Goal: Task Accomplishment & Management: Manage account settings

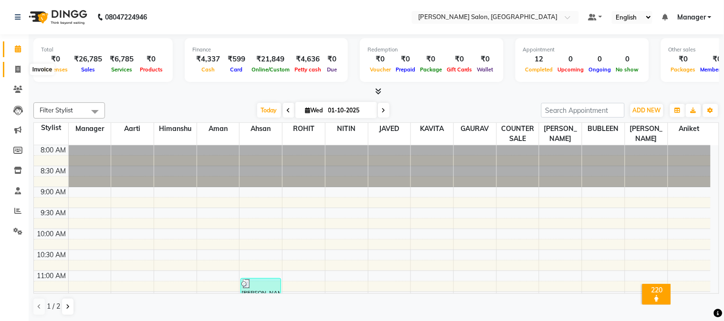
click at [15, 70] on icon at bounding box center [17, 69] width 5 height 7
select select "service"
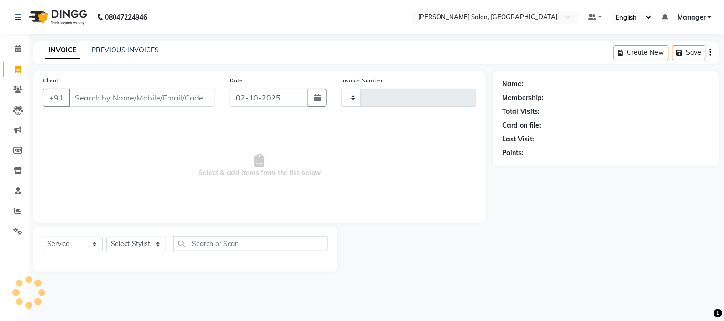
type input "2029"
select select "7672"
click at [122, 95] on input "Client" at bounding box center [142, 98] width 146 height 18
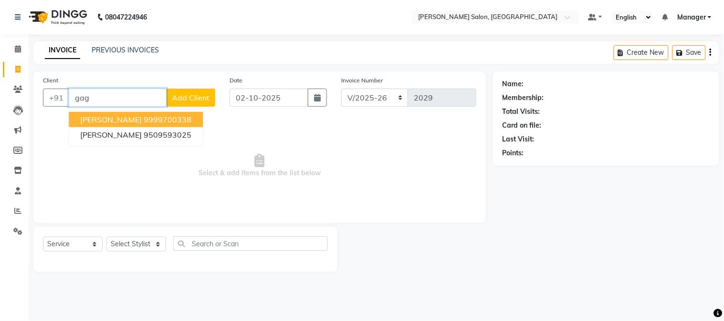
click at [184, 118] on ngb-highlight "9999700338" at bounding box center [168, 120] width 48 height 10
type input "9999700338"
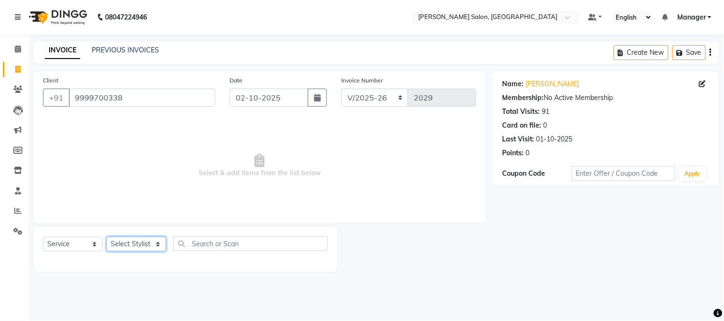
click at [148, 240] on select "Select Stylist [PERSON_NAME] [PERSON_NAME] BUBLEEN COUNTER SALE [PERSON_NAME] K…" at bounding box center [136, 244] width 60 height 15
select select "86617"
click at [106, 238] on select "Select Stylist [PERSON_NAME] [PERSON_NAME] BUBLEEN COUNTER SALE [PERSON_NAME] K…" at bounding box center [136, 244] width 60 height 15
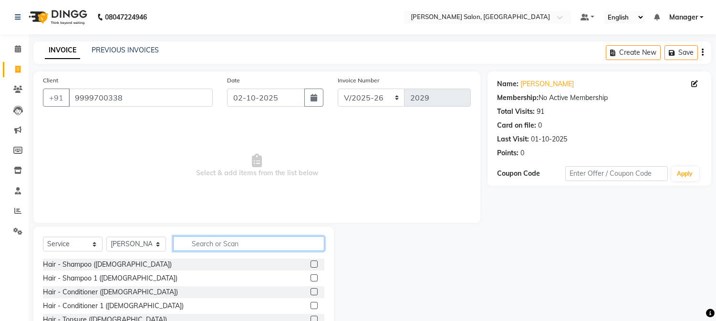
click at [201, 241] on input "text" at bounding box center [248, 244] width 151 height 15
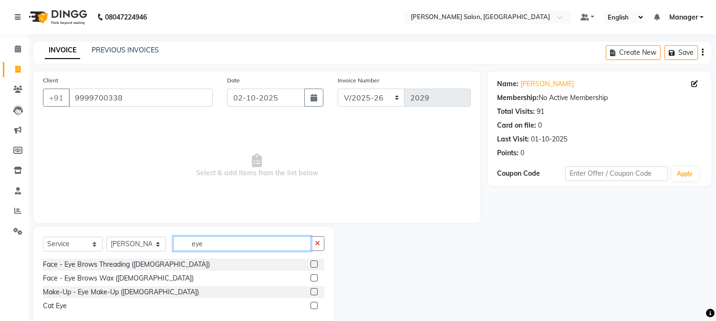
type input "eye"
click at [314, 264] on label at bounding box center [314, 264] width 7 height 7
click at [314, 264] on input "checkbox" at bounding box center [314, 265] width 6 height 6
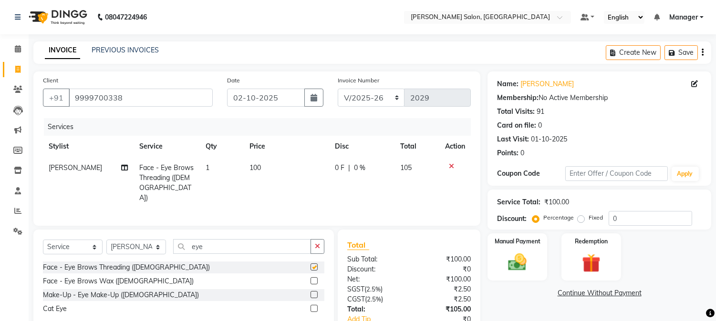
checkbox input "false"
click at [275, 172] on td "100" at bounding box center [286, 183] width 85 height 52
select select "86617"
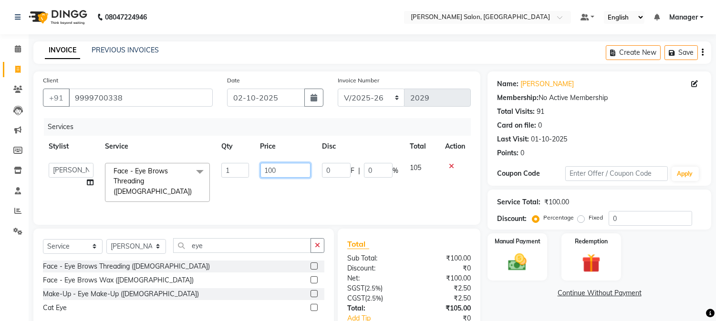
click at [263, 171] on input "100" at bounding box center [285, 170] width 50 height 15
type input "0"
type input "95"
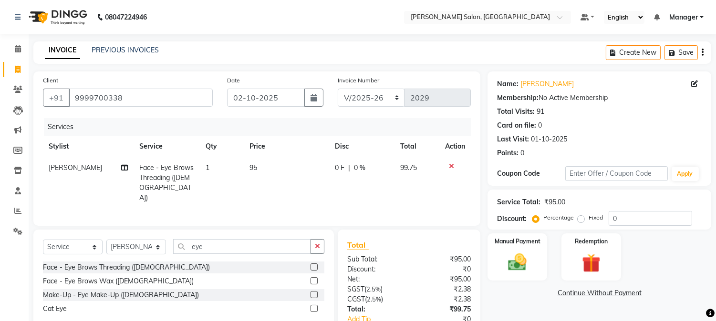
click at [217, 168] on td "1" at bounding box center [222, 183] width 44 height 52
select select "86617"
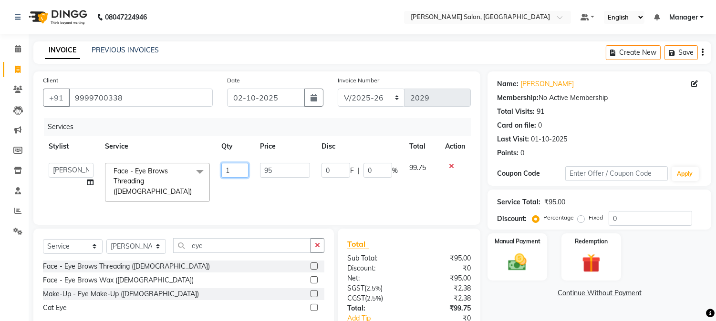
click at [223, 169] on input "1" at bounding box center [234, 170] width 27 height 15
type input "2"
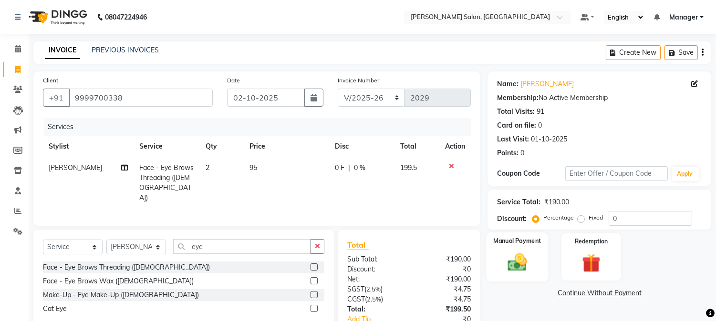
click at [515, 259] on img at bounding box center [517, 263] width 31 height 22
click at [659, 293] on span "UPI" at bounding box center [659, 294] width 15 height 11
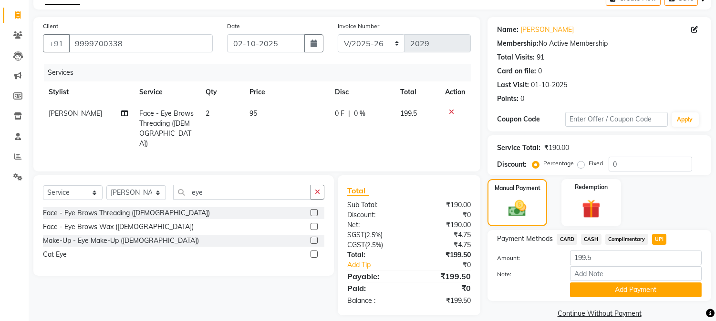
scroll to position [68, 0]
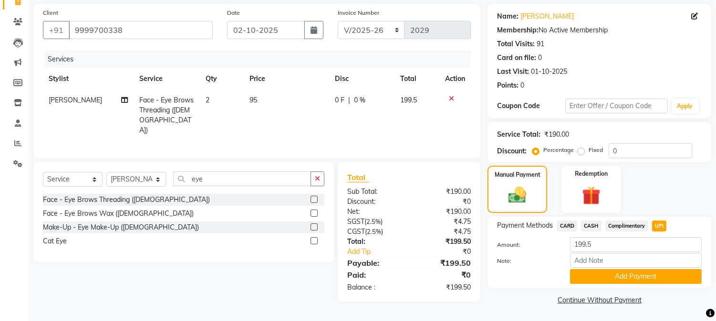
click at [690, 274] on button "Add Payment" at bounding box center [636, 277] width 132 height 15
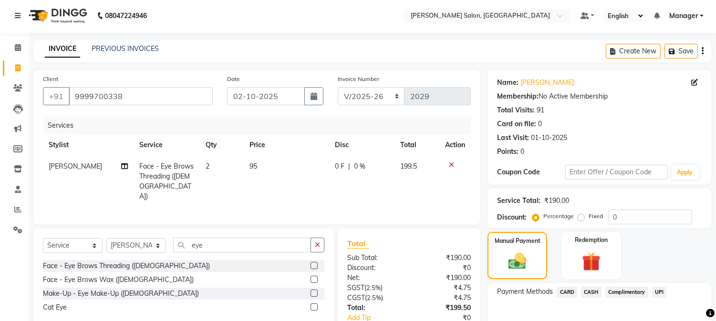
scroll to position [0, 0]
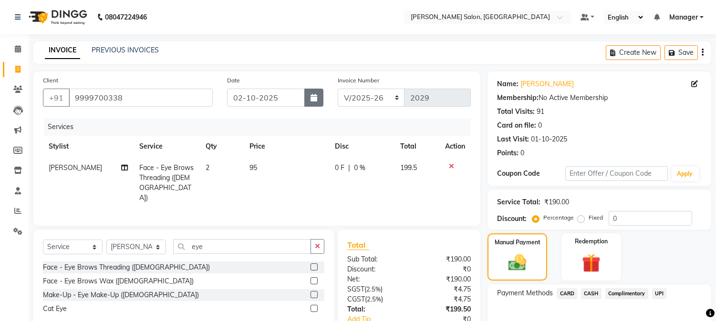
click at [320, 103] on button "button" at bounding box center [313, 98] width 19 height 18
select select "10"
select select "2025"
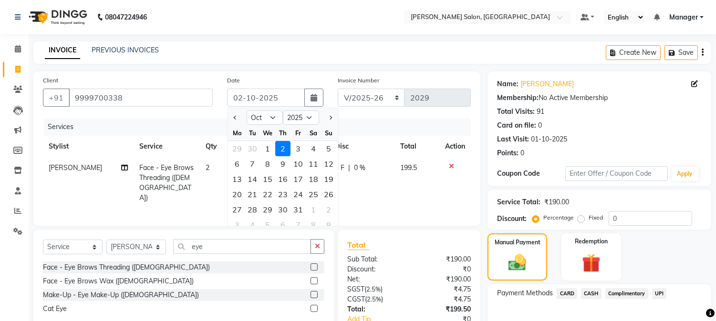
click at [265, 152] on div "1" at bounding box center [267, 148] width 15 height 15
type input "01-10-2025"
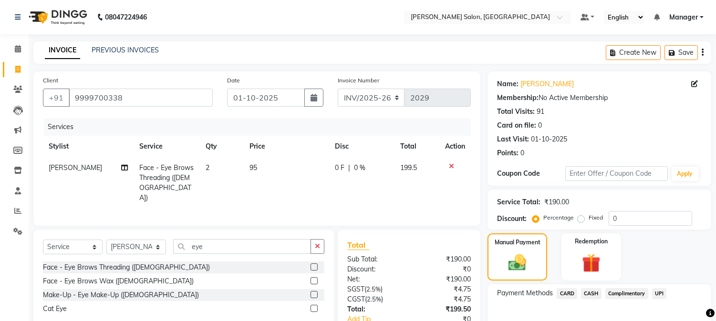
click at [659, 292] on span "UPI" at bounding box center [659, 294] width 15 height 11
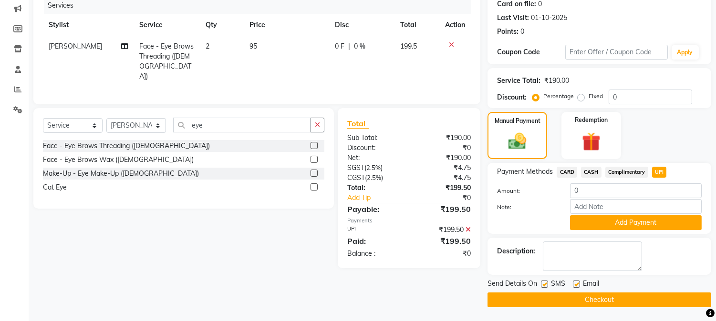
click at [673, 303] on button "Checkout" at bounding box center [599, 300] width 224 height 15
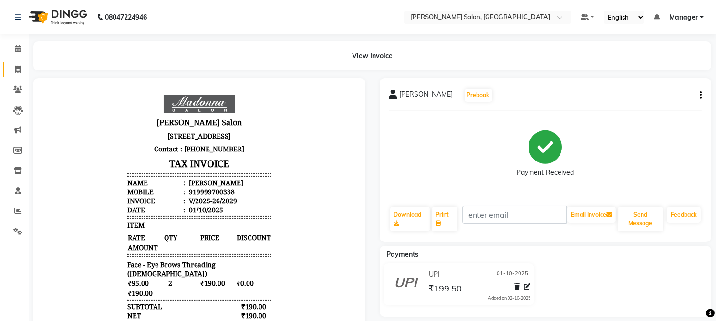
click at [16, 67] on icon at bounding box center [17, 69] width 5 height 7
select select "7672"
select select "service"
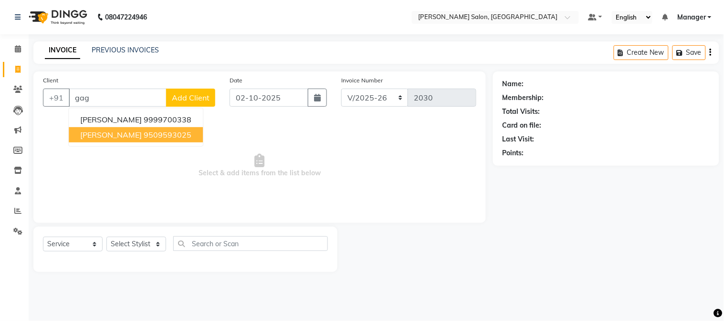
click at [156, 135] on ngb-highlight "9509593025" at bounding box center [168, 135] width 48 height 10
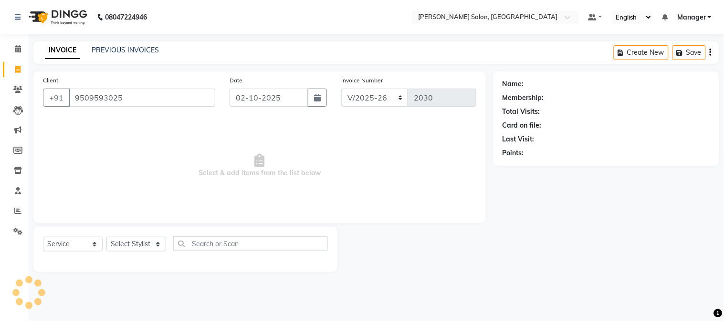
type input "9509593025"
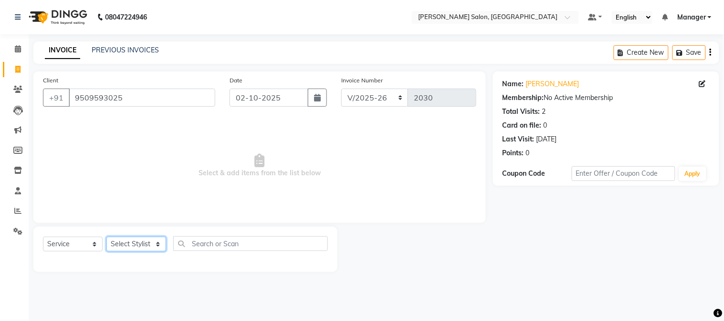
click at [140, 249] on select "Select Stylist [PERSON_NAME] [PERSON_NAME] BUBLEEN COUNTER SALE [PERSON_NAME] K…" at bounding box center [136, 244] width 60 height 15
select select "72505"
click at [106, 238] on select "Select Stylist [PERSON_NAME] [PERSON_NAME] BUBLEEN COUNTER SALE [PERSON_NAME] K…" at bounding box center [136, 244] width 60 height 15
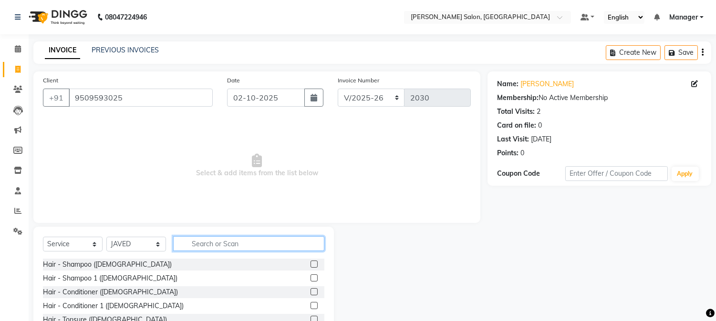
click at [212, 241] on input "text" at bounding box center [248, 244] width 151 height 15
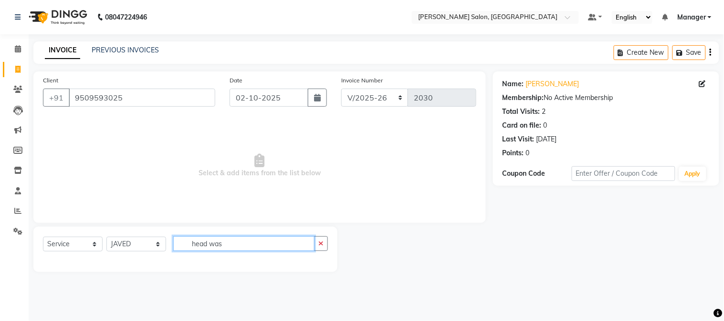
click at [189, 247] on input "head was" at bounding box center [243, 244] width 141 height 15
type input "s"
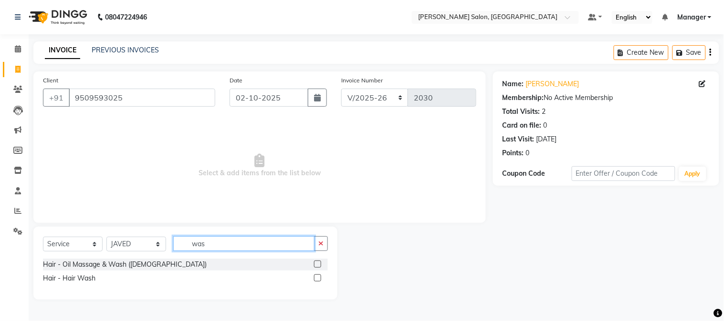
type input "was"
click at [317, 279] on label at bounding box center [317, 278] width 7 height 7
click at [317, 279] on input "checkbox" at bounding box center [317, 279] width 6 height 6
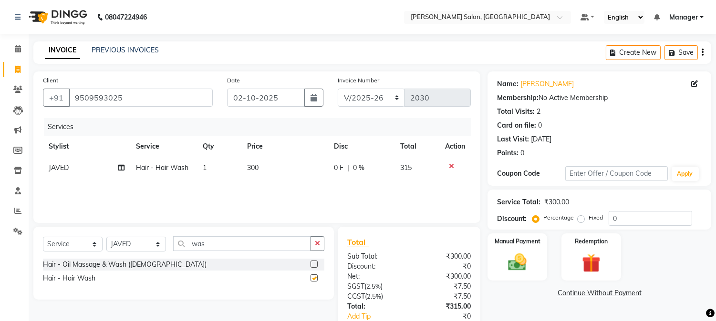
checkbox input "false"
click at [245, 175] on td "300" at bounding box center [284, 167] width 87 height 21
select select "72505"
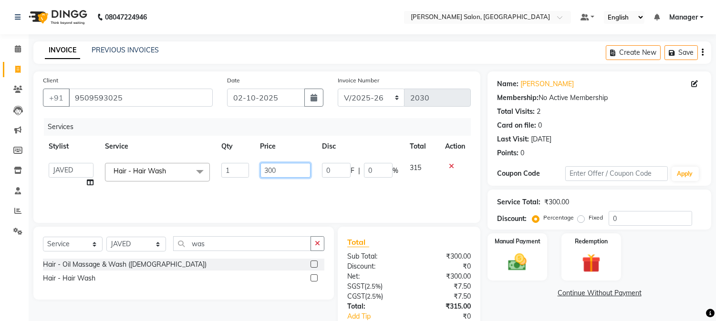
click at [266, 172] on input "300" at bounding box center [285, 170] width 50 height 15
click at [264, 174] on input "300" at bounding box center [285, 170] width 50 height 15
type input "0"
type input "143"
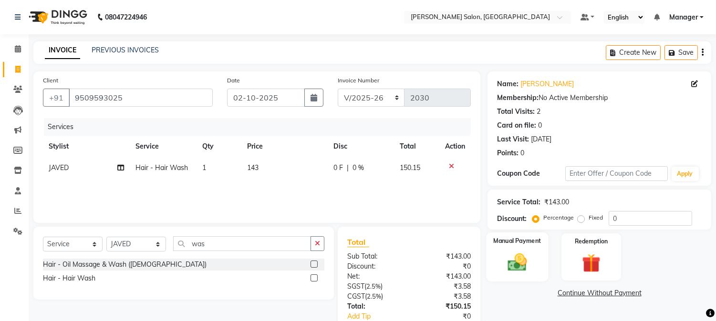
click at [520, 269] on img at bounding box center [517, 263] width 31 height 22
click at [264, 166] on td "143" at bounding box center [284, 167] width 86 height 21
select select "72505"
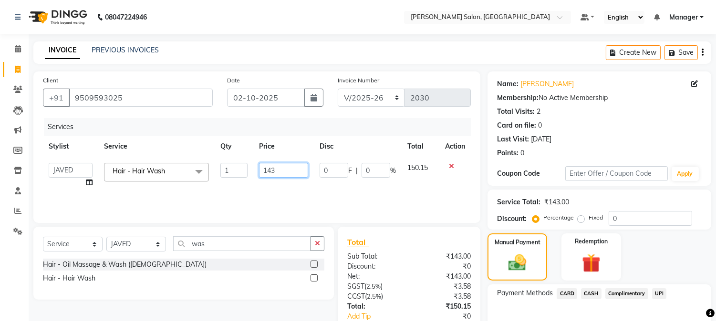
click at [271, 171] on input "143" at bounding box center [283, 170] width 49 height 15
type input "142"
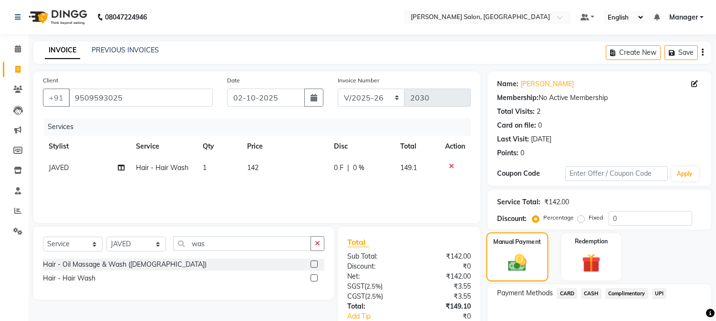
click at [511, 255] on img at bounding box center [517, 263] width 30 height 21
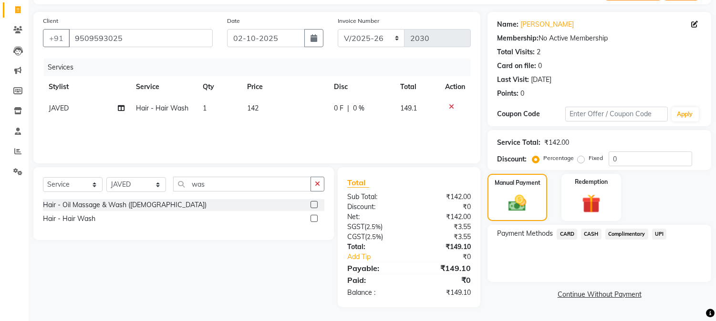
click at [589, 235] on span "CASH" at bounding box center [591, 234] width 21 height 11
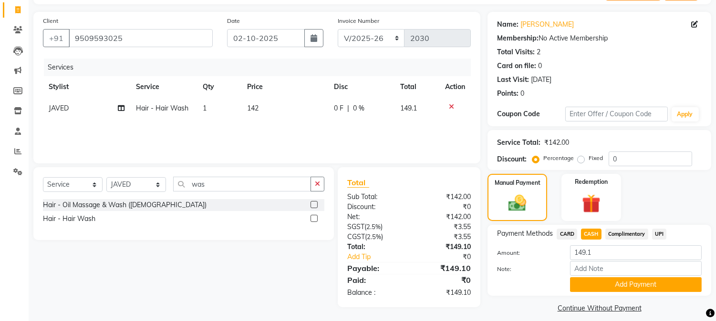
click at [620, 285] on button "Add Payment" at bounding box center [636, 285] width 132 height 15
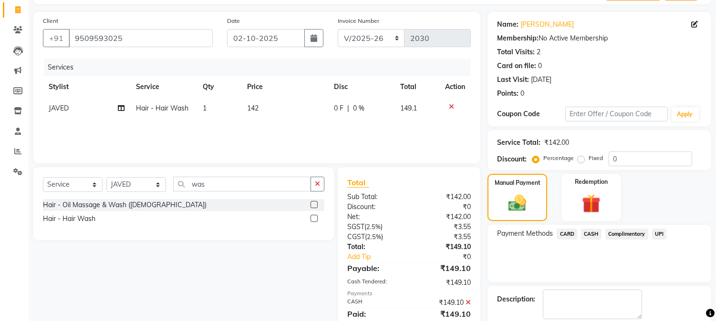
scroll to position [107, 0]
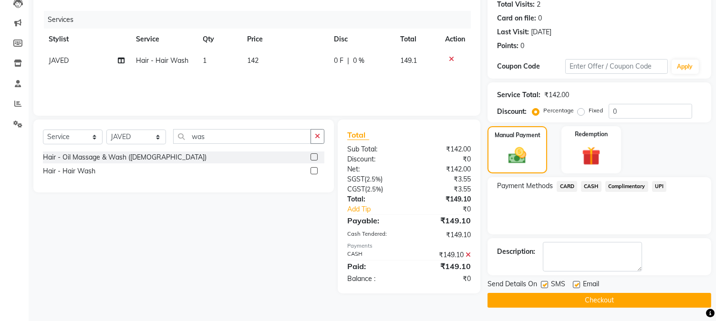
click at [693, 297] on button "Checkout" at bounding box center [599, 300] width 224 height 15
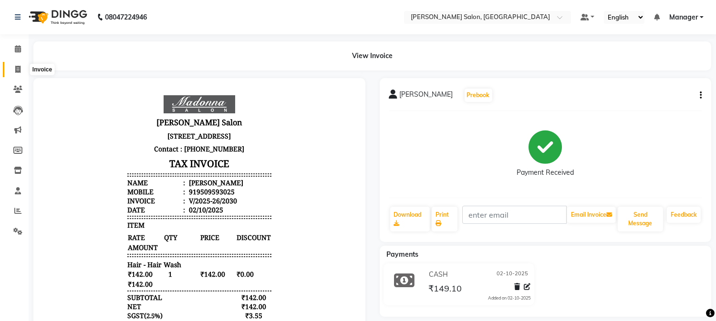
click at [16, 69] on icon at bounding box center [17, 69] width 5 height 7
select select "7672"
select select "service"
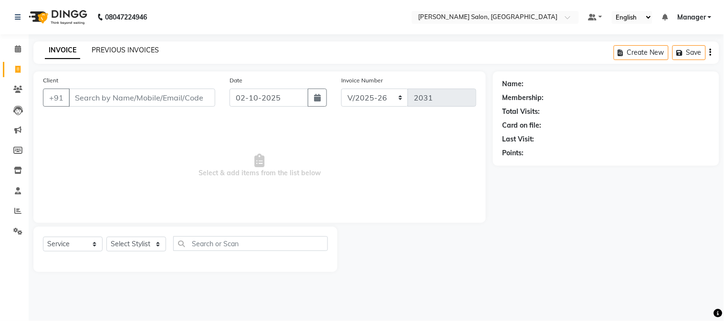
click at [131, 50] on link "PREVIOUS INVOICES" at bounding box center [125, 50] width 67 height 9
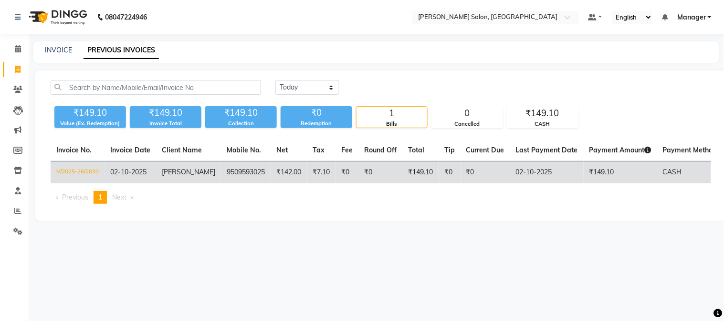
click at [693, 175] on td "CASH" at bounding box center [695, 173] width 76 height 22
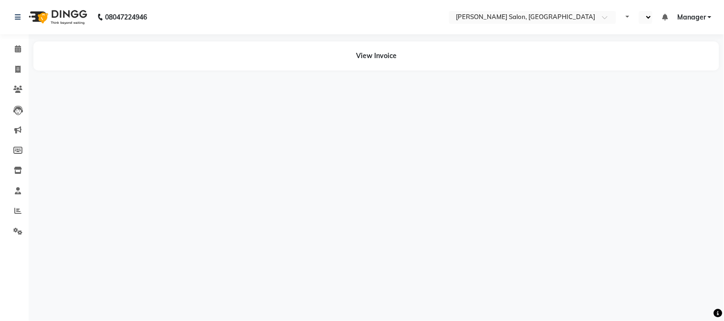
select select "en"
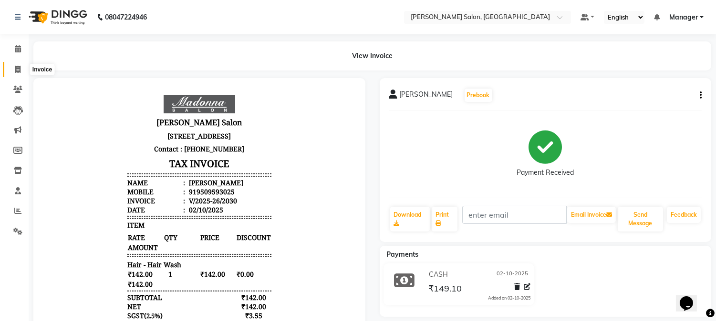
click at [16, 69] on icon at bounding box center [17, 69] width 5 height 7
select select "7672"
select select "service"
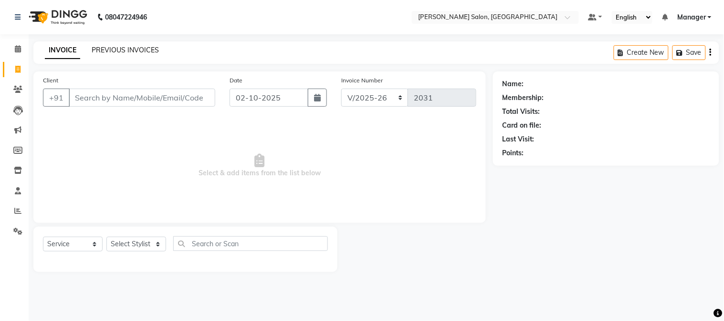
click at [112, 49] on link "PREVIOUS INVOICES" at bounding box center [125, 50] width 67 height 9
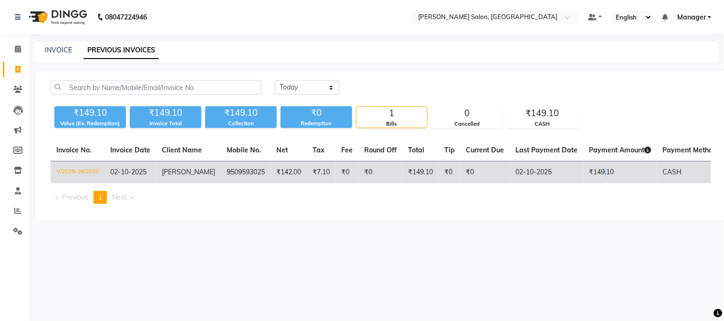
click at [595, 169] on td "₹149.10" at bounding box center [619, 173] width 73 height 22
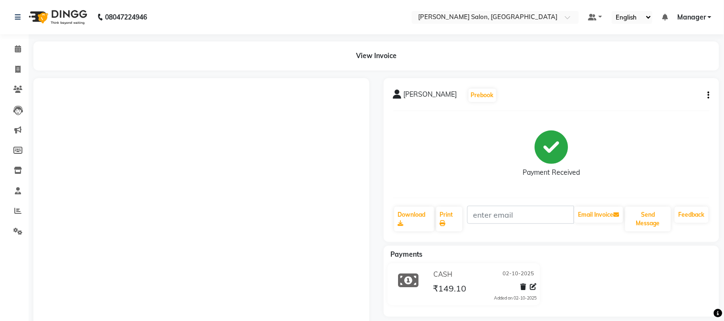
click at [707, 96] on icon "button" at bounding box center [708, 95] width 2 height 0
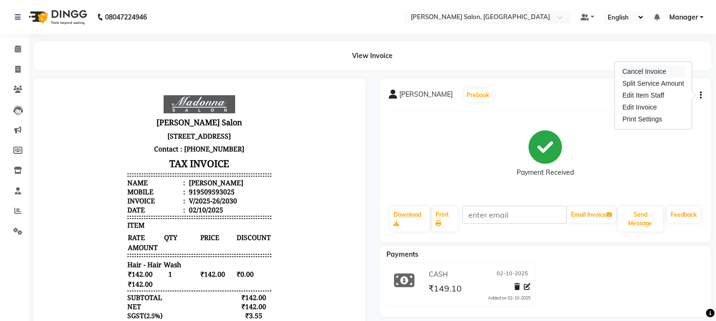
drag, startPoint x: 662, startPoint y: 65, endPoint x: 664, endPoint y: 69, distance: 4.9
click at [664, 68] on div "Cancel Invoice Split Service Amount Edit Item Staff Edit Invoice Print Settings" at bounding box center [653, 95] width 77 height 67
click at [702, 95] on div "[PERSON_NAME] Prebook Payment Received Download Print Email Invoice Send Messag…" at bounding box center [546, 160] width 332 height 164
click at [700, 96] on icon "button" at bounding box center [701, 95] width 2 height 0
click at [673, 70] on div "Cancel Invoice" at bounding box center [653, 72] width 65 height 12
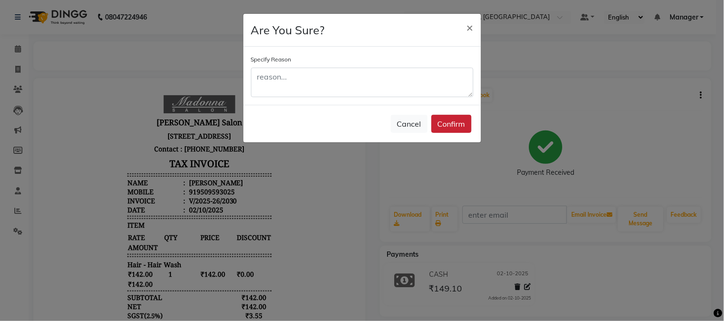
click at [461, 127] on button "Confirm" at bounding box center [451, 124] width 40 height 18
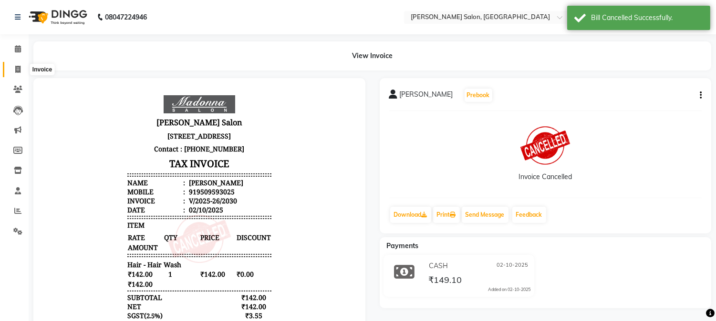
click at [16, 66] on icon at bounding box center [17, 69] width 5 height 7
select select "7672"
select select "service"
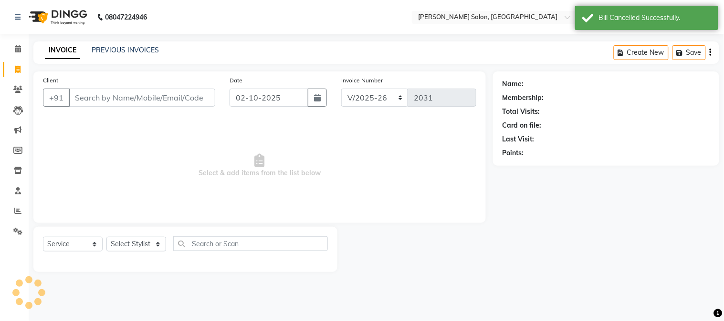
click at [87, 99] on input "Client" at bounding box center [142, 98] width 146 height 18
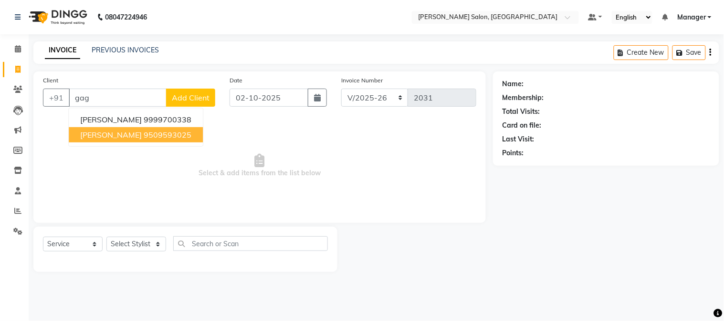
click at [146, 140] on button "[PERSON_NAME] 9509593025" at bounding box center [136, 134] width 134 height 15
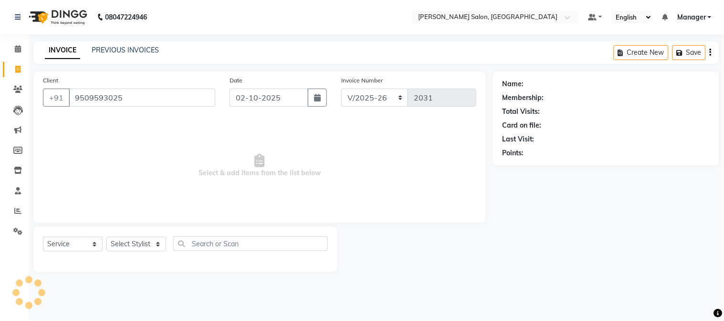
type input "9509593025"
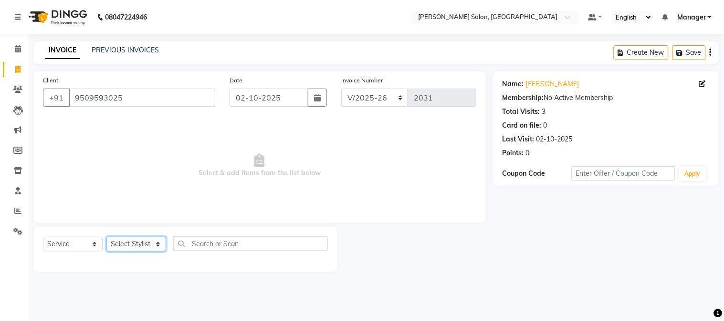
click at [146, 242] on select "Select Stylist [PERSON_NAME] [PERSON_NAME] BUBLEEN COUNTER SALE [PERSON_NAME] K…" at bounding box center [136, 244] width 60 height 15
select select "72505"
click at [106, 238] on select "Select Stylist [PERSON_NAME] [PERSON_NAME] BUBLEEN COUNTER SALE [PERSON_NAME] K…" at bounding box center [136, 244] width 60 height 15
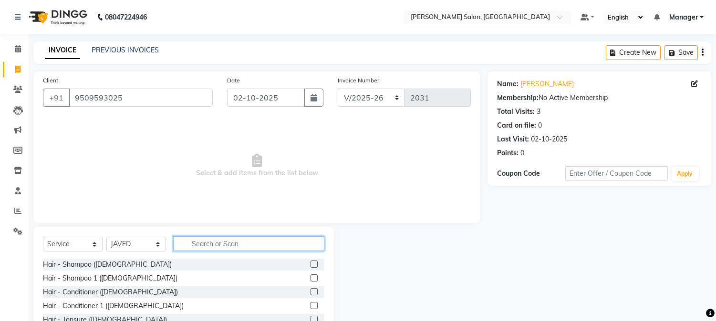
click at [241, 245] on input "text" at bounding box center [248, 244] width 151 height 15
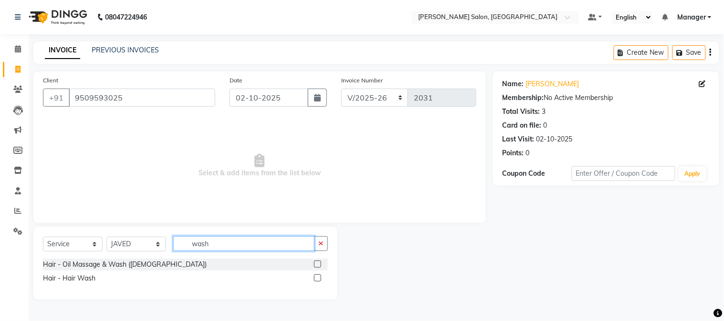
type input "wash"
click at [320, 279] on label at bounding box center [317, 278] width 7 height 7
click at [320, 279] on input "checkbox" at bounding box center [317, 279] width 6 height 6
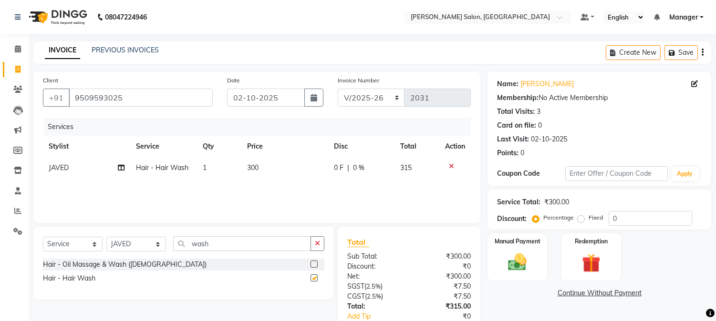
checkbox input "false"
click at [270, 164] on td "300" at bounding box center [284, 167] width 87 height 21
select select "72505"
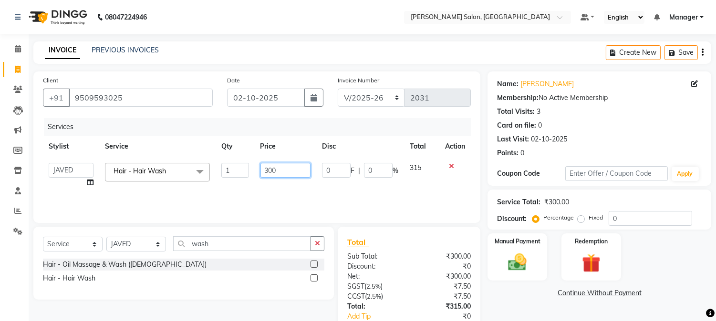
click at [261, 170] on input "300" at bounding box center [285, 170] width 50 height 15
type input "0"
type input "142"
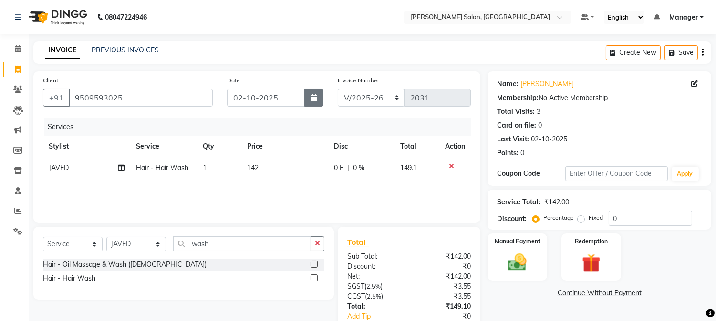
click at [315, 103] on button "button" at bounding box center [313, 98] width 19 height 18
select select "10"
select select "2025"
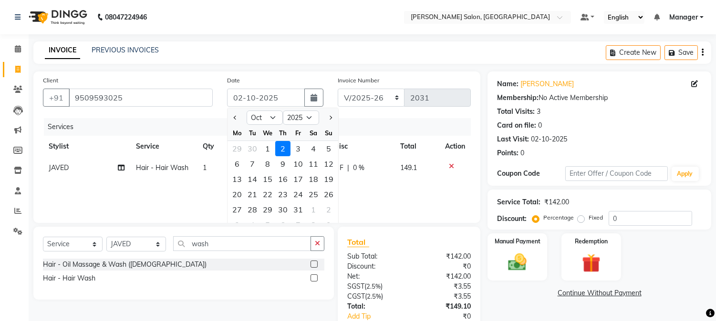
click at [268, 151] on div "1" at bounding box center [267, 148] width 15 height 15
type input "01-10-2025"
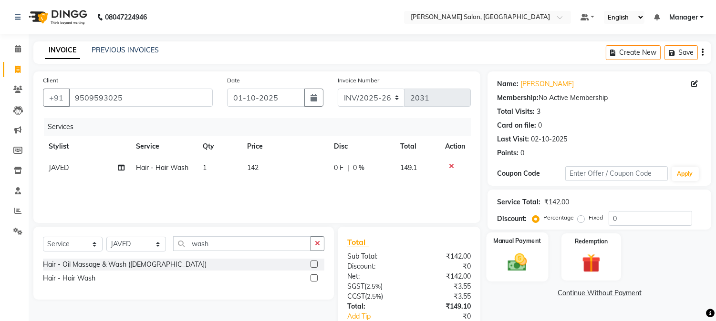
click at [526, 253] on img at bounding box center [517, 263] width 31 height 22
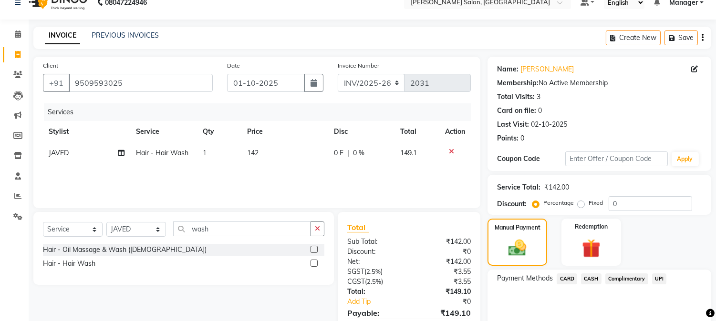
scroll to position [60, 0]
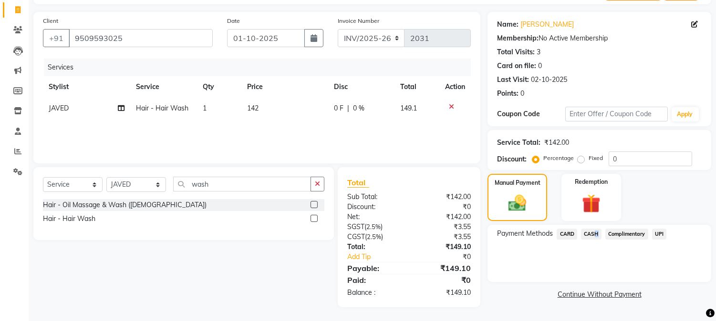
click at [593, 234] on span "CASH" at bounding box center [591, 234] width 21 height 11
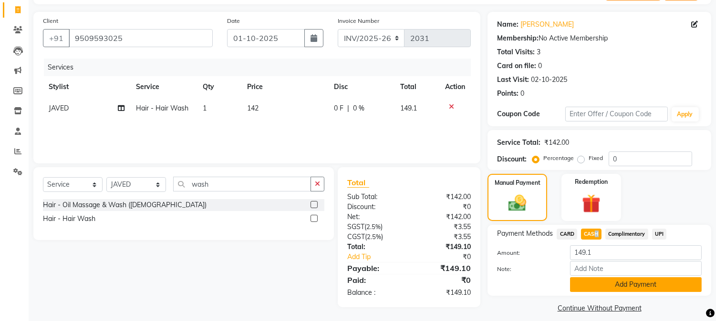
click at [621, 283] on button "Add Payment" at bounding box center [636, 285] width 132 height 15
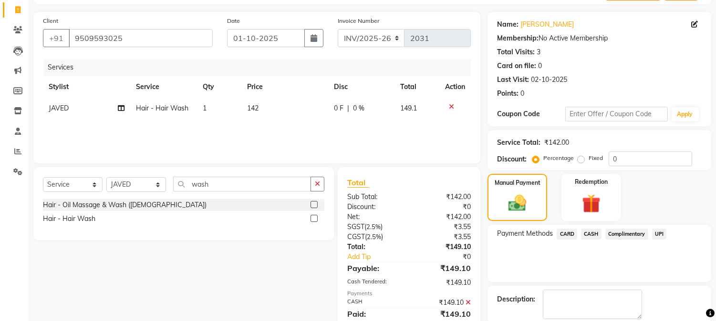
drag, startPoint x: 723, startPoint y: 295, endPoint x: 516, endPoint y: 273, distance: 208.1
click at [516, 273] on div "Payment Methods CARD CASH Complimentary UPI" at bounding box center [599, 253] width 224 height 57
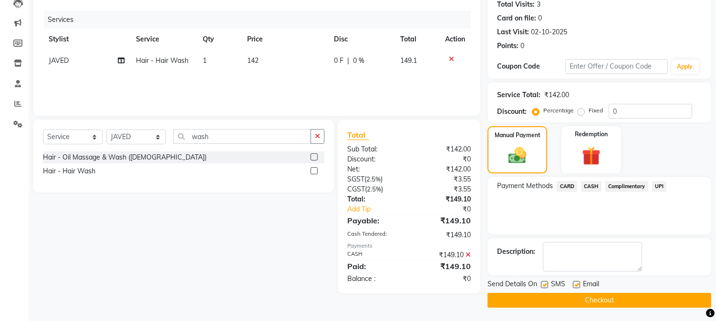
click at [673, 293] on button "Checkout" at bounding box center [599, 300] width 224 height 15
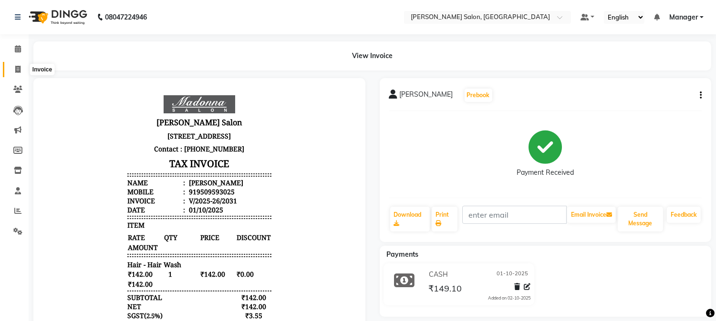
click at [17, 69] on icon at bounding box center [17, 69] width 5 height 7
select select "service"
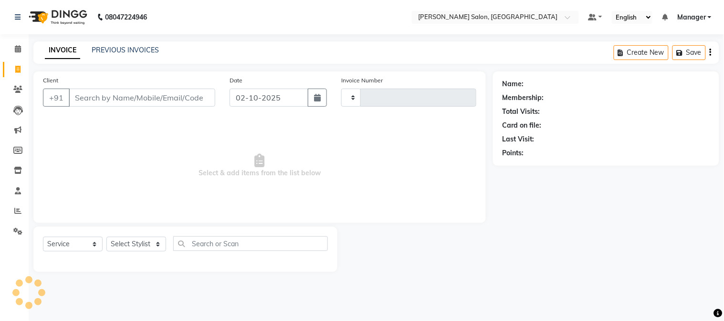
type input "2032"
select select "7672"
click at [74, 99] on input "ri" at bounding box center [142, 98] width 146 height 18
type input "i"
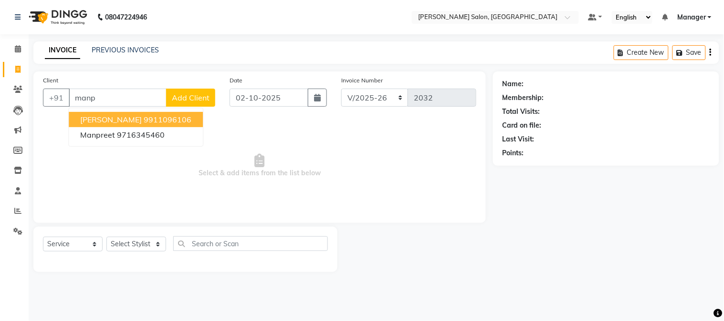
click at [149, 116] on ngb-highlight "9911096106" at bounding box center [168, 120] width 48 height 10
type input "9911096106"
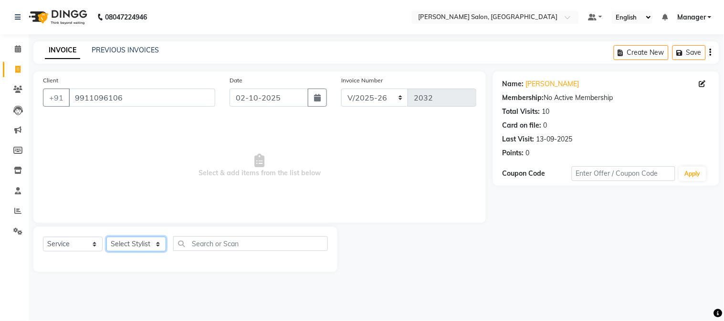
click at [146, 245] on select "Select Stylist [PERSON_NAME] [PERSON_NAME] BUBLEEN COUNTER SALE [PERSON_NAME] K…" at bounding box center [136, 244] width 60 height 15
select select "72481"
click at [106, 238] on select "Select Stylist [PERSON_NAME] [PERSON_NAME] BUBLEEN COUNTER SALE [PERSON_NAME] K…" at bounding box center [136, 244] width 60 height 15
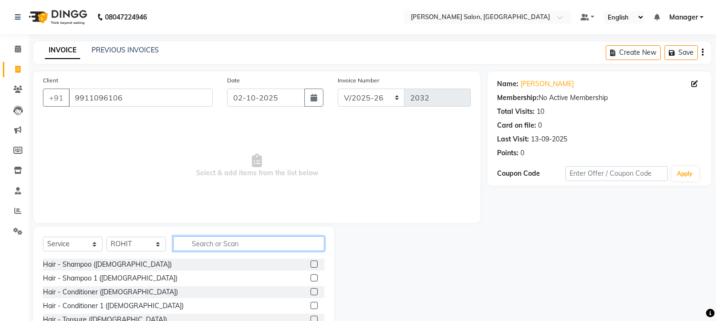
click at [198, 244] on input "text" at bounding box center [248, 244] width 151 height 15
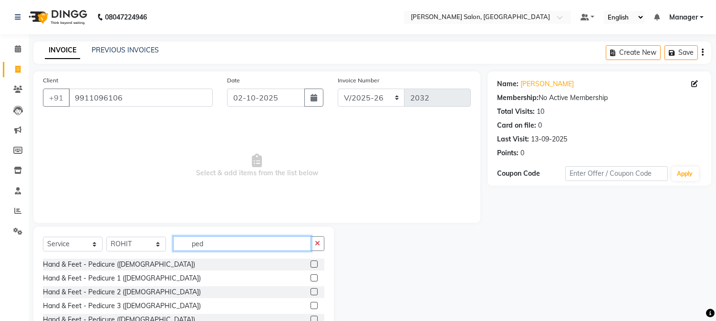
type input "ped"
click at [311, 318] on label at bounding box center [314, 319] width 7 height 7
click at [311, 318] on input "checkbox" at bounding box center [314, 320] width 6 height 6
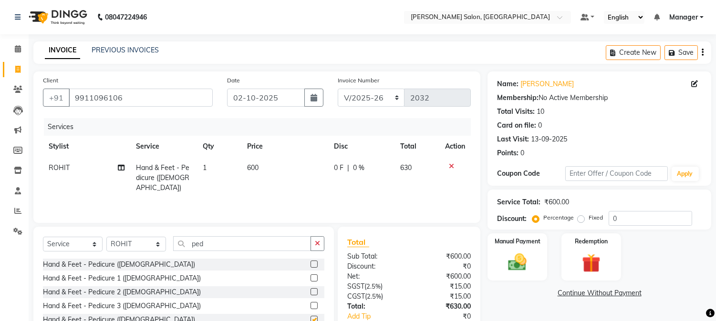
checkbox input "false"
click at [259, 248] on input "ped" at bounding box center [242, 244] width 138 height 15
click at [152, 244] on select "Select Stylist [PERSON_NAME] [PERSON_NAME] BUBLEEN COUNTER SALE [PERSON_NAME] K…" at bounding box center [136, 244] width 60 height 15
select select "86617"
click at [106, 238] on select "Select Stylist [PERSON_NAME] [PERSON_NAME] BUBLEEN COUNTER SALE [PERSON_NAME] K…" at bounding box center [136, 244] width 60 height 15
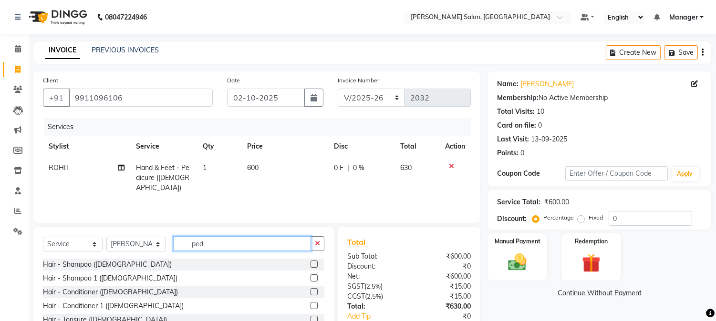
click at [187, 249] on input "ped" at bounding box center [242, 244] width 138 height 15
type input "d"
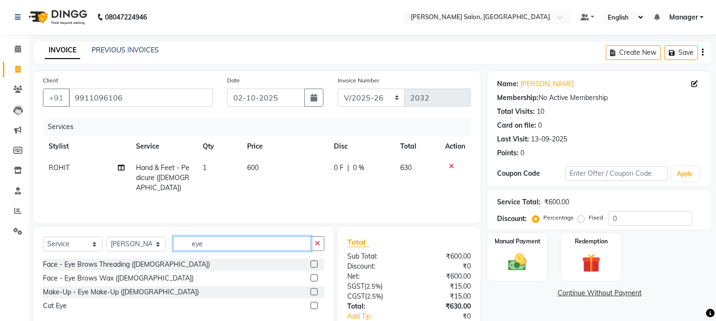
type input "eye"
click at [315, 263] on label at bounding box center [314, 264] width 7 height 7
click at [315, 263] on input "checkbox" at bounding box center [314, 265] width 6 height 6
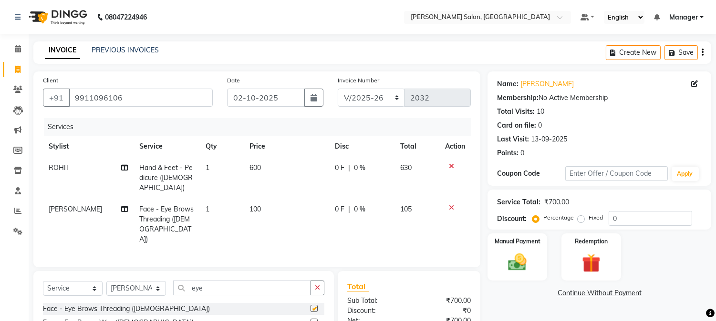
checkbox input "false"
click at [246, 201] on td "100" at bounding box center [286, 225] width 85 height 52
select select "86617"
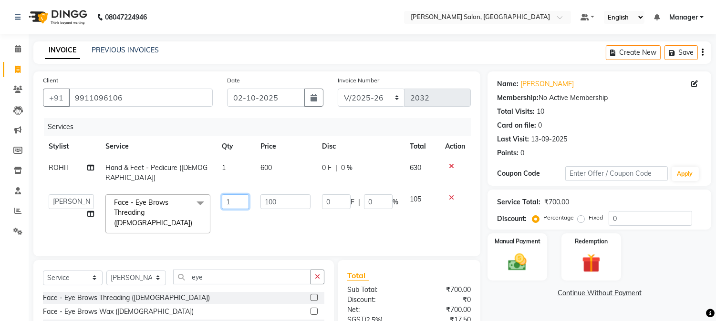
click at [222, 195] on input "1" at bounding box center [235, 202] width 27 height 15
type input "2"
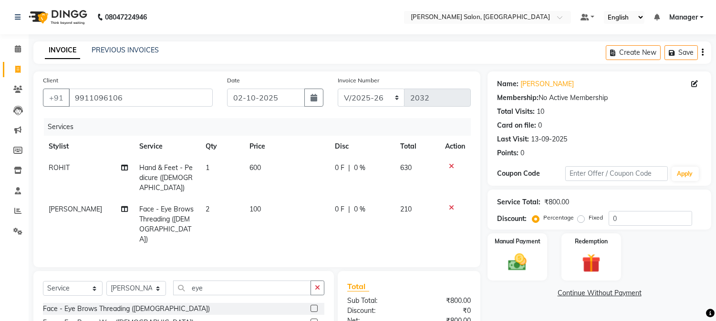
click at [259, 199] on td "100" at bounding box center [286, 225] width 85 height 52
select select "86617"
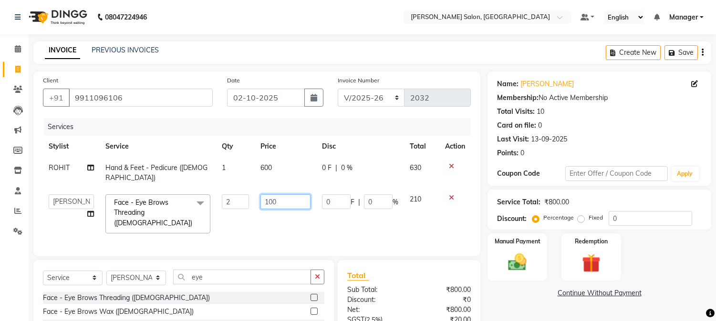
click at [263, 195] on input "100" at bounding box center [285, 202] width 50 height 15
type input "0"
type input "95"
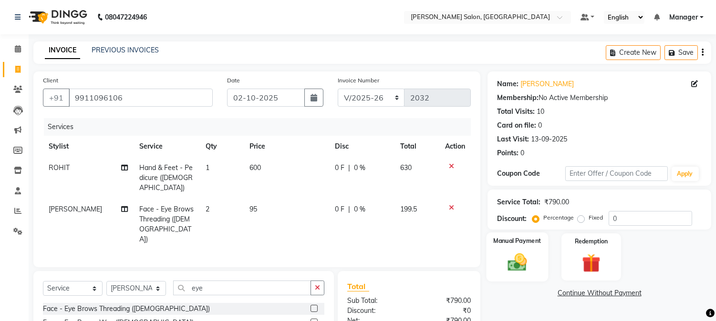
click at [527, 260] on img at bounding box center [517, 263] width 31 height 22
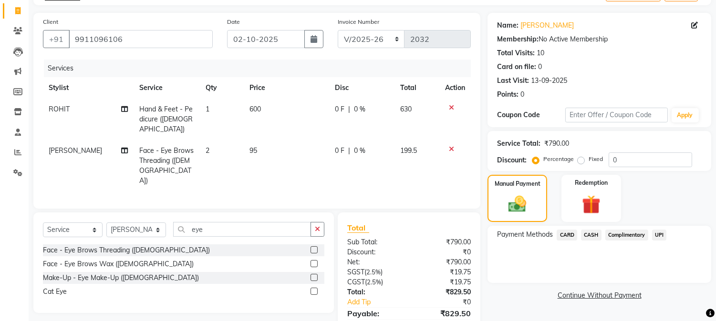
scroll to position [92, 0]
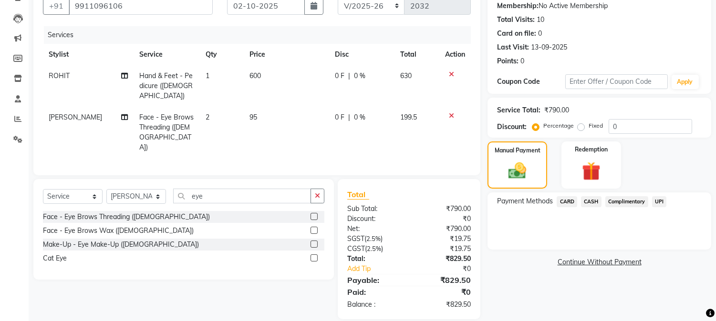
click at [660, 201] on span "UPI" at bounding box center [659, 202] width 15 height 11
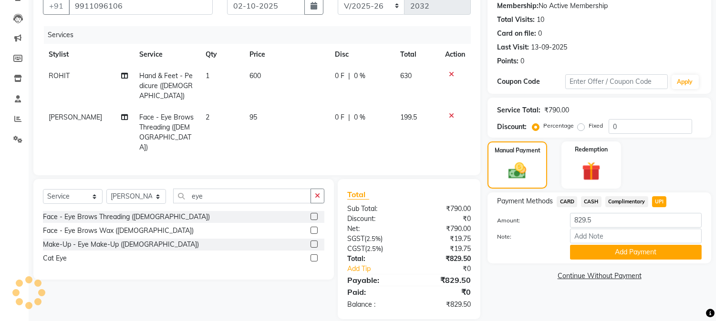
click at [649, 251] on button "Add Payment" at bounding box center [636, 252] width 132 height 15
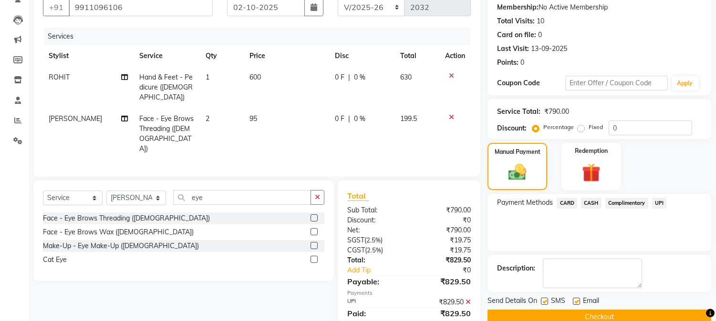
scroll to position [0, 0]
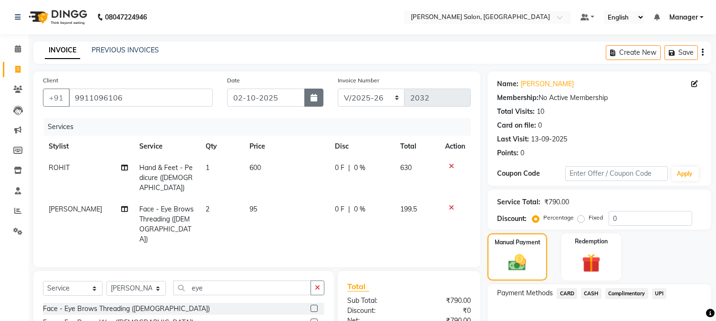
click at [313, 105] on button "button" at bounding box center [313, 98] width 19 height 18
select select "10"
select select "2025"
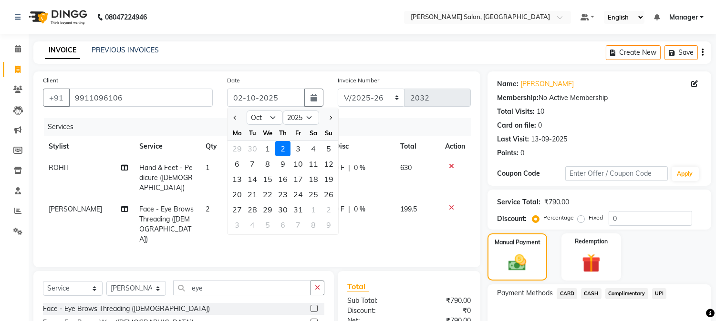
click at [269, 150] on div "1" at bounding box center [267, 148] width 15 height 15
type input "01-10-2025"
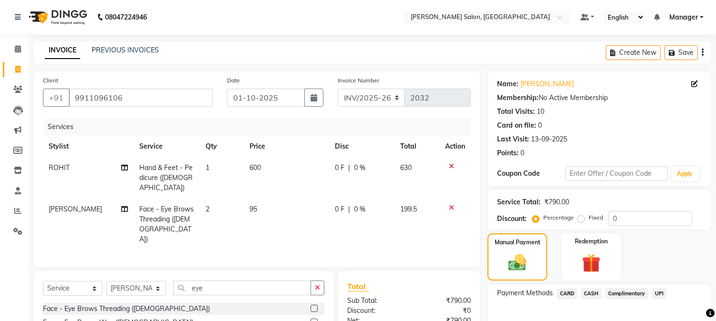
click at [658, 293] on span "UPI" at bounding box center [659, 294] width 15 height 11
drag, startPoint x: 723, startPoint y: 270, endPoint x: 540, endPoint y: 228, distance: 188.1
click at [540, 228] on div "Service Total: ₹790.00 Discount: Percentage Fixed 0" at bounding box center [599, 210] width 224 height 40
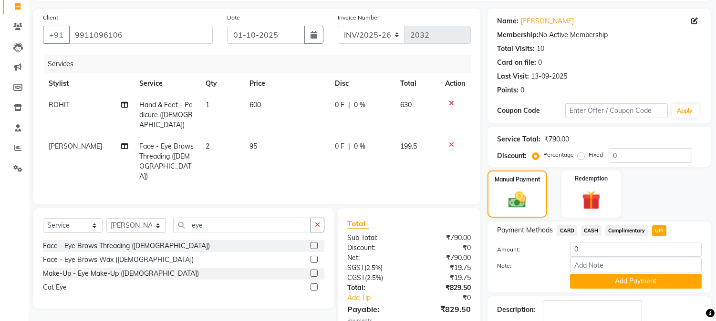
scroll to position [122, 0]
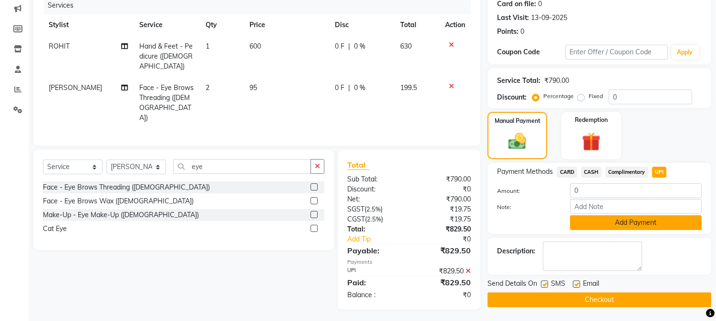
drag, startPoint x: 609, startPoint y: 295, endPoint x: 681, endPoint y: 218, distance: 104.9
drag, startPoint x: 681, startPoint y: 218, endPoint x: 659, endPoint y: 298, distance: 82.5
drag, startPoint x: 659, startPoint y: 298, endPoint x: 664, endPoint y: 302, distance: 6.8
drag, startPoint x: 664, startPoint y: 302, endPoint x: 706, endPoint y: 145, distance: 162.3
click at [706, 145] on div "Manual Payment Redemption" at bounding box center [599, 135] width 238 height 47
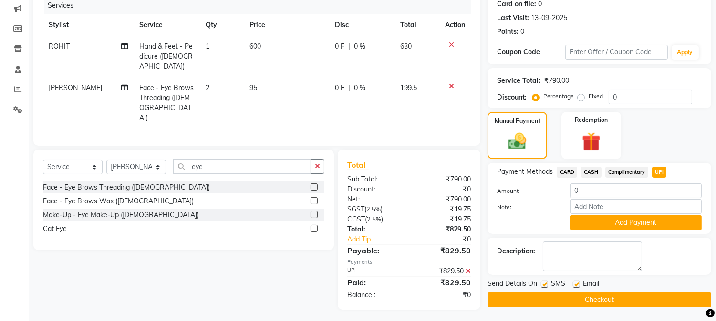
click at [657, 171] on span "UPI" at bounding box center [659, 172] width 15 height 11
click at [660, 175] on span "UPI" at bounding box center [659, 172] width 15 height 11
click at [660, 169] on span "UPI" at bounding box center [659, 172] width 15 height 11
click at [660, 170] on span "UPI" at bounding box center [659, 172] width 15 height 11
click at [609, 298] on button "Checkout" at bounding box center [599, 300] width 224 height 15
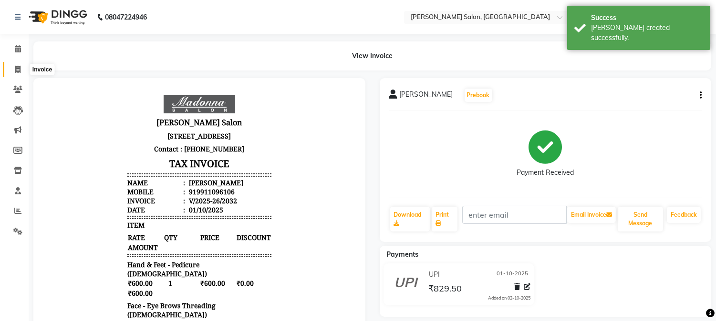
click at [16, 70] on icon at bounding box center [17, 69] width 5 height 7
select select "service"
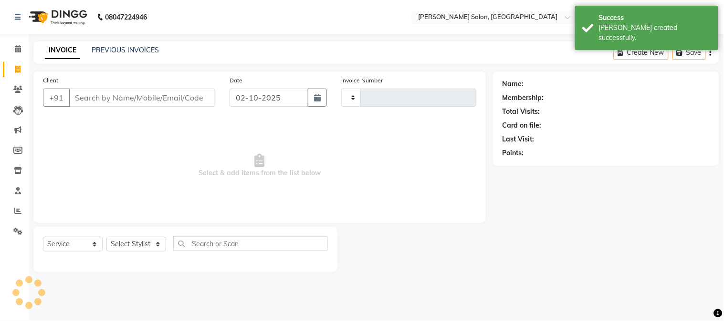
type input "2033"
select select "7672"
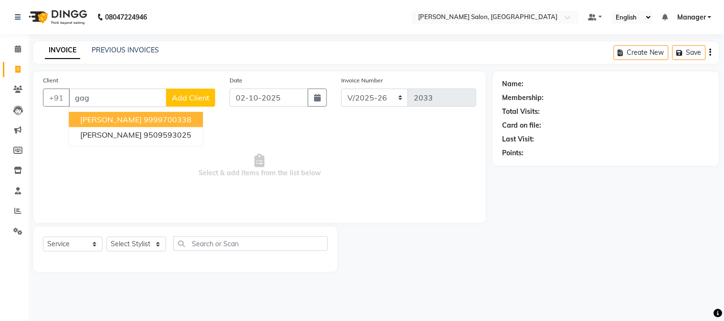
click at [179, 120] on ngb-highlight "9999700338" at bounding box center [168, 120] width 48 height 10
type input "9999700338"
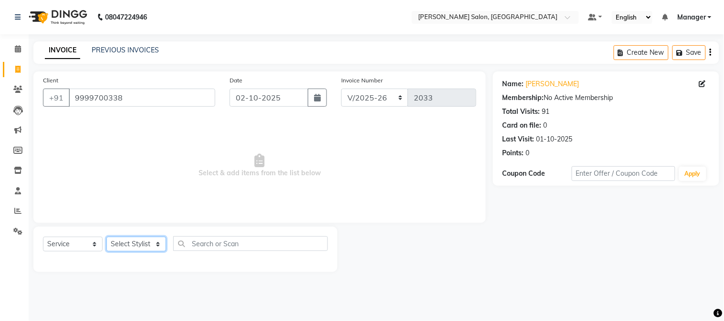
click at [135, 248] on select "Select Stylist [PERSON_NAME] [PERSON_NAME] BUBLEEN COUNTER SALE [PERSON_NAME] K…" at bounding box center [136, 244] width 60 height 15
select select "68885"
click at [106, 238] on select "Select Stylist [PERSON_NAME] [PERSON_NAME] BUBLEEN COUNTER SALE [PERSON_NAME] K…" at bounding box center [136, 244] width 60 height 15
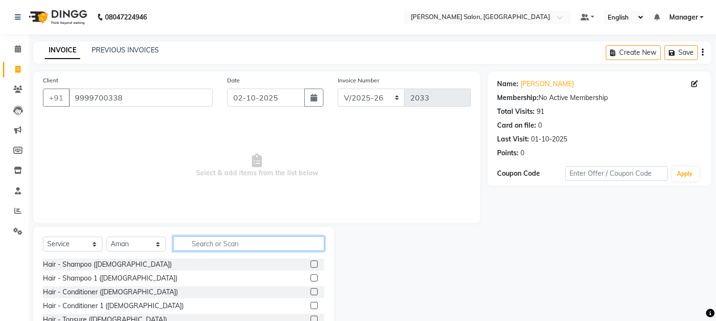
click at [232, 243] on input "text" at bounding box center [248, 244] width 151 height 15
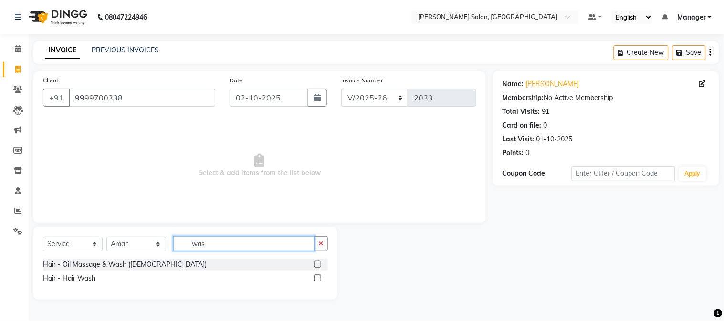
type input "was"
click at [318, 277] on label at bounding box center [317, 278] width 7 height 7
click at [318, 277] on input "checkbox" at bounding box center [317, 279] width 6 height 6
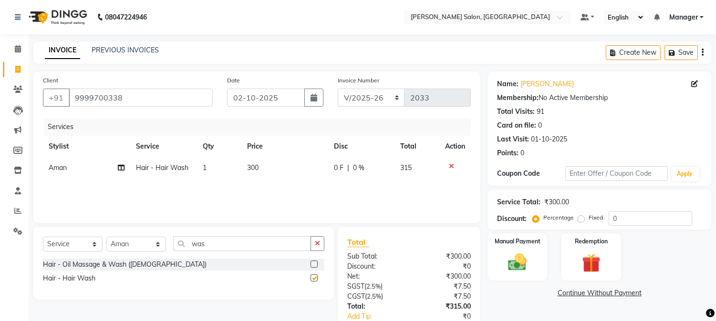
checkbox input "false"
click at [249, 174] on td "300" at bounding box center [284, 167] width 87 height 21
select select "68885"
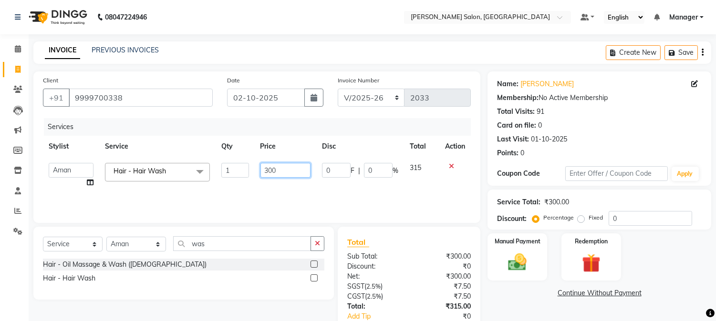
click at [261, 174] on input "300" at bounding box center [285, 170] width 50 height 15
type input "0"
type input "300"
click at [599, 180] on input "text" at bounding box center [616, 173] width 102 height 15
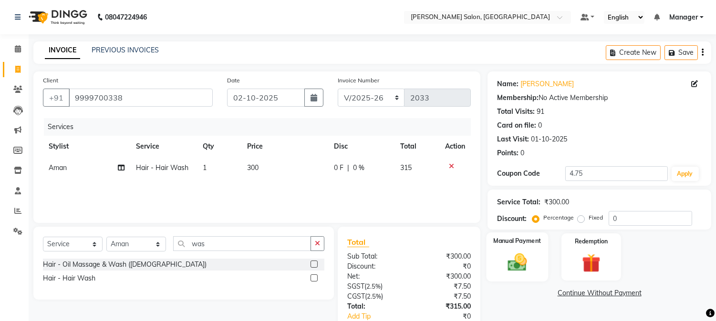
click at [523, 242] on label "Manual Payment" at bounding box center [518, 241] width 48 height 9
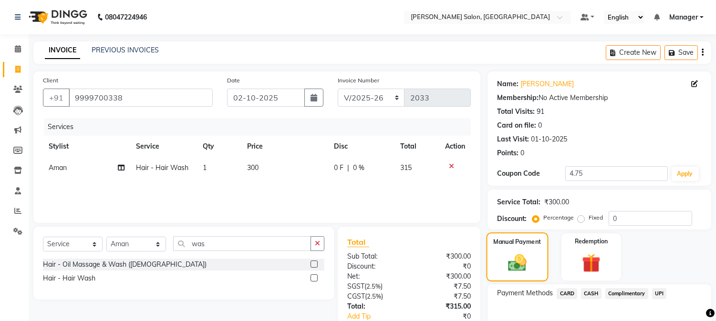
click at [522, 249] on div "Manual Payment" at bounding box center [518, 257] width 62 height 49
click at [520, 247] on div "Manual Payment" at bounding box center [518, 257] width 62 height 49
drag, startPoint x: 594, startPoint y: 179, endPoint x: 587, endPoint y: 182, distance: 8.3
click at [592, 180] on input "4.75" at bounding box center [616, 173] width 102 height 15
click at [569, 175] on input "4.75" at bounding box center [616, 173] width 102 height 15
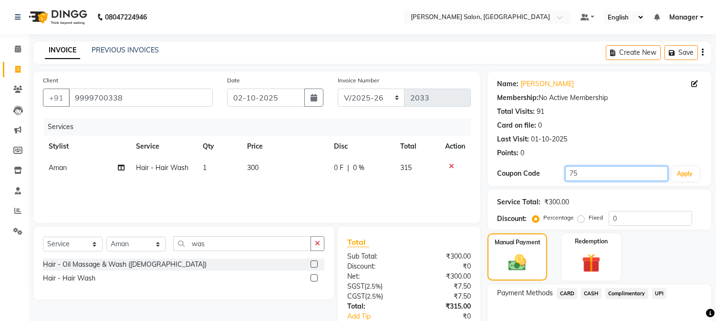
type input "5"
click at [618, 221] on input "0" at bounding box center [650, 218] width 83 height 15
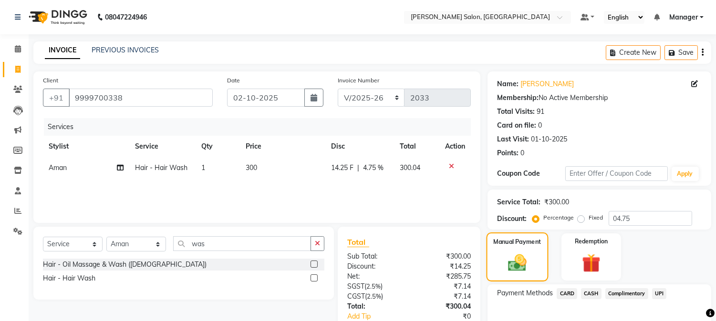
click at [520, 263] on img at bounding box center [517, 263] width 30 height 21
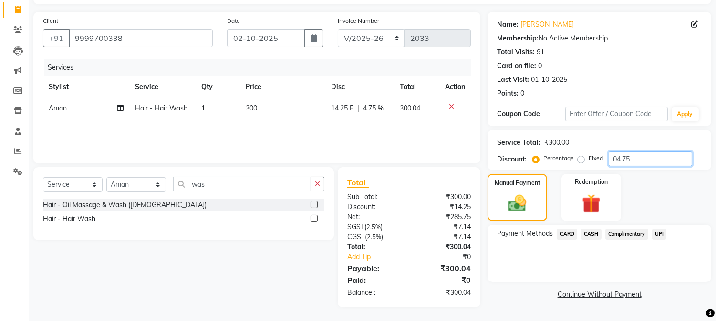
click at [626, 158] on input "04.75" at bounding box center [650, 159] width 83 height 15
type input "04.76"
click at [522, 200] on img at bounding box center [517, 203] width 30 height 21
click at [590, 232] on span "CASH" at bounding box center [591, 234] width 21 height 11
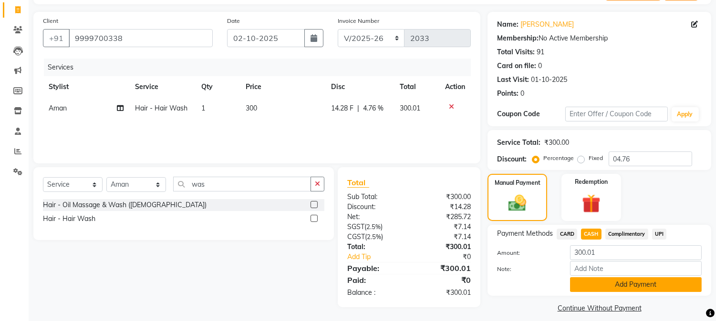
click at [622, 288] on button "Add Payment" at bounding box center [636, 285] width 132 height 15
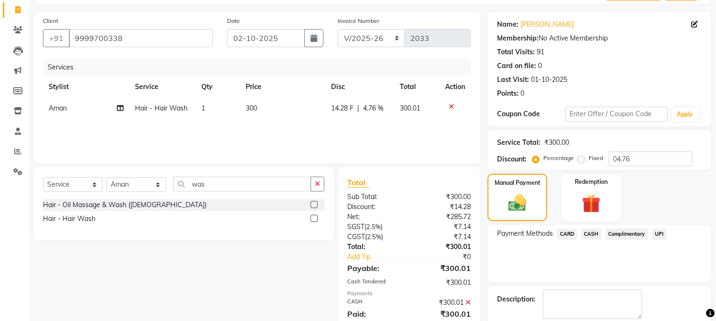
scroll to position [107, 0]
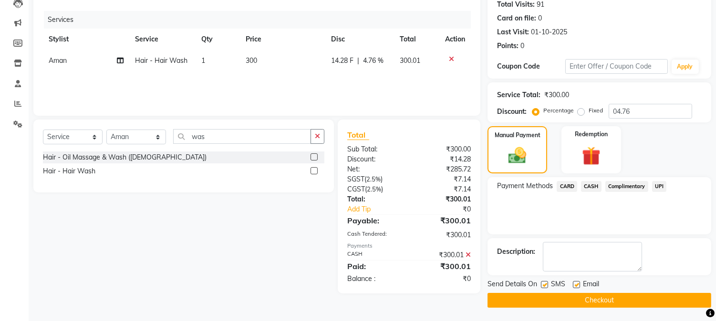
click at [702, 299] on button "Checkout" at bounding box center [599, 300] width 224 height 15
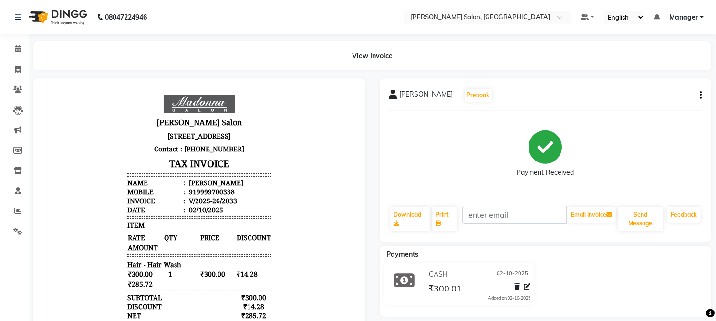
click at [700, 95] on icon "button" at bounding box center [701, 95] width 2 height 0
click at [667, 70] on div "Cancel Invoice" at bounding box center [653, 72] width 65 height 12
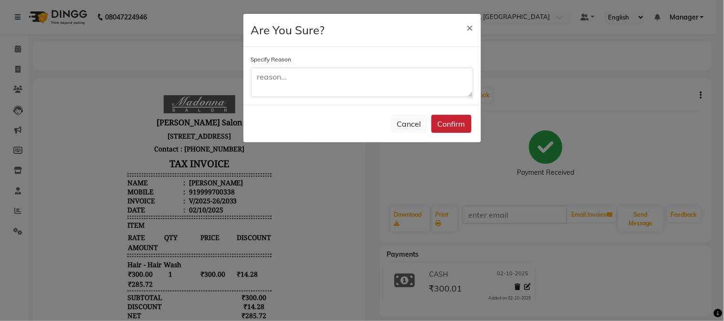
click at [450, 122] on button "Confirm" at bounding box center [451, 124] width 40 height 18
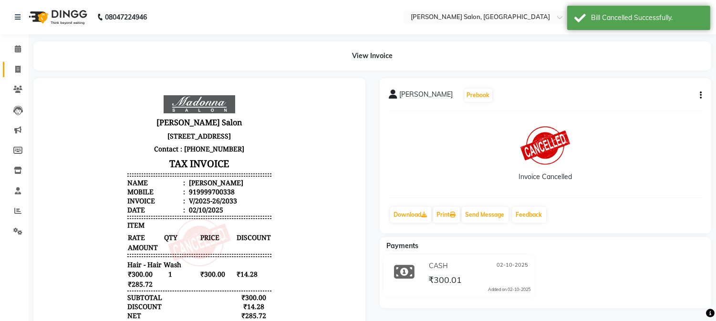
click at [15, 69] on icon at bounding box center [17, 69] width 5 height 7
select select "service"
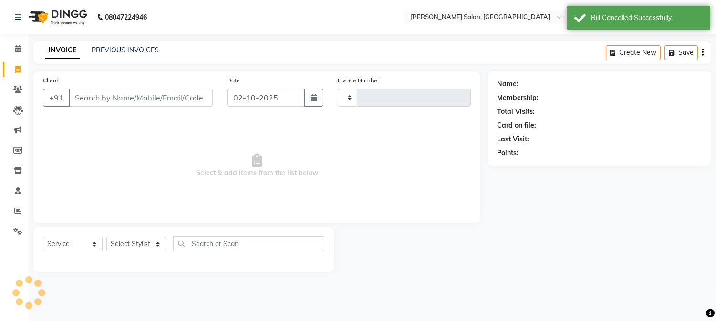
type input "2034"
select select "7672"
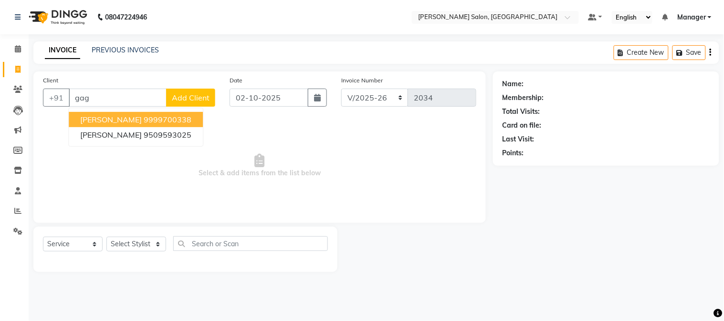
click at [165, 114] on button "[PERSON_NAME] 9999700338" at bounding box center [136, 119] width 134 height 15
type input "9999700338"
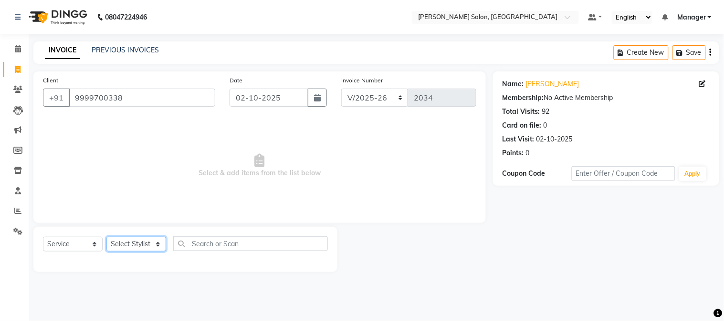
click at [140, 239] on select "Select Stylist [PERSON_NAME] [PERSON_NAME] BUBLEEN COUNTER SALE [PERSON_NAME] K…" at bounding box center [136, 244] width 60 height 15
select select "68885"
click at [106, 238] on select "Select Stylist [PERSON_NAME] [PERSON_NAME] BUBLEEN COUNTER SALE [PERSON_NAME] K…" at bounding box center [136, 244] width 60 height 15
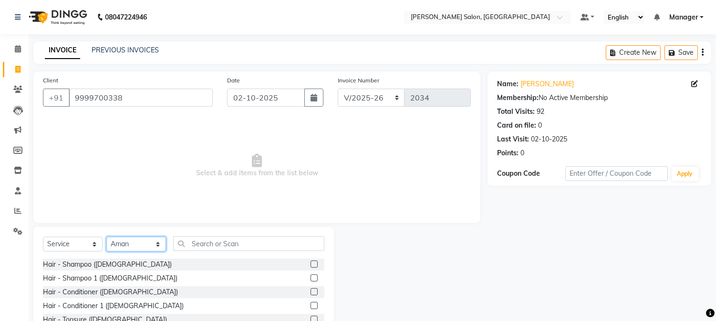
click at [150, 247] on select "Select Stylist [PERSON_NAME] [PERSON_NAME] BUBLEEN COUNTER SALE [PERSON_NAME] K…" at bounding box center [136, 244] width 60 height 15
click at [237, 245] on input "text" at bounding box center [248, 244] width 151 height 15
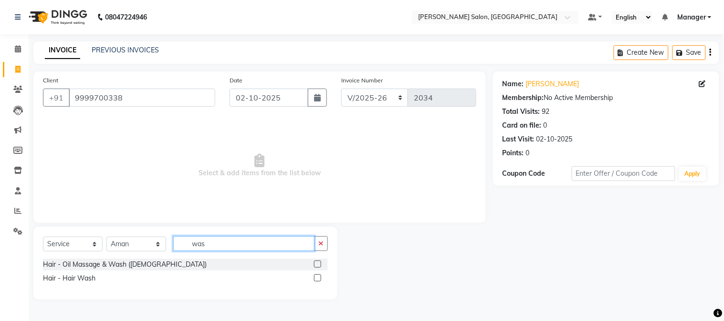
type input "was"
click at [317, 278] on label at bounding box center [317, 278] width 7 height 7
click at [317, 278] on input "checkbox" at bounding box center [317, 279] width 6 height 6
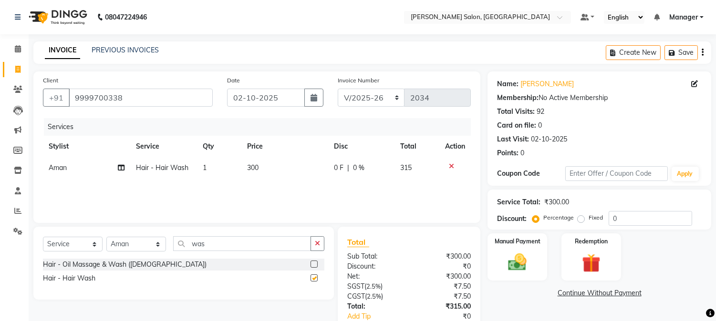
checkbox input "false"
click at [250, 180] on div "Services Stylist Service Qty Price Disc Total Action Aman Hair - Hair Wash 1 30…" at bounding box center [257, 165] width 428 height 95
click at [249, 170] on span "300" at bounding box center [252, 168] width 11 height 9
select select "68885"
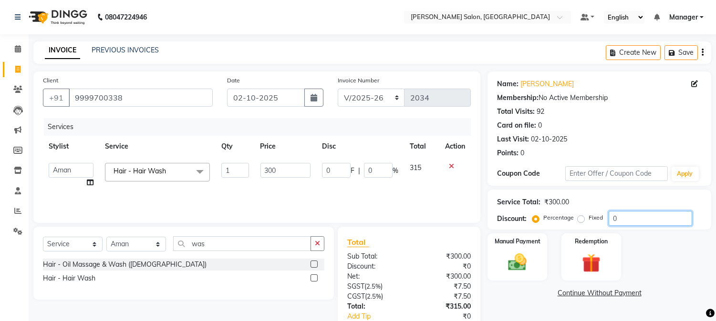
click at [656, 221] on input "0" at bounding box center [650, 218] width 83 height 15
click at [611, 218] on input "0" at bounding box center [650, 218] width 83 height 15
type input "4"
type input "12"
type input "4"
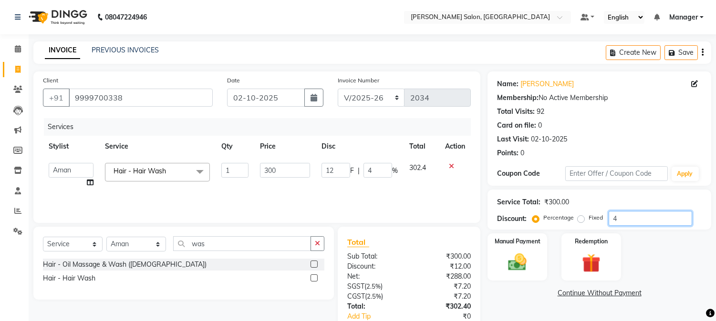
type input "4.7"
type input "14.1"
type input "4.7"
type input "4.75"
type input "14.25"
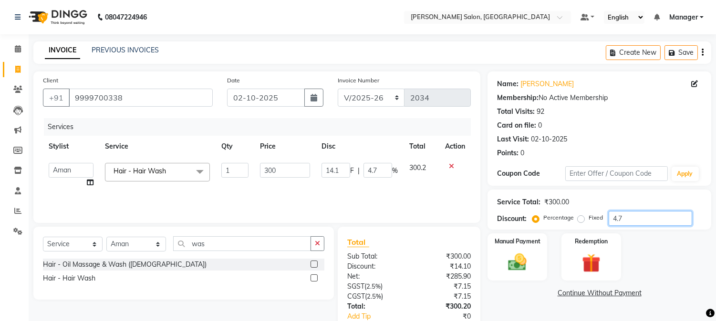
type input "4.75"
click at [622, 218] on input "4.75" at bounding box center [650, 218] width 83 height 15
type input "4.7"
type input "14.1"
type input "4.7"
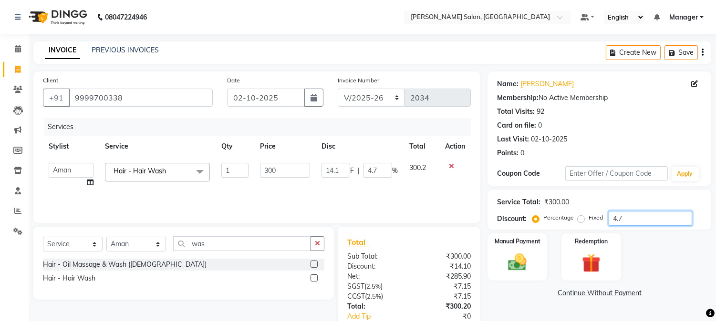
type input "4.77"
type input "14.31"
type input "4.77"
click at [522, 259] on img at bounding box center [517, 263] width 31 height 22
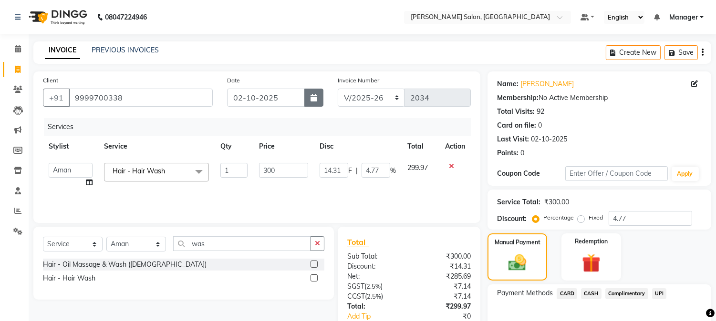
click at [316, 104] on button "button" at bounding box center [313, 98] width 19 height 18
select select "10"
select select "2025"
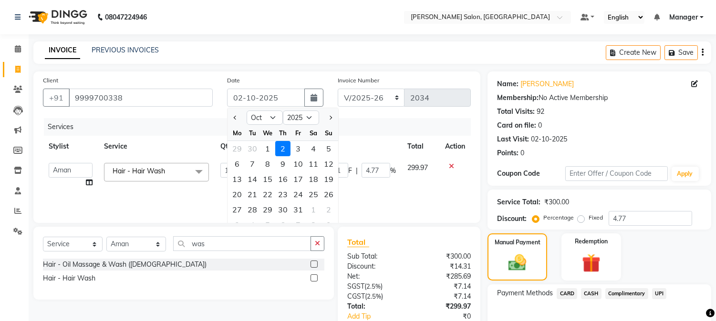
click at [268, 152] on div "1" at bounding box center [267, 148] width 15 height 15
type input "01-10-2025"
type input "0"
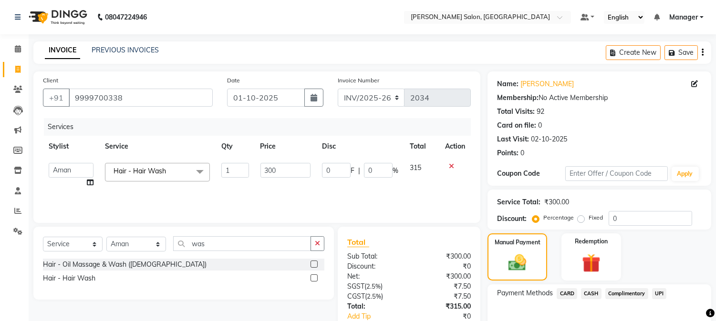
click at [591, 293] on span "CASH" at bounding box center [591, 294] width 21 height 11
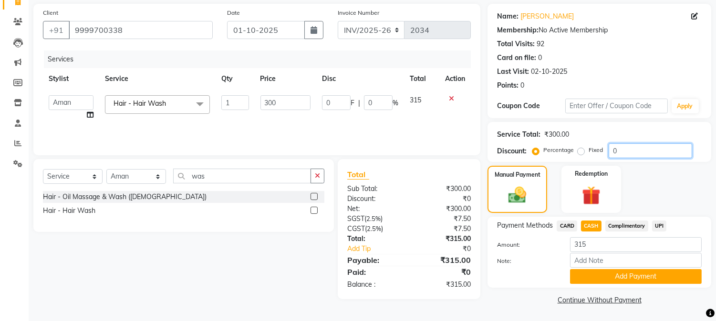
click at [612, 151] on input "0" at bounding box center [650, 151] width 83 height 15
type input "4"
type input "12"
type input "4"
type input "4.7"
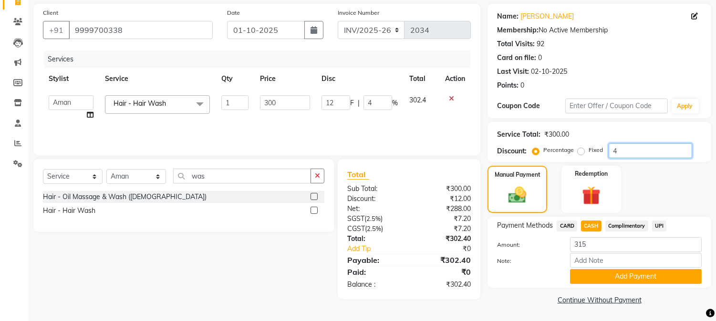
type input "14.1"
type input "4.7"
type input "4.77"
type input "14.31"
type input "4.77"
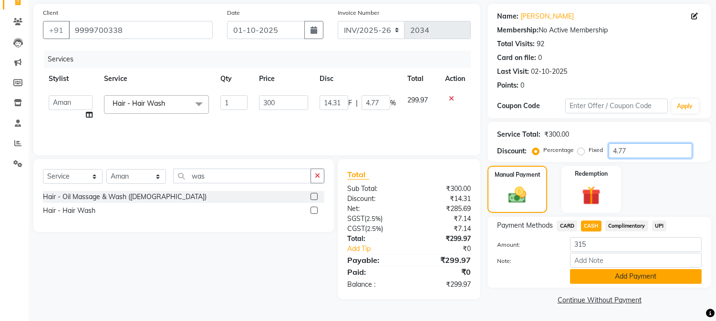
type input "4.77"
click at [595, 278] on button "Add Payment" at bounding box center [636, 277] width 132 height 15
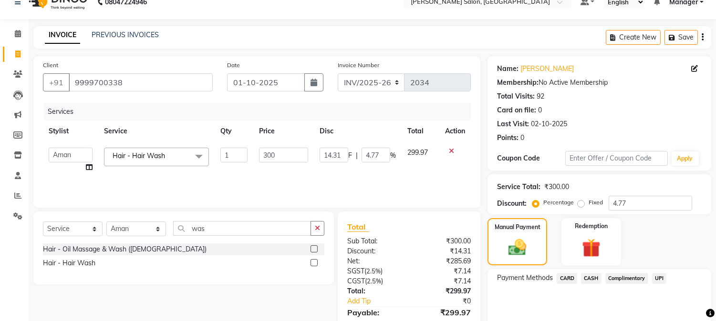
scroll to position [0, 0]
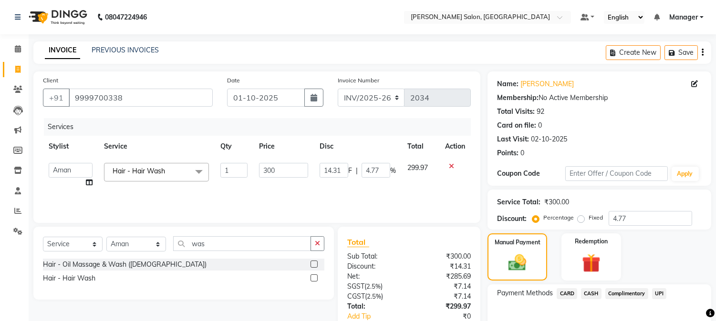
click at [588, 293] on span "CASH" at bounding box center [591, 294] width 21 height 11
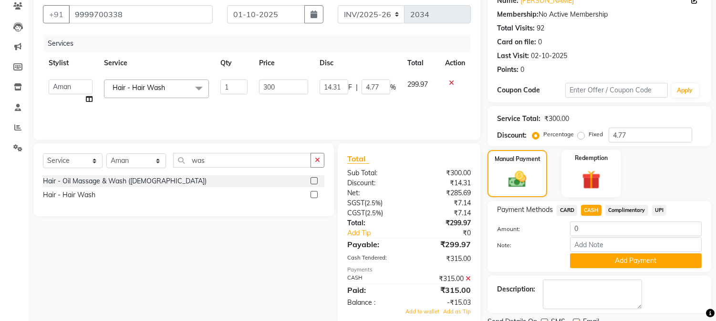
scroll to position [122, 0]
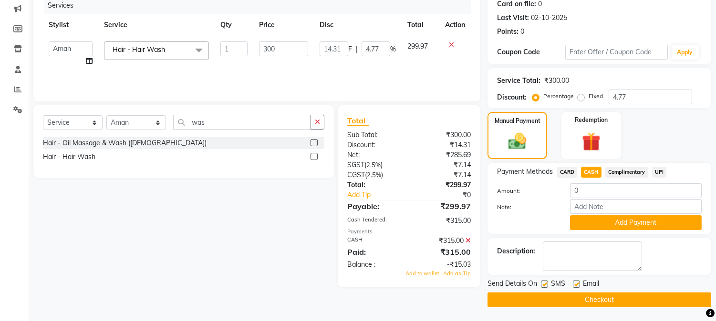
click at [664, 218] on button "Add Payment" at bounding box center [636, 223] width 132 height 15
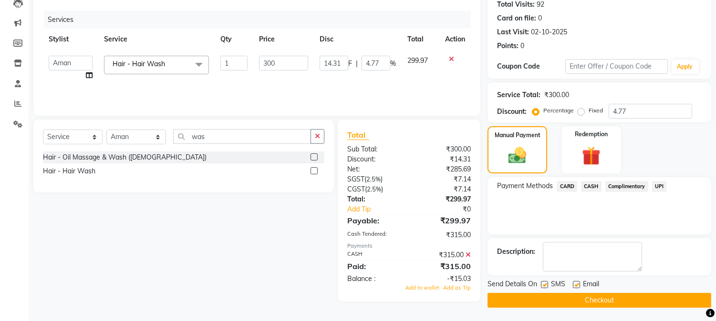
click at [635, 299] on button "Checkout" at bounding box center [599, 300] width 224 height 15
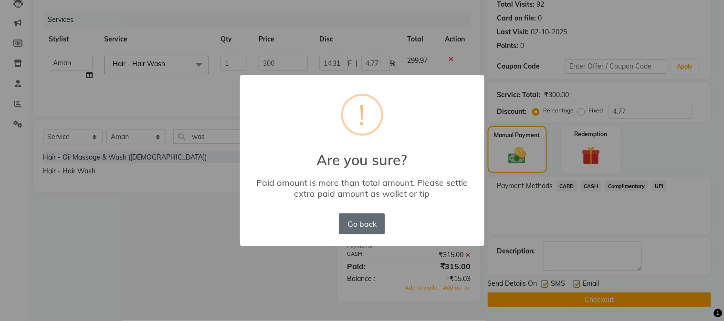
click at [356, 220] on button "Go back" at bounding box center [362, 224] width 46 height 21
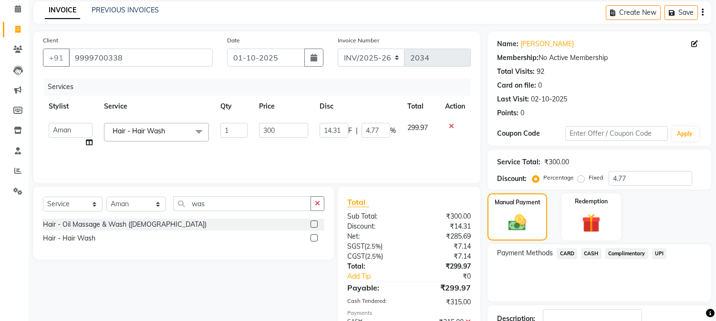
scroll to position [0, 0]
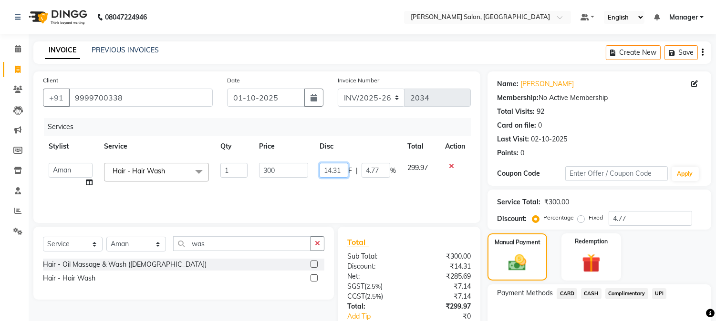
click at [323, 172] on input "14.31" at bounding box center [334, 170] width 29 height 15
type input "1"
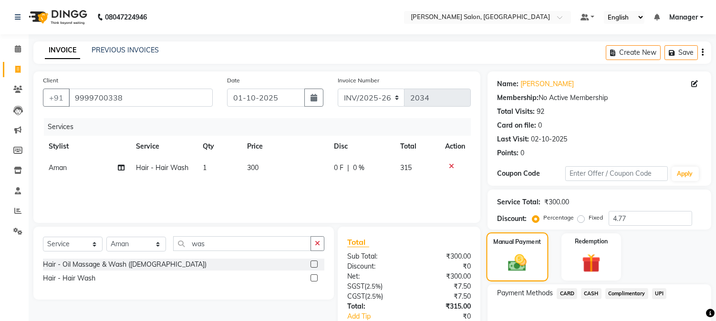
click at [516, 264] on img at bounding box center [517, 263] width 30 height 21
click at [606, 220] on div "Percentage Fixed" at bounding box center [571, 218] width 74 height 12
click at [613, 218] on input "4.77" at bounding box center [650, 218] width 83 height 15
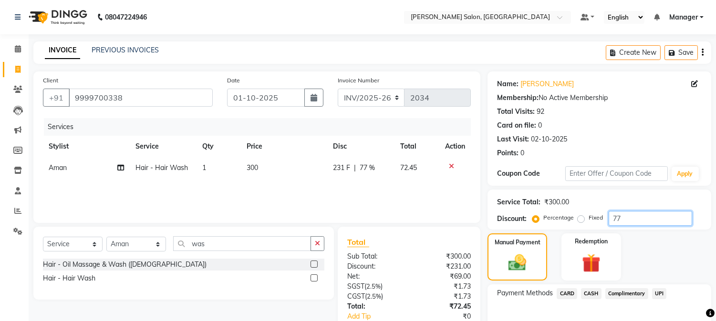
type input "7"
click at [244, 166] on td "300" at bounding box center [284, 167] width 87 height 21
select select "68885"
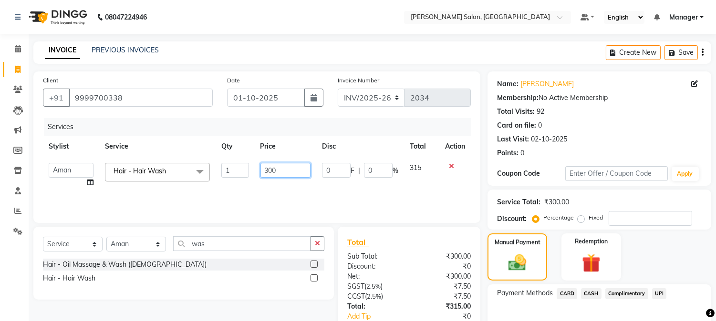
click at [261, 169] on input "300" at bounding box center [285, 170] width 50 height 15
type input "0"
type input "285"
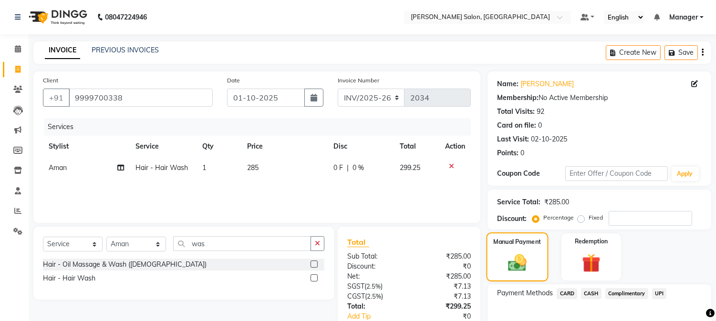
click at [531, 259] on img at bounding box center [517, 263] width 30 height 21
click at [594, 293] on span "CASH" at bounding box center [591, 294] width 21 height 11
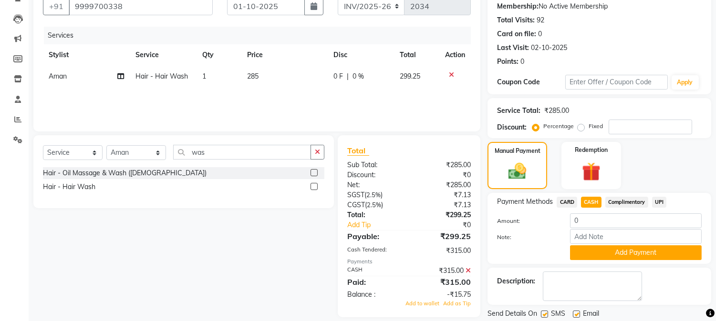
scroll to position [122, 0]
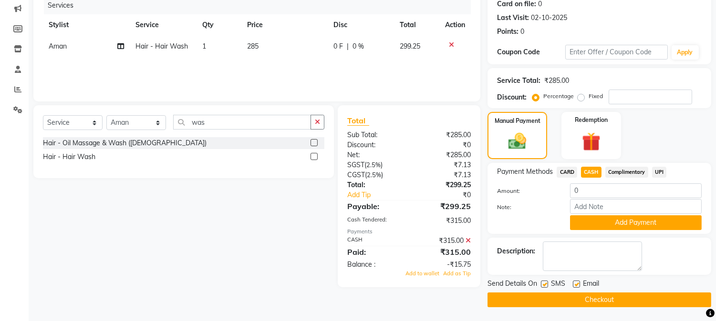
drag, startPoint x: 641, startPoint y: 301, endPoint x: 683, endPoint y: 166, distance: 141.8
click at [683, 167] on div "Payment Methods CARD CASH Complimentary UPI" at bounding box center [599, 173] width 205 height 13
click at [652, 226] on button "Add Payment" at bounding box center [636, 223] width 132 height 15
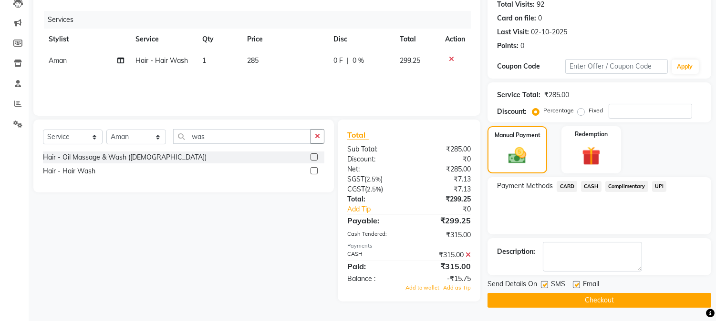
scroll to position [0, 0]
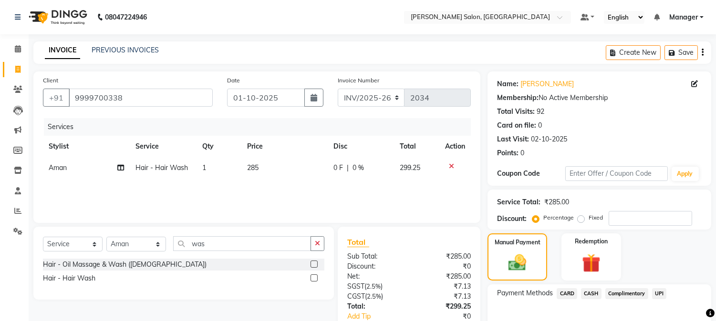
click at [451, 165] on icon at bounding box center [451, 166] width 5 height 7
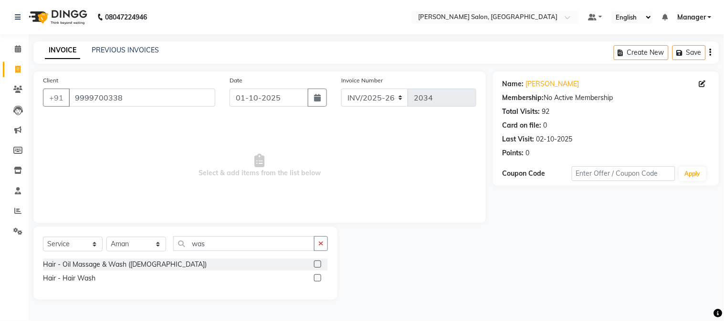
click at [320, 277] on label at bounding box center [317, 278] width 7 height 7
click at [320, 277] on input "checkbox" at bounding box center [317, 279] width 6 height 6
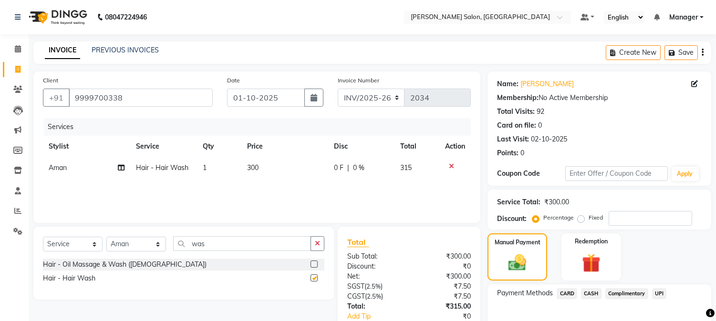
checkbox input "false"
click at [259, 169] on td "300" at bounding box center [284, 167] width 87 height 21
select select "68885"
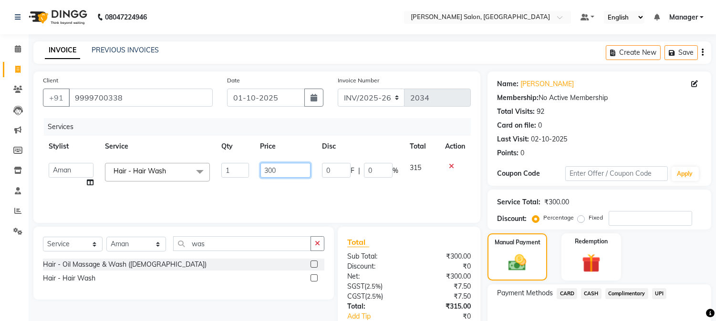
click at [264, 172] on input "300" at bounding box center [285, 170] width 50 height 15
type input "0"
click at [270, 174] on input "288888" at bounding box center [285, 170] width 50 height 15
type input "285"
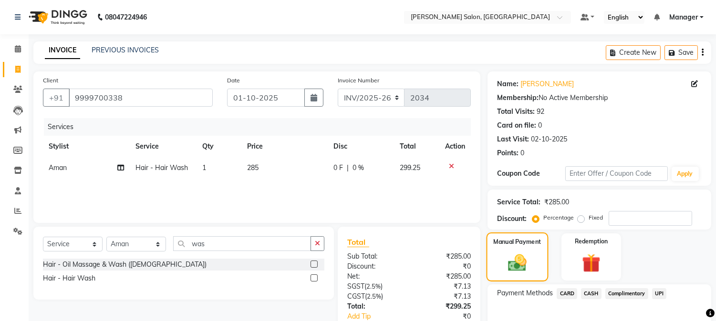
click at [532, 253] on img at bounding box center [517, 263] width 30 height 21
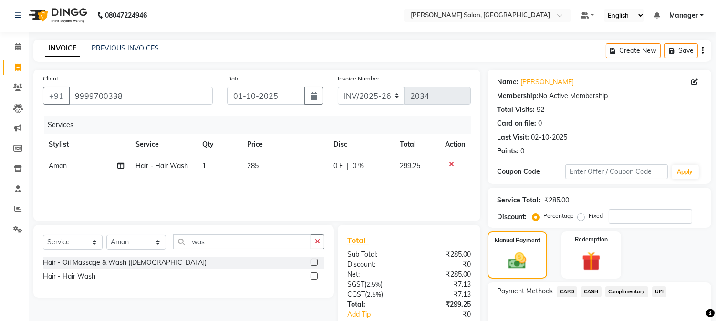
scroll to position [107, 0]
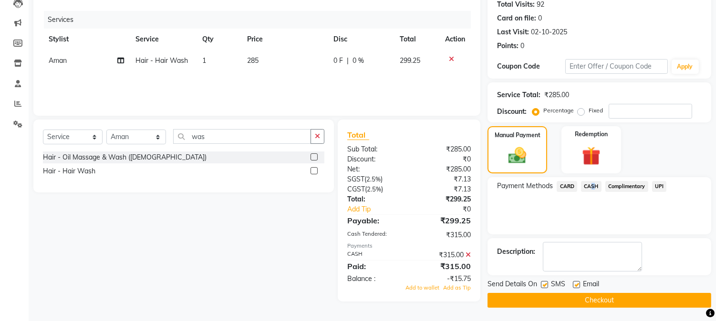
click at [590, 186] on span "CASH" at bounding box center [591, 186] width 21 height 11
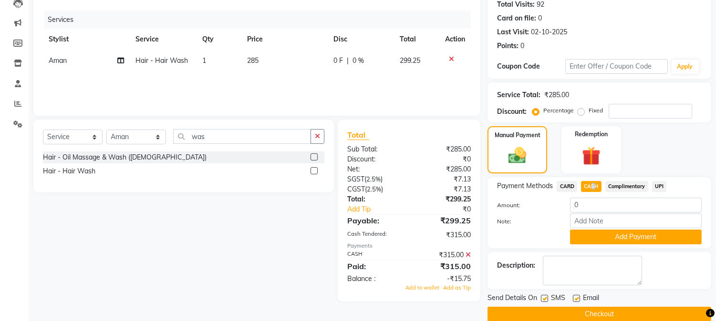
click at [634, 311] on button "Checkout" at bounding box center [599, 314] width 224 height 15
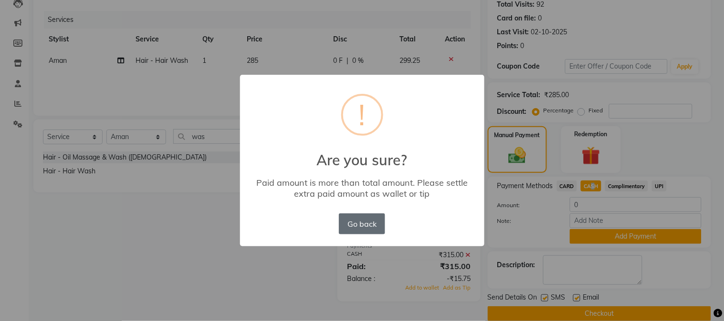
click at [366, 221] on button "Go back" at bounding box center [362, 224] width 46 height 21
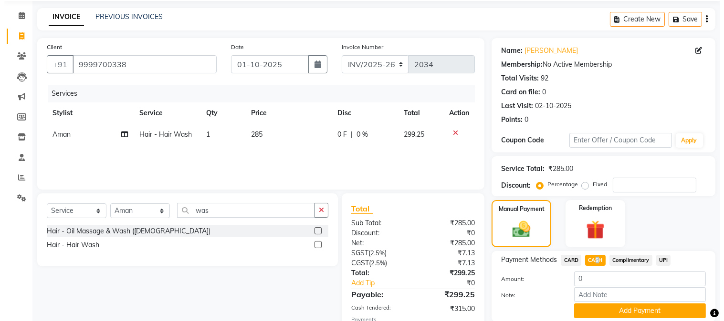
scroll to position [0, 0]
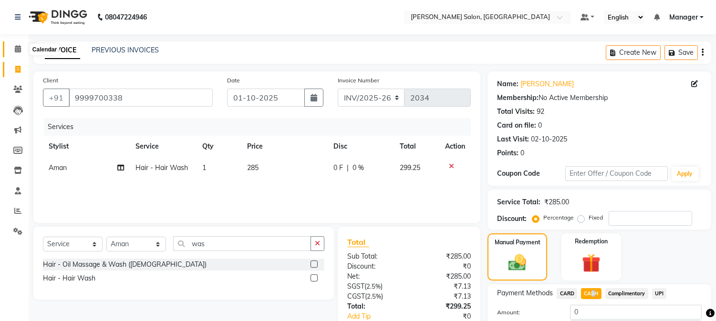
click at [16, 52] on icon at bounding box center [18, 48] width 6 height 7
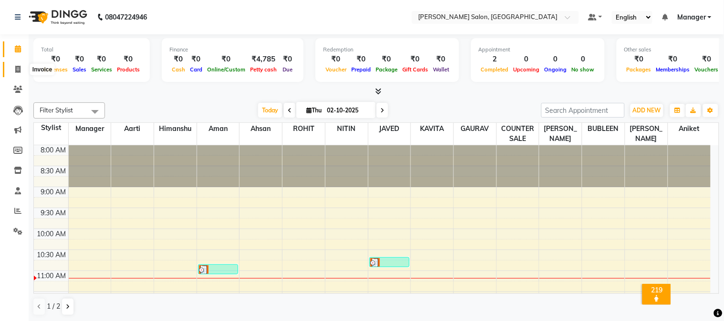
click at [18, 69] on icon at bounding box center [17, 69] width 5 height 7
select select "7672"
select select "service"
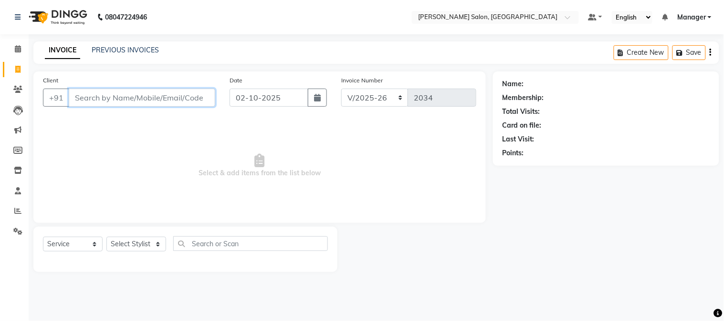
click at [173, 102] on input "Client" at bounding box center [142, 98] width 146 height 18
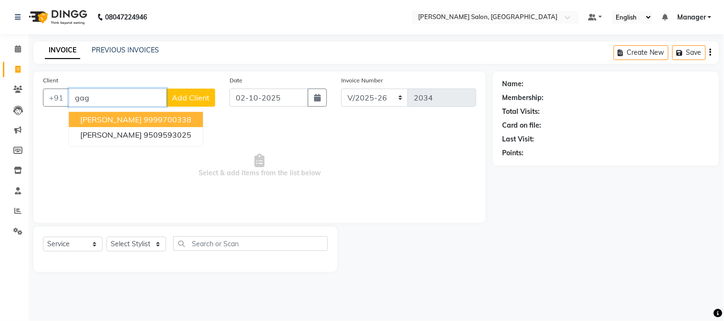
click at [182, 114] on button "[PERSON_NAME] 9999700338" at bounding box center [136, 119] width 134 height 15
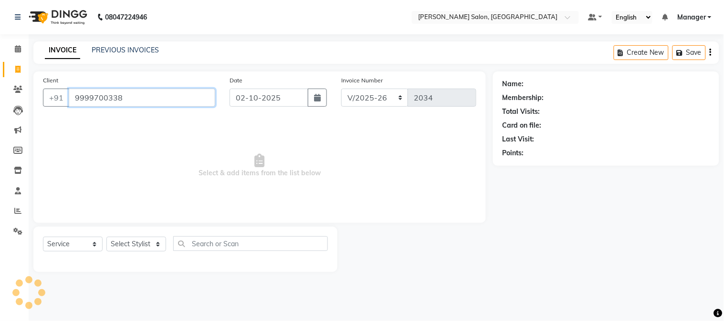
type input "9999700338"
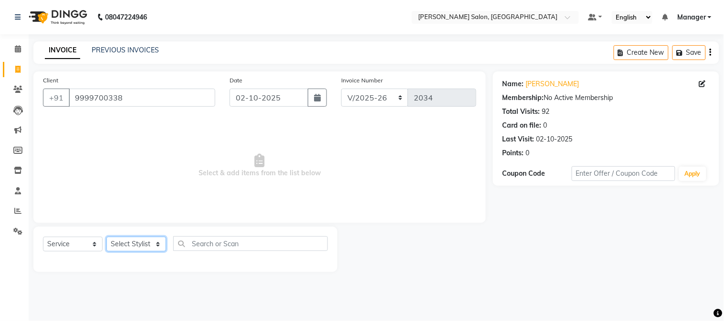
click at [133, 242] on select "Select Stylist [PERSON_NAME] [PERSON_NAME] BUBLEEN COUNTER SALE [PERSON_NAME] K…" at bounding box center [136, 244] width 60 height 15
select select "68885"
click at [106, 238] on select "Select Stylist [PERSON_NAME] [PERSON_NAME] BUBLEEN COUNTER SALE [PERSON_NAME] K…" at bounding box center [136, 244] width 60 height 15
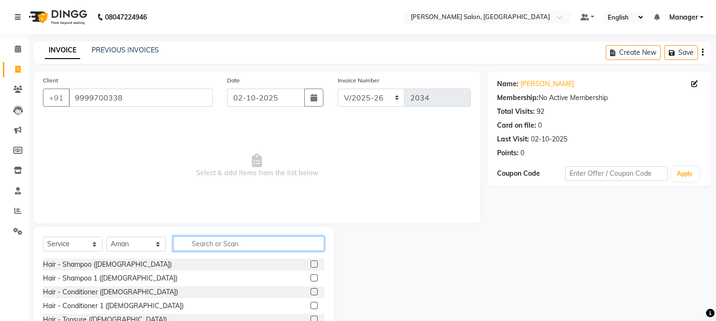
click at [223, 244] on input "text" at bounding box center [248, 244] width 151 height 15
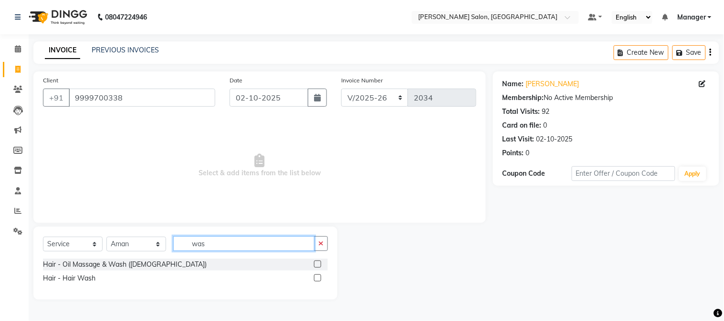
type input "was"
click at [318, 278] on label at bounding box center [317, 278] width 7 height 7
click at [318, 278] on input "checkbox" at bounding box center [317, 279] width 6 height 6
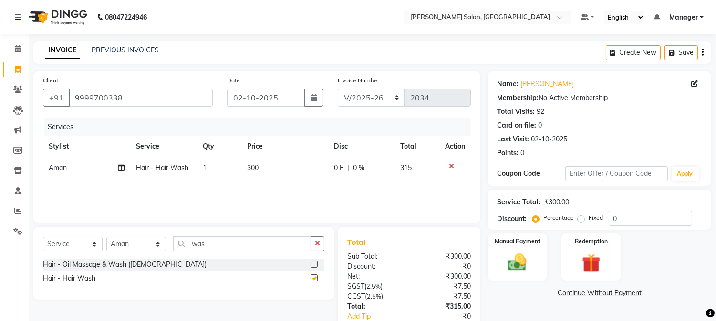
checkbox input "false"
click at [240, 176] on td "1" at bounding box center [219, 167] width 44 height 21
select select "68885"
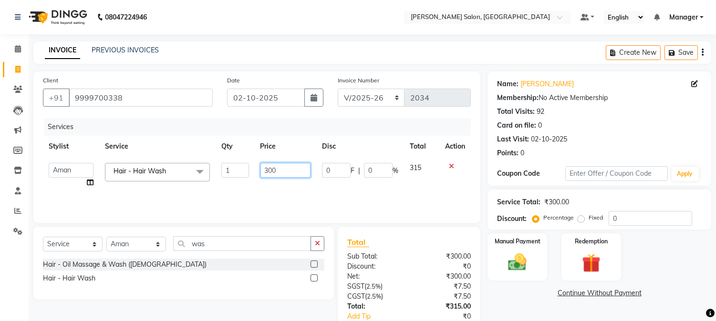
click at [261, 173] on input "300" at bounding box center [285, 170] width 50 height 15
type input "0"
type input "285"
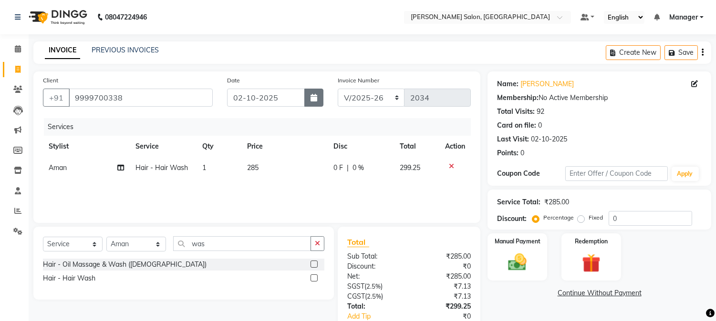
click at [317, 103] on button "button" at bounding box center [313, 98] width 19 height 18
select select "10"
select select "2025"
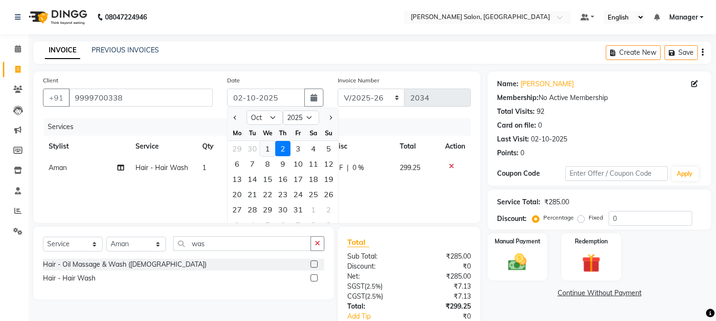
click at [272, 149] on div "1" at bounding box center [267, 148] width 15 height 15
type input "01-10-2025"
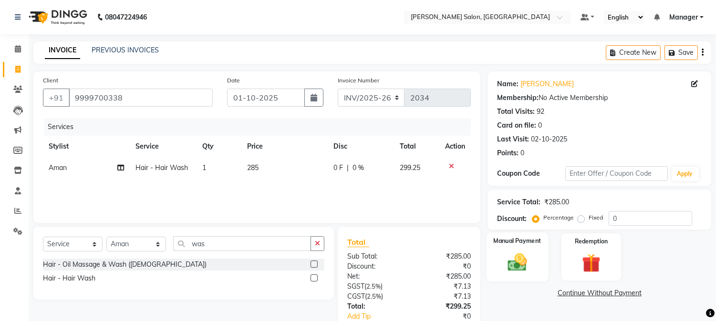
click at [538, 256] on div "Manual Payment" at bounding box center [518, 257] width 62 height 49
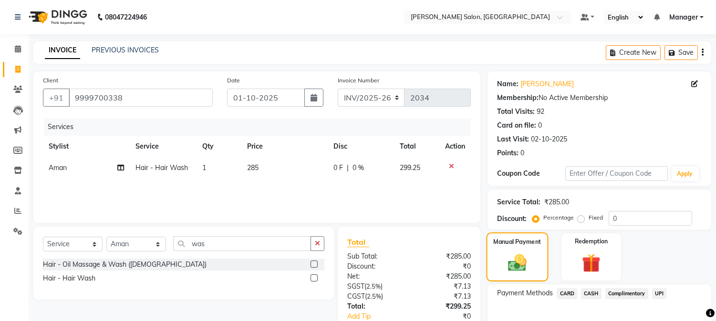
click at [536, 254] on div "Manual Payment" at bounding box center [518, 257] width 62 height 49
click at [594, 292] on span "CASH" at bounding box center [591, 294] width 21 height 11
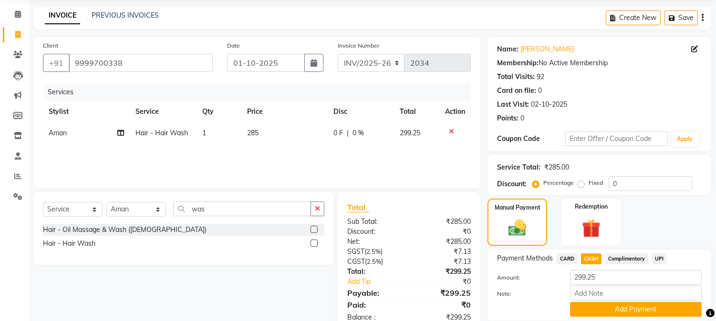
scroll to position [68, 0]
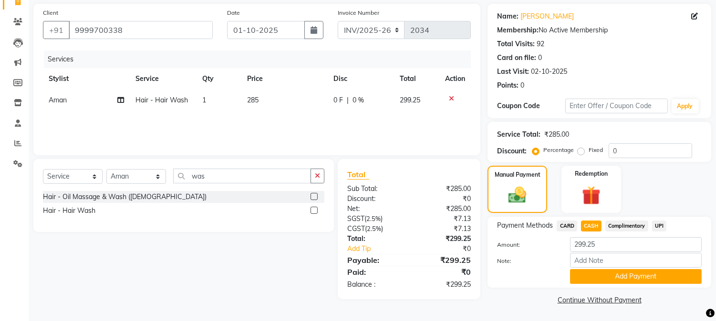
click at [694, 284] on div "Payment Methods CARD CASH Complimentary UPI Amount: 299.25 Note: Add Payment" at bounding box center [599, 252] width 224 height 71
click at [685, 276] on button "Add Payment" at bounding box center [636, 277] width 132 height 15
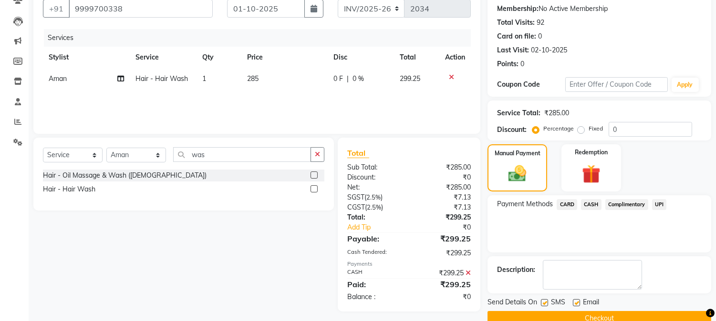
scroll to position [107, 0]
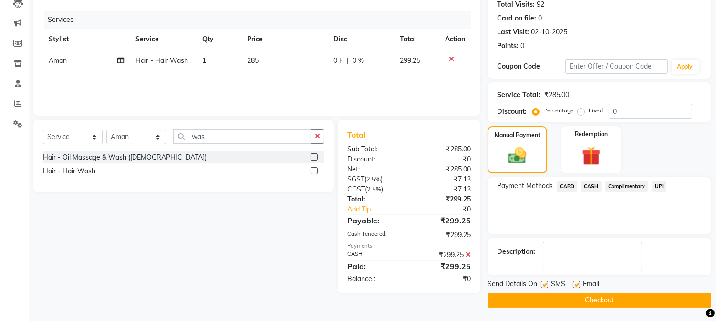
click at [652, 301] on button "Checkout" at bounding box center [599, 300] width 224 height 15
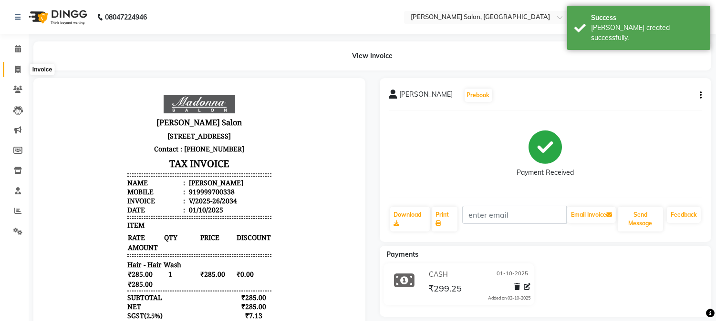
click at [17, 68] on icon at bounding box center [17, 69] width 5 height 7
select select "7672"
select select "service"
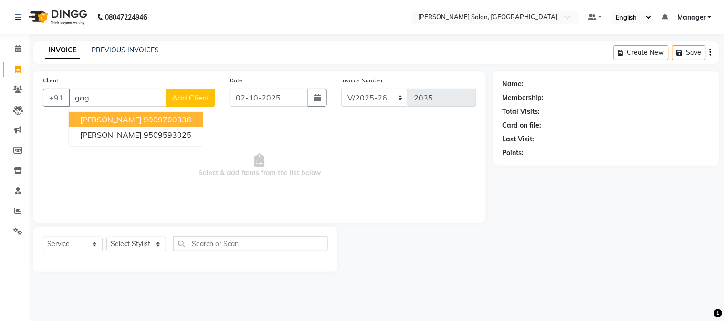
click at [74, 101] on input "gag" at bounding box center [118, 98] width 98 height 18
type input "g"
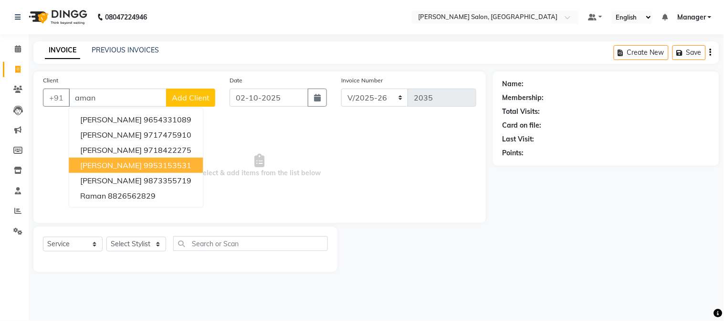
click at [124, 166] on span "[PERSON_NAME]" at bounding box center [111, 166] width 62 height 10
type input "9953153531"
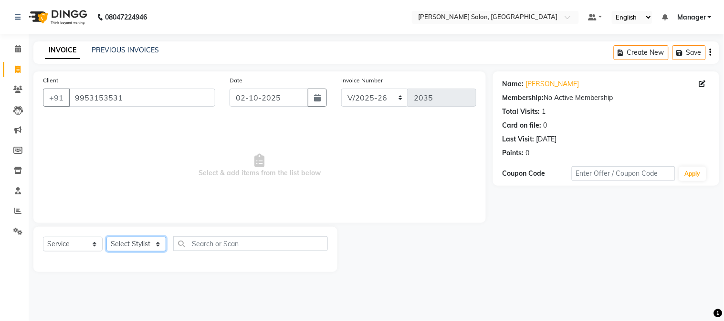
click at [123, 246] on select "Select Stylist [PERSON_NAME] [PERSON_NAME] BUBLEEN COUNTER SALE [PERSON_NAME] K…" at bounding box center [136, 244] width 60 height 15
click at [106, 238] on select "Select Stylist [PERSON_NAME] [PERSON_NAME] BUBLEEN COUNTER SALE [PERSON_NAME] K…" at bounding box center [136, 244] width 60 height 15
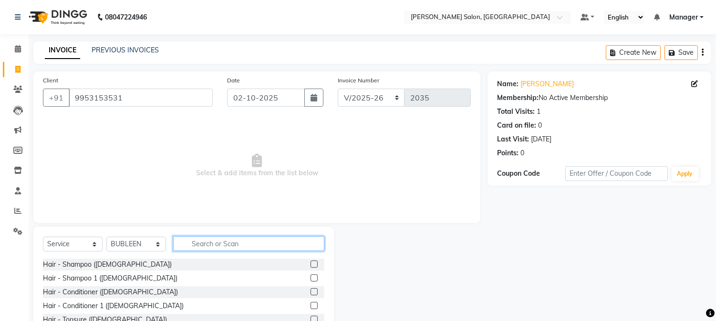
click at [199, 246] on input "text" at bounding box center [248, 244] width 151 height 15
click at [156, 249] on select "Select Stylist [PERSON_NAME] [PERSON_NAME] BUBLEEN COUNTER SALE [PERSON_NAME] K…" at bounding box center [136, 244] width 60 height 15
select select "89507"
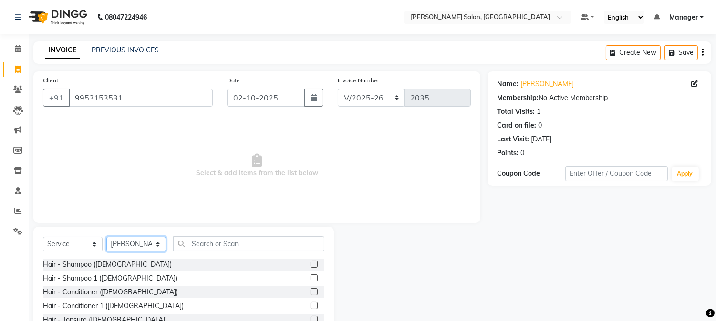
click at [106, 238] on select "Select Stylist [PERSON_NAME] [PERSON_NAME] BUBLEEN COUNTER SALE [PERSON_NAME] K…" at bounding box center [136, 244] width 60 height 15
click at [199, 249] on input "text" at bounding box center [248, 244] width 151 height 15
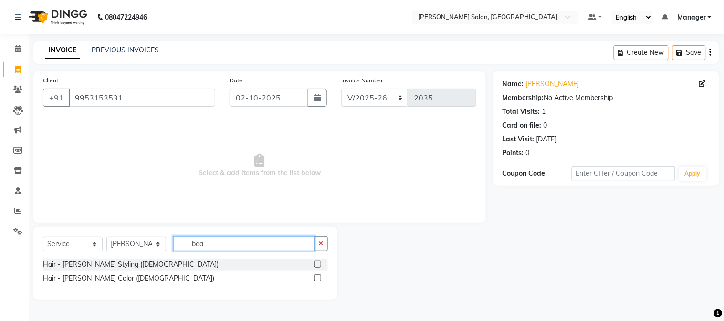
type input "bea"
click at [316, 263] on label at bounding box center [317, 264] width 7 height 7
click at [316, 263] on input "checkbox" at bounding box center [317, 265] width 6 height 6
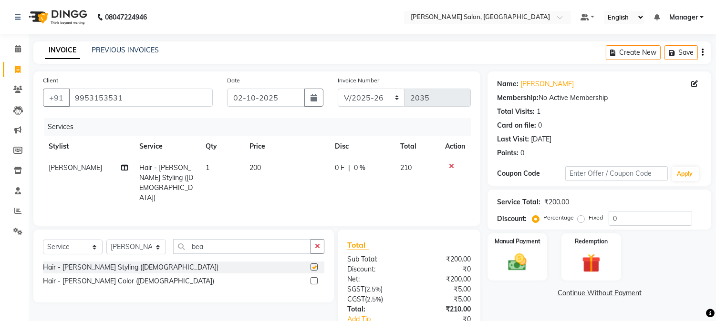
checkbox input "false"
click at [619, 216] on input "0" at bounding box center [650, 218] width 83 height 15
click at [613, 220] on input "0" at bounding box center [650, 218] width 83 height 15
type input "4.76"
click at [523, 258] on img at bounding box center [517, 263] width 31 height 22
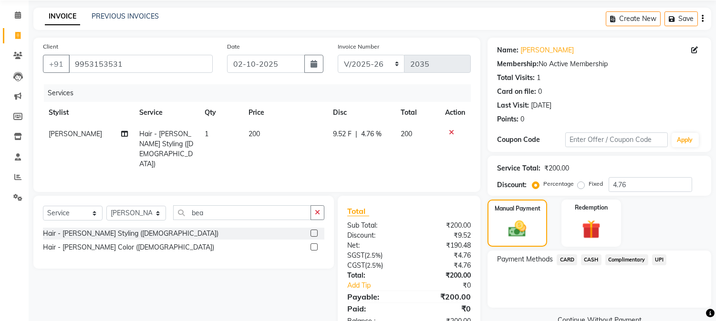
scroll to position [60, 0]
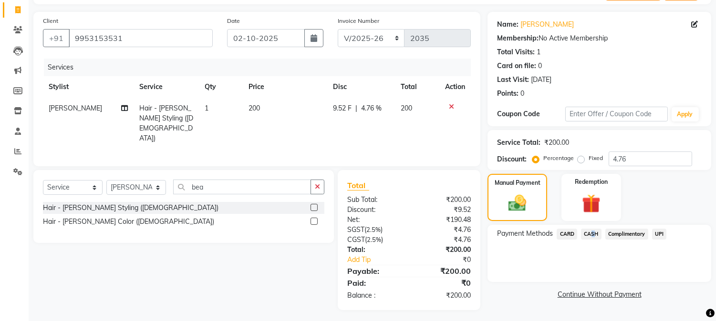
click at [590, 233] on span "CASH" at bounding box center [591, 234] width 21 height 11
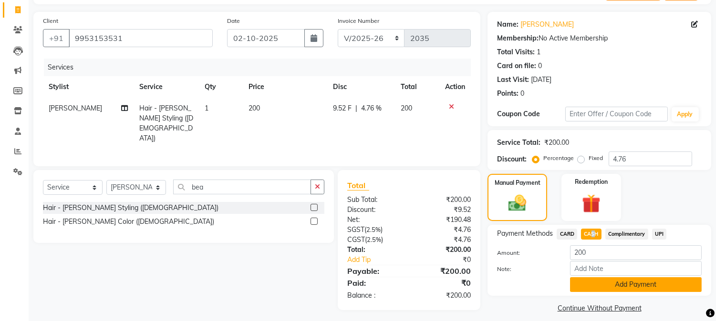
click at [609, 287] on button "Add Payment" at bounding box center [636, 285] width 132 height 15
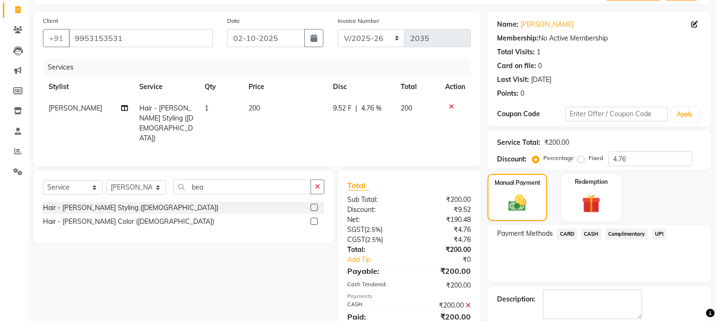
drag, startPoint x: 723, startPoint y: 301, endPoint x: 546, endPoint y: 274, distance: 179.0
click at [546, 274] on div "Payment Methods CARD CASH Complimentary UPI" at bounding box center [599, 253] width 224 height 57
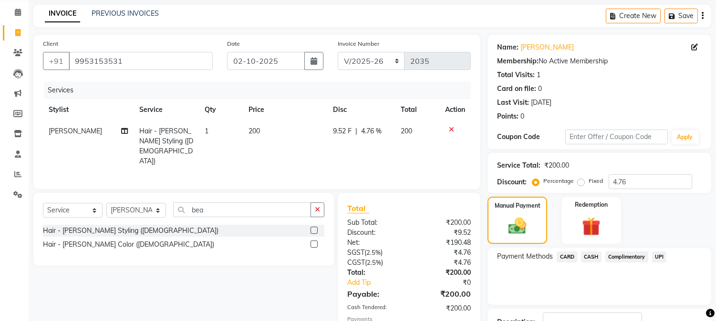
scroll to position [0, 0]
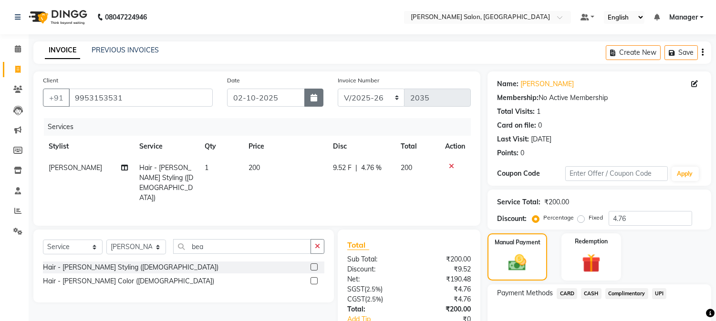
click at [312, 99] on icon "button" at bounding box center [314, 98] width 7 height 8
select select "10"
select select "2025"
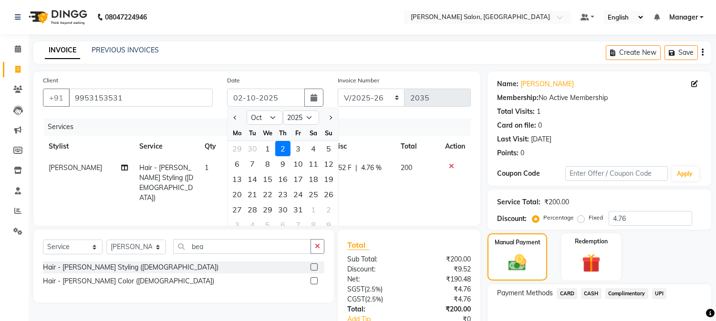
click at [271, 148] on div "1" at bounding box center [267, 148] width 15 height 15
type input "01-10-2025"
type input "0"
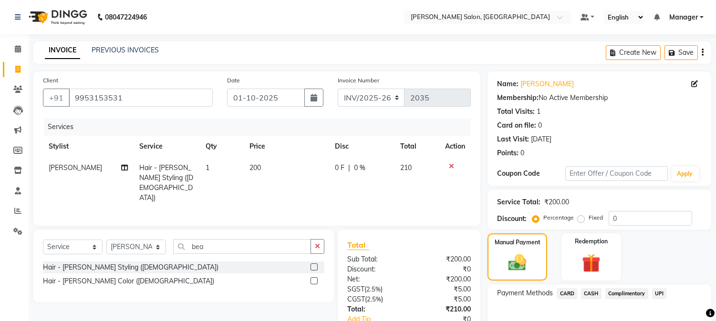
click at [590, 291] on span "CASH" at bounding box center [591, 294] width 21 height 11
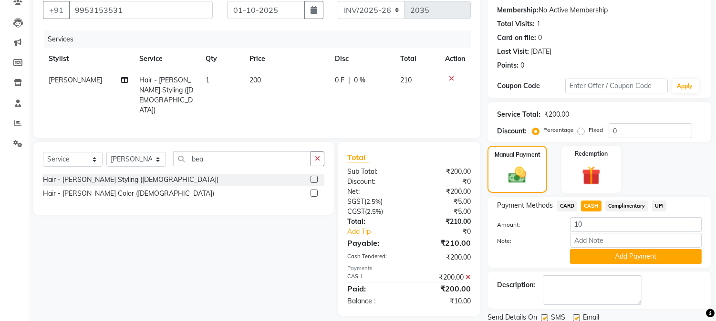
scroll to position [122, 0]
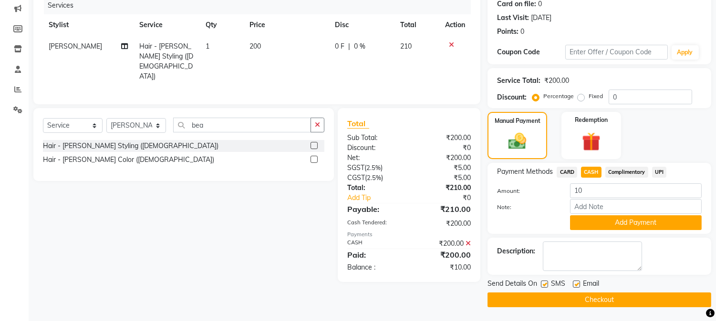
click at [643, 293] on button "Checkout" at bounding box center [599, 300] width 224 height 15
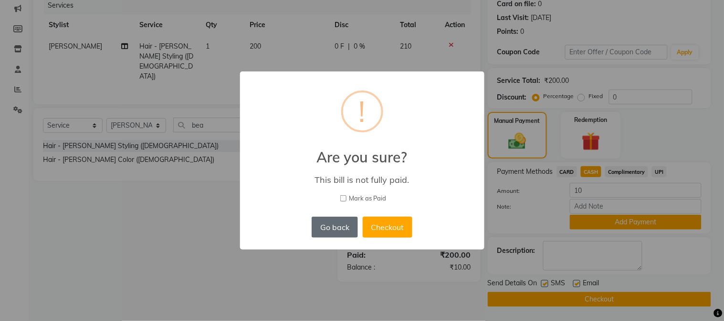
click at [336, 228] on button "Go back" at bounding box center [334, 227] width 46 height 21
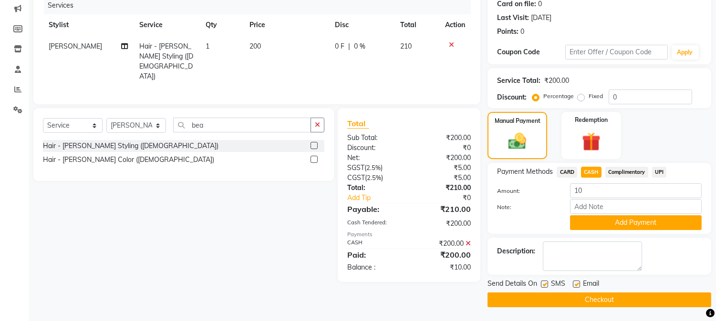
click at [625, 226] on button "Add Payment" at bounding box center [636, 223] width 132 height 15
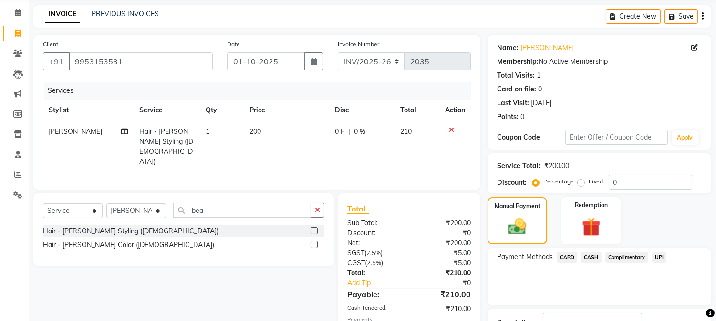
scroll to position [0, 0]
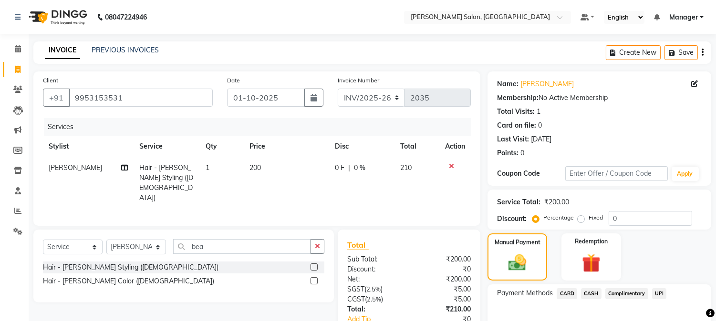
click at [278, 173] on td "200" at bounding box center [286, 183] width 85 height 52
select select "89507"
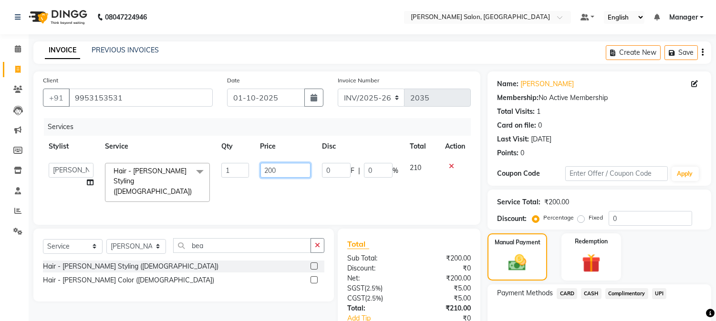
click at [262, 173] on input "200" at bounding box center [285, 170] width 50 height 15
type input "0"
type input "190"
click at [533, 251] on div "Manual Payment" at bounding box center [518, 257] width 62 height 49
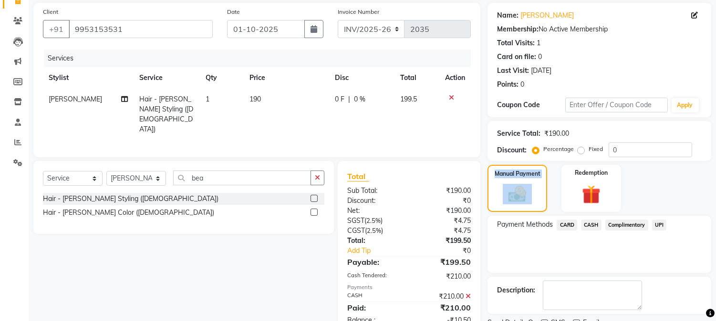
scroll to position [107, 0]
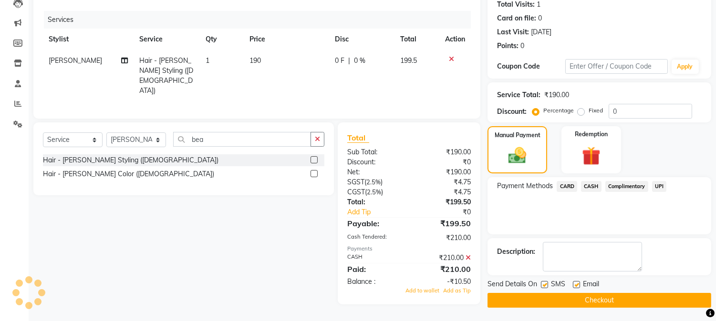
click at [594, 185] on span "CASH" at bounding box center [591, 186] width 21 height 11
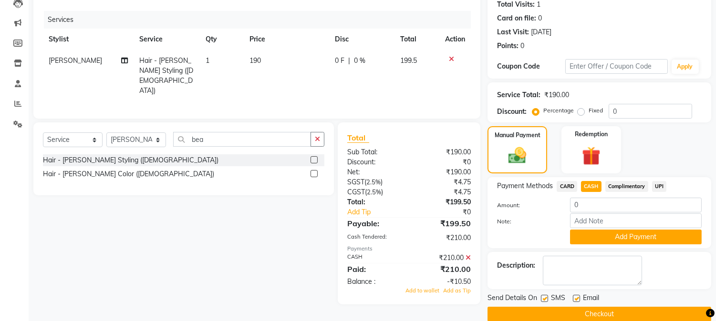
click at [611, 313] on button "Checkout" at bounding box center [599, 314] width 224 height 15
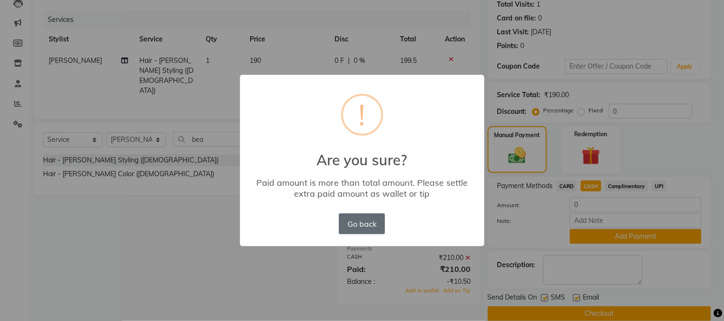
click at [364, 227] on button "Go back" at bounding box center [362, 224] width 46 height 21
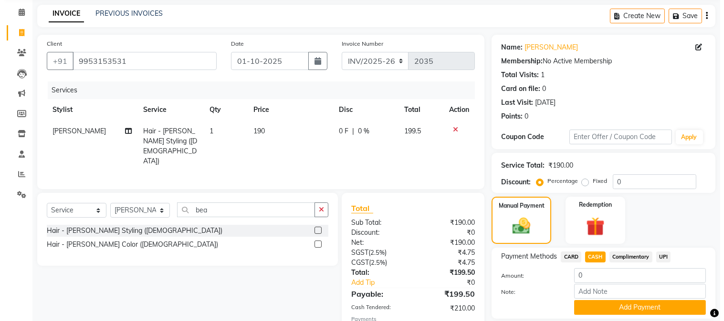
scroll to position [0, 0]
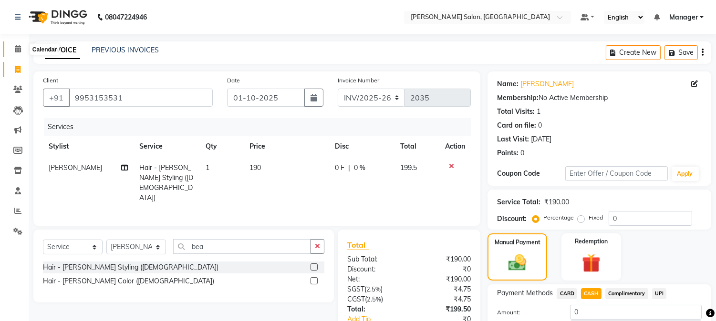
click at [18, 46] on icon at bounding box center [18, 48] width 6 height 7
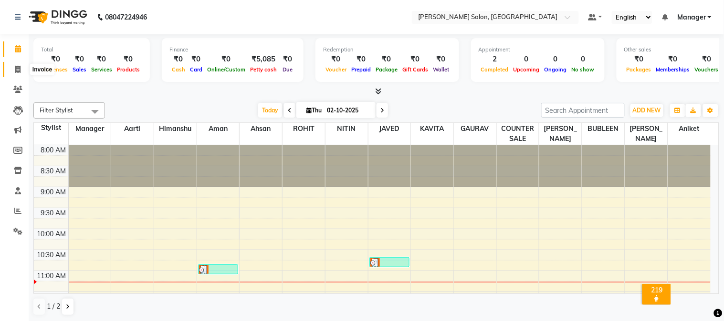
click at [16, 67] on icon at bounding box center [17, 69] width 5 height 7
select select "service"
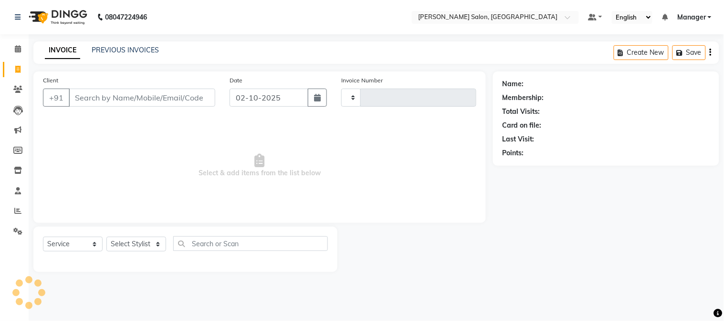
type input "2035"
select select "7672"
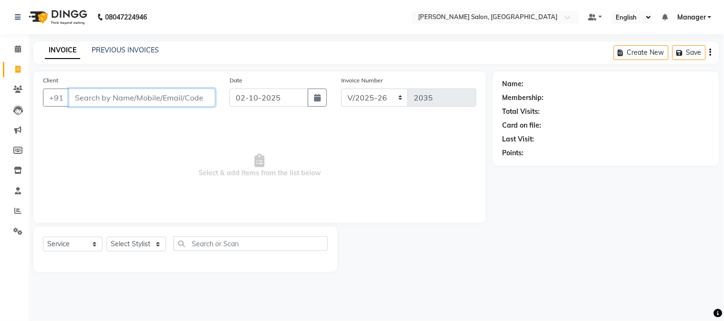
click at [151, 104] on input "Client" at bounding box center [142, 98] width 146 height 18
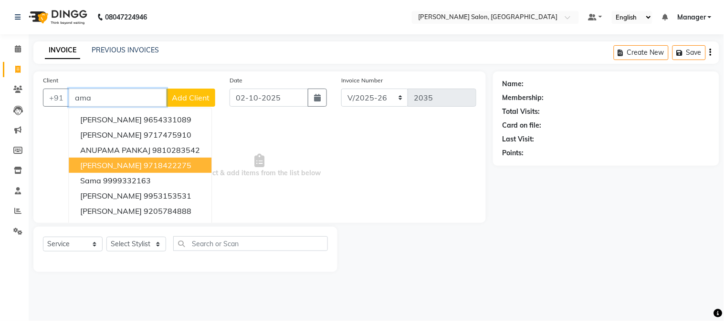
click at [161, 163] on ngb-highlight "9718422275" at bounding box center [168, 166] width 48 height 10
type input "9718422275"
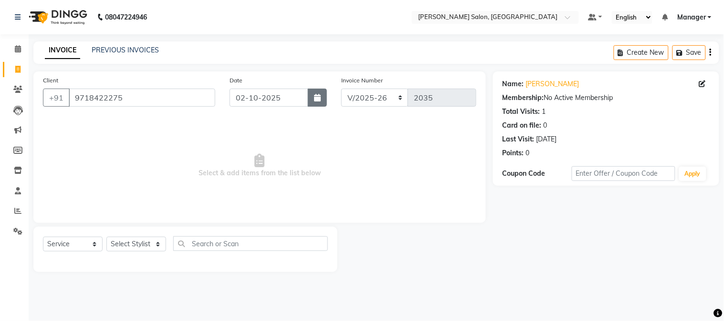
click at [316, 99] on icon "button" at bounding box center [317, 98] width 7 height 8
select select "10"
select select "2025"
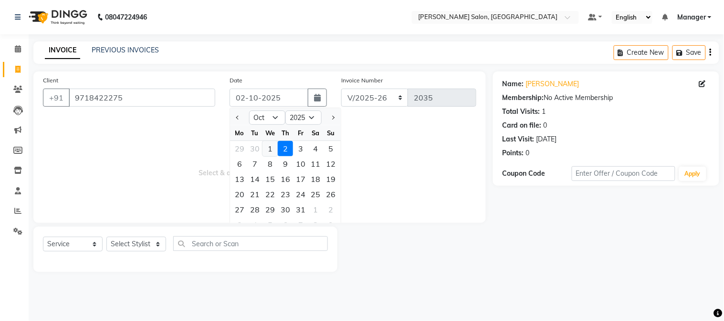
click at [270, 145] on div "1" at bounding box center [269, 148] width 15 height 15
type input "01-10-2025"
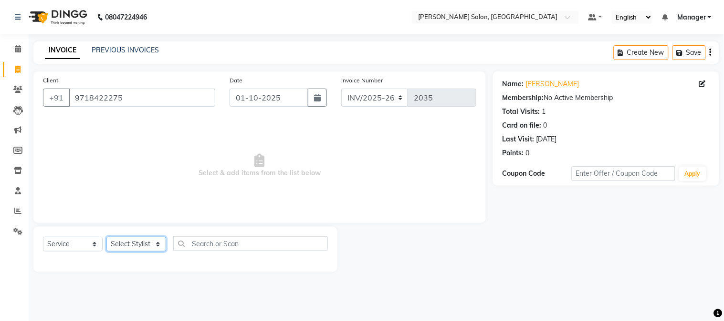
click at [133, 239] on select "Select Stylist [PERSON_NAME] [PERSON_NAME] BUBLEEN COUNTER SALE [PERSON_NAME] K…" at bounding box center [136, 244] width 60 height 15
select select "89507"
click at [106, 238] on select "Select Stylist [PERSON_NAME] [PERSON_NAME] BUBLEEN COUNTER SALE [PERSON_NAME] K…" at bounding box center [136, 244] width 60 height 15
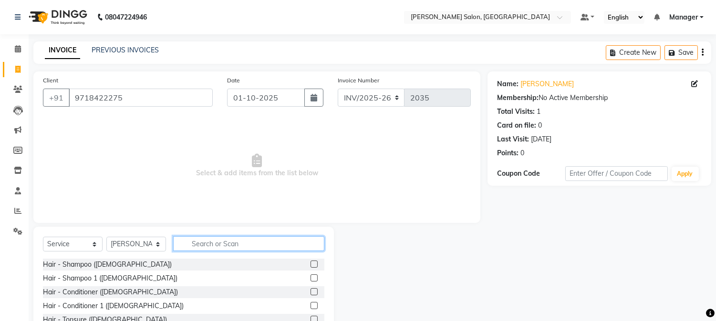
click at [215, 247] on input "text" at bounding box center [248, 244] width 151 height 15
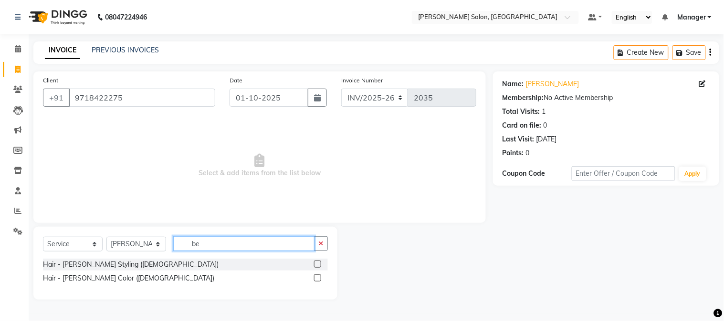
type input "be"
click at [319, 265] on label at bounding box center [317, 264] width 7 height 7
click at [319, 265] on input "checkbox" at bounding box center [317, 265] width 6 height 6
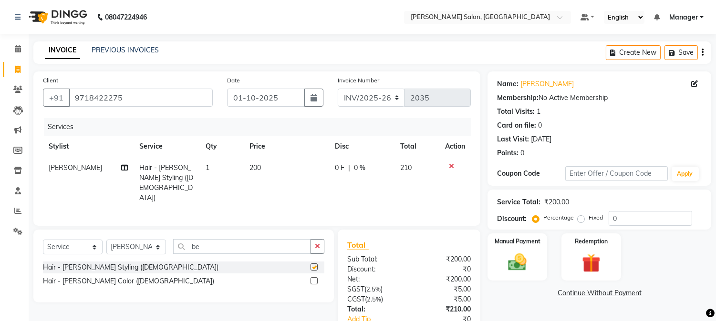
checkbox input "false"
click at [244, 173] on td "200" at bounding box center [286, 183] width 85 height 52
select select "89507"
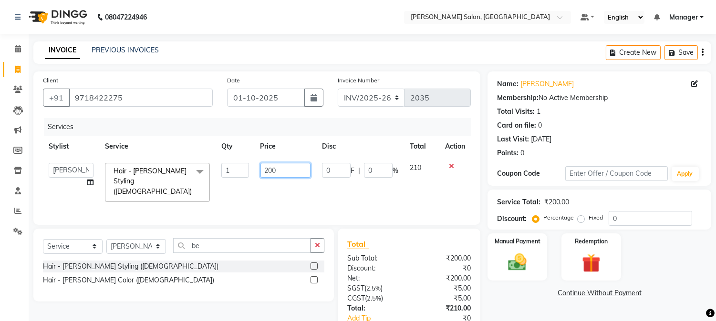
click at [264, 172] on input "200" at bounding box center [285, 170] width 50 height 15
type input "0"
type input "190"
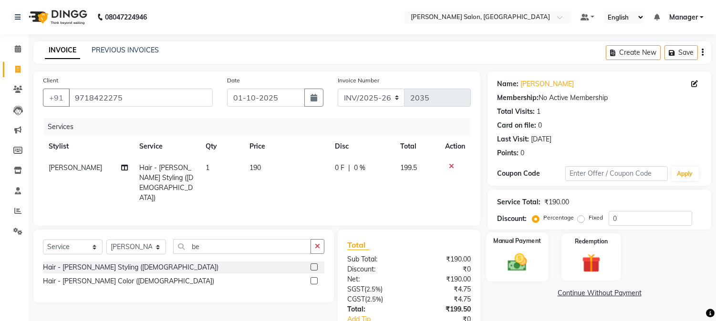
click at [527, 252] on img at bounding box center [517, 263] width 31 height 22
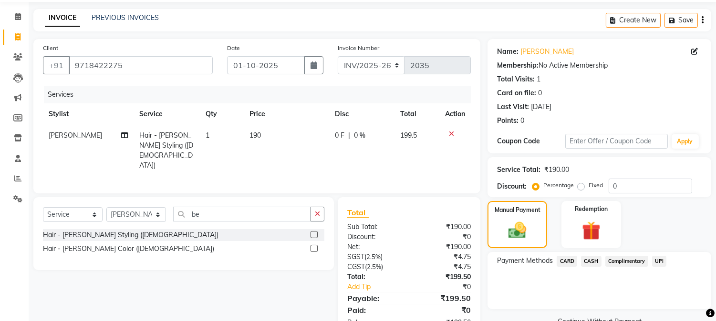
scroll to position [60, 0]
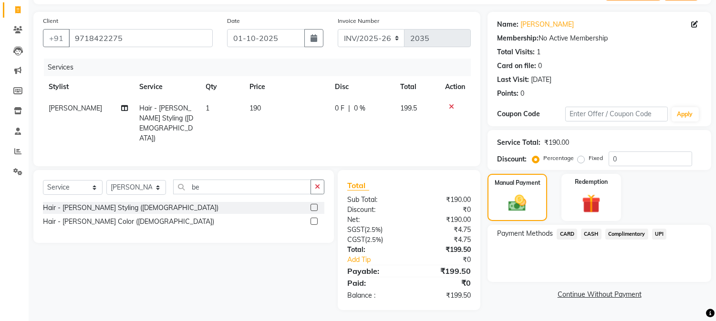
click at [594, 234] on span "CASH" at bounding box center [591, 234] width 21 height 11
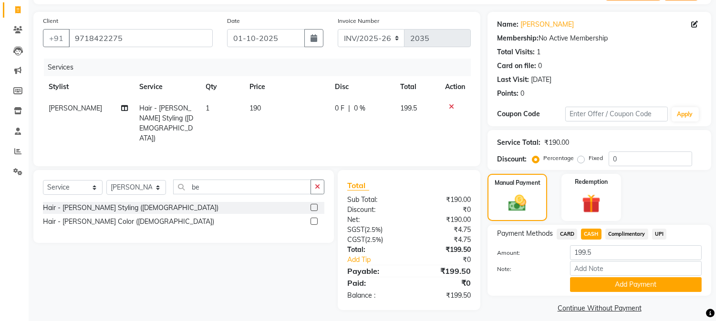
click at [632, 284] on button "Add Payment" at bounding box center [636, 285] width 132 height 15
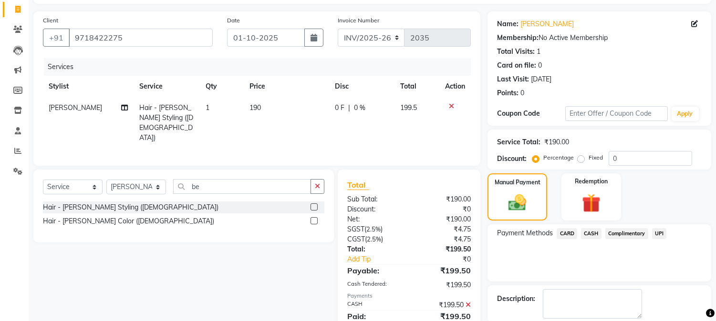
scroll to position [107, 0]
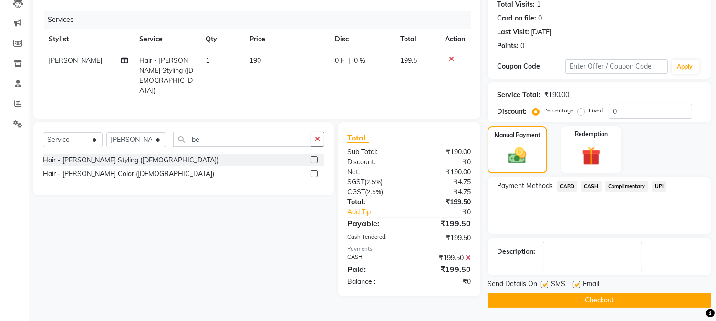
click at [679, 301] on button "Checkout" at bounding box center [599, 300] width 224 height 15
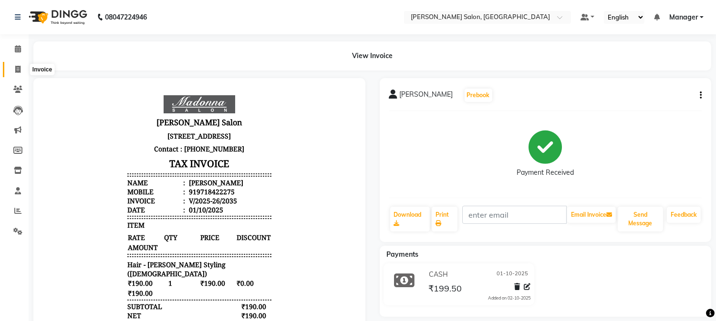
click at [17, 71] on icon at bounding box center [17, 69] width 5 height 7
select select "7672"
select select "service"
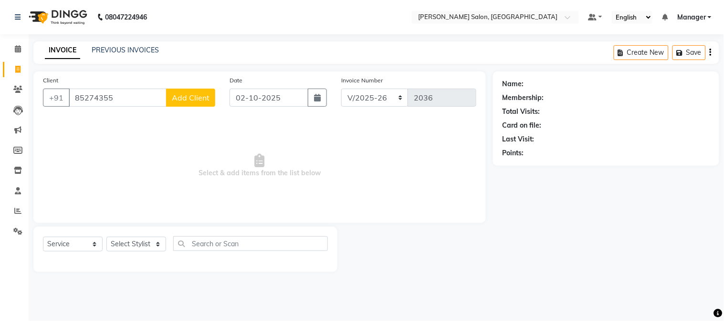
click at [106, 101] on input "85274355" at bounding box center [118, 98] width 98 height 18
type input "8527435460"
click at [174, 102] on span "Add Client" at bounding box center [191, 98] width 38 height 10
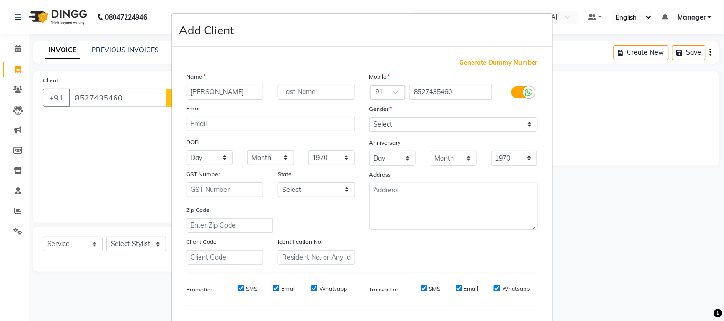
type input "[PERSON_NAME]"
click at [437, 124] on select "Select [DEMOGRAPHIC_DATA] [DEMOGRAPHIC_DATA] Other Prefer Not To Say" at bounding box center [453, 124] width 168 height 15
select select "[DEMOGRAPHIC_DATA]"
click at [369, 117] on select "Select [DEMOGRAPHIC_DATA] [DEMOGRAPHIC_DATA] Other Prefer Not To Say" at bounding box center [453, 124] width 168 height 15
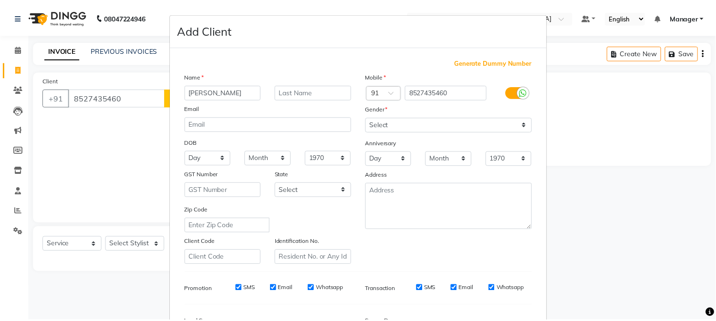
scroll to position [119, 0]
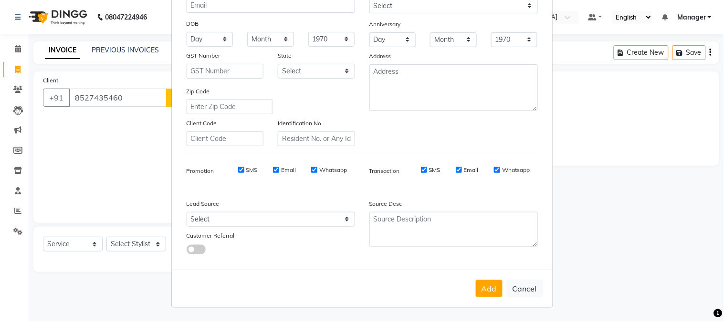
click at [490, 284] on button "Add" at bounding box center [489, 288] width 27 height 17
select select
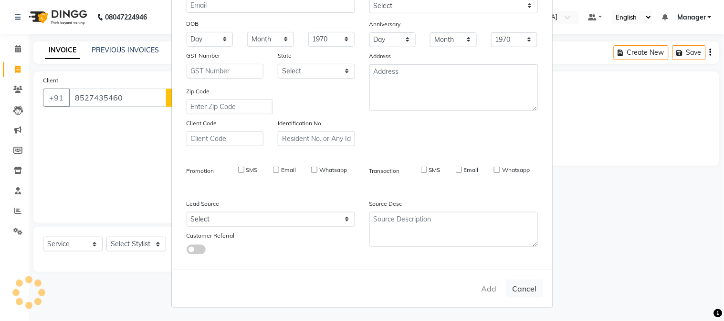
select select
checkbox input "false"
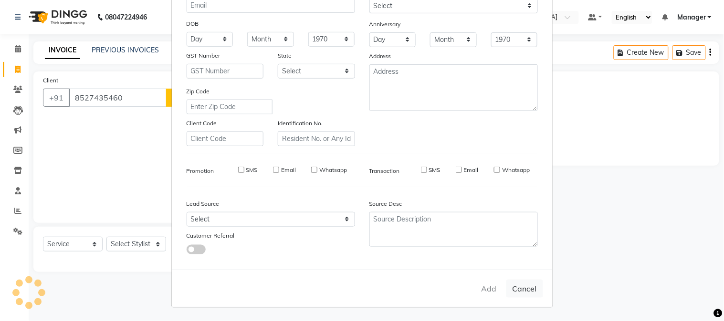
checkbox input "false"
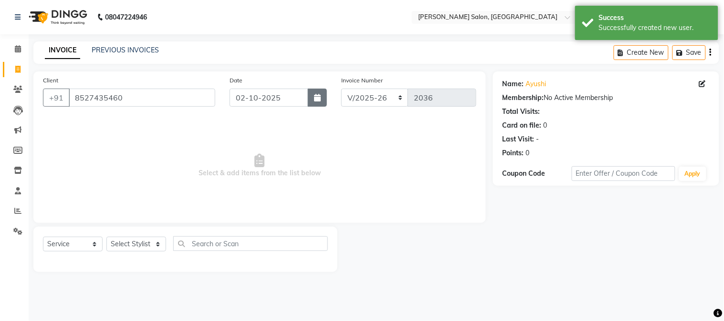
click at [320, 101] on icon "button" at bounding box center [317, 98] width 7 height 8
select select "10"
select select "2025"
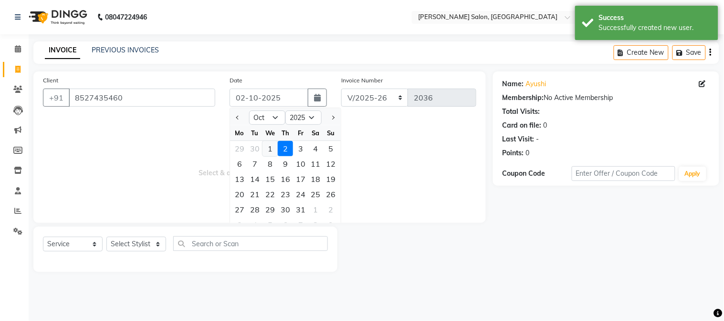
click at [273, 147] on div "1" at bounding box center [269, 148] width 15 height 15
type input "01-10-2025"
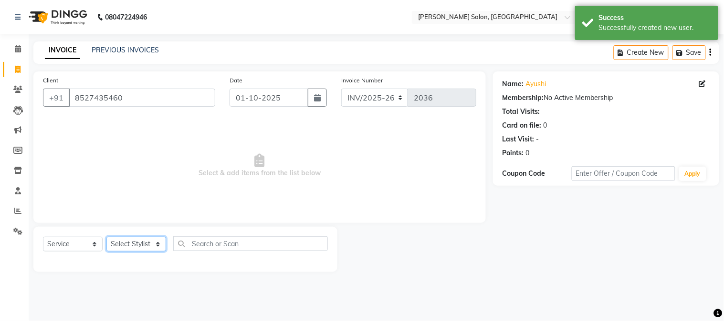
click at [129, 246] on select "Select Stylist [PERSON_NAME] [PERSON_NAME] BUBLEEN COUNTER SALE [PERSON_NAME] K…" at bounding box center [136, 244] width 60 height 15
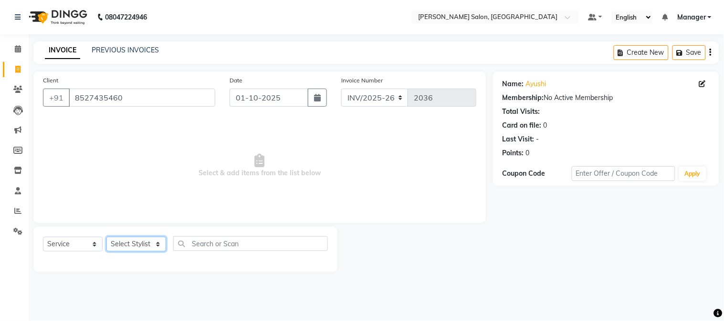
select select "87382"
click at [106, 238] on select "Select Stylist [PERSON_NAME] [PERSON_NAME] BUBLEEN COUNTER SALE [PERSON_NAME] K…" at bounding box center [136, 244] width 60 height 15
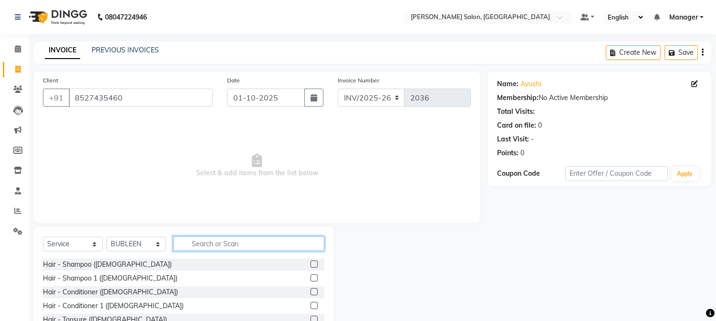
click at [204, 250] on input "text" at bounding box center [248, 244] width 151 height 15
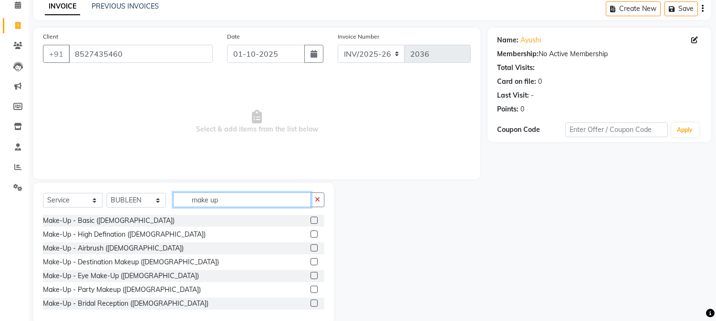
scroll to position [60, 0]
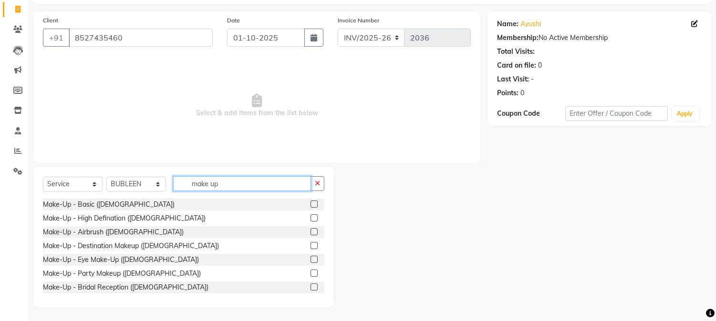
type input "make up"
click at [311, 272] on label at bounding box center [314, 273] width 7 height 7
click at [311, 272] on input "checkbox" at bounding box center [314, 274] width 6 height 6
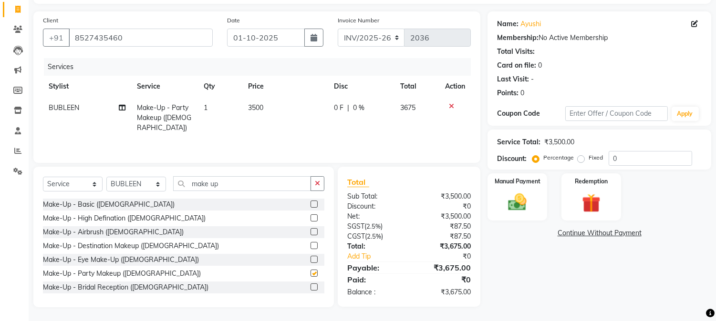
checkbox input "false"
click at [255, 113] on td "3500" at bounding box center [285, 117] width 86 height 41
select select "87382"
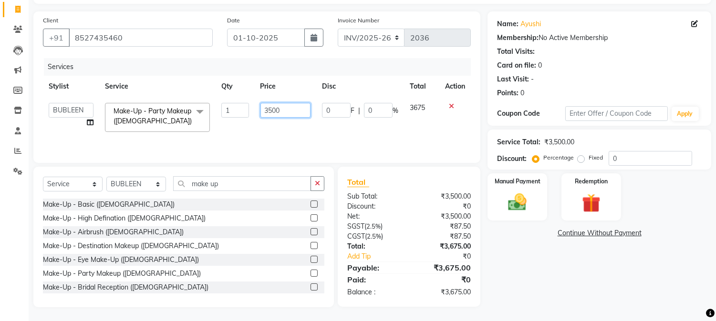
click at [263, 111] on input "3500" at bounding box center [285, 110] width 50 height 15
type input "0"
click at [264, 111] on input "1500" at bounding box center [285, 110] width 50 height 15
type input "0"
type input "2000"
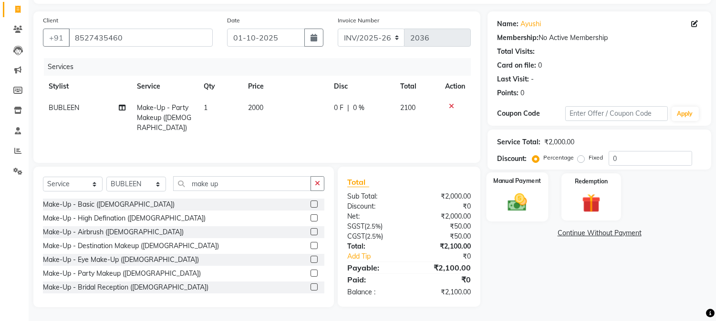
click at [517, 203] on img at bounding box center [517, 203] width 31 height 22
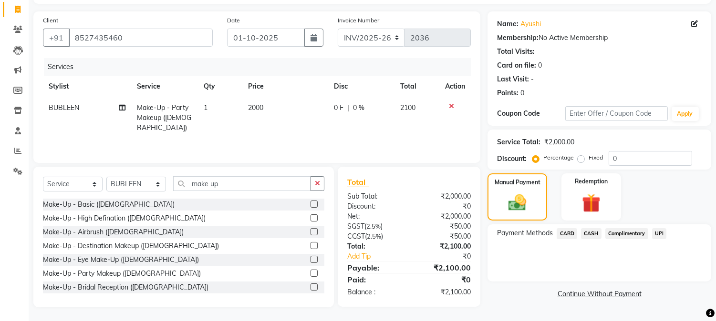
click at [595, 232] on span "CASH" at bounding box center [591, 233] width 21 height 11
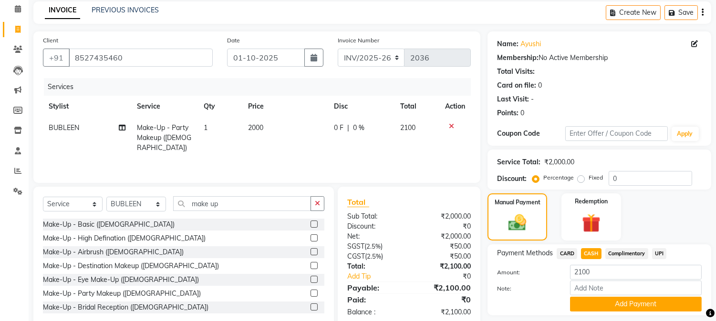
scroll to position [68, 0]
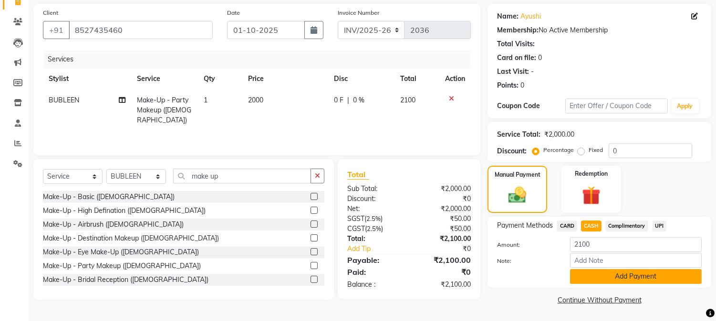
click at [680, 277] on button "Add Payment" at bounding box center [636, 277] width 132 height 15
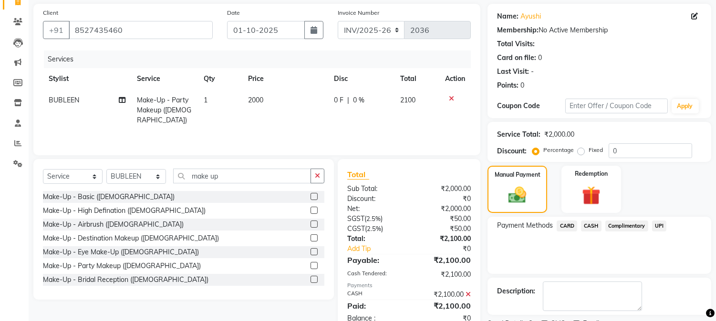
scroll to position [107, 0]
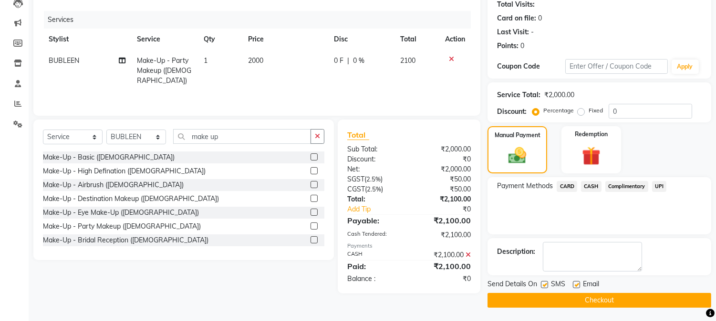
click at [691, 302] on button "Checkout" at bounding box center [599, 300] width 224 height 15
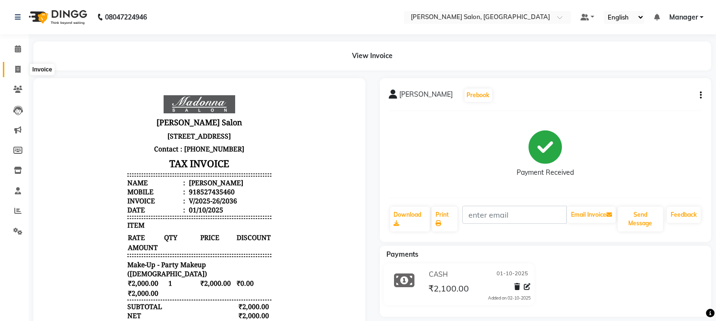
click at [15, 69] on icon at bounding box center [17, 69] width 5 height 7
select select "service"
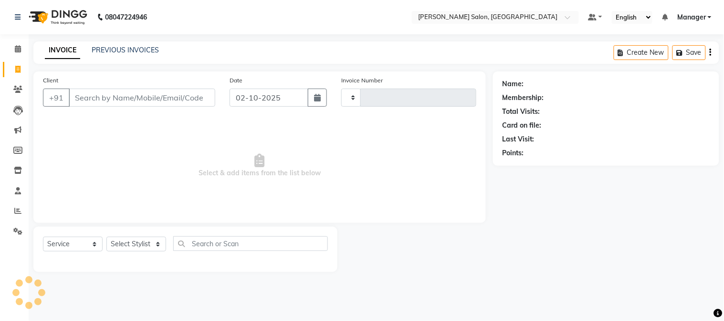
type input "2037"
select select "7672"
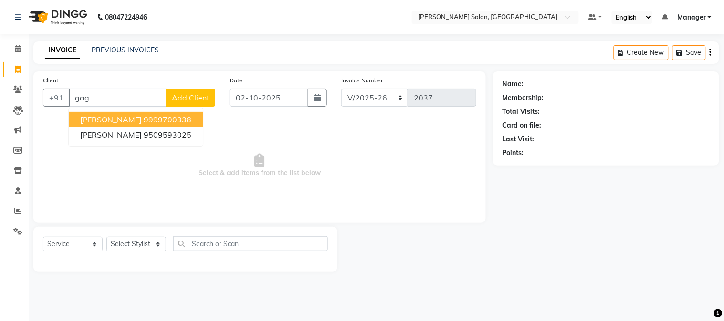
click at [191, 118] on ngb-highlight "9999700338" at bounding box center [168, 120] width 48 height 10
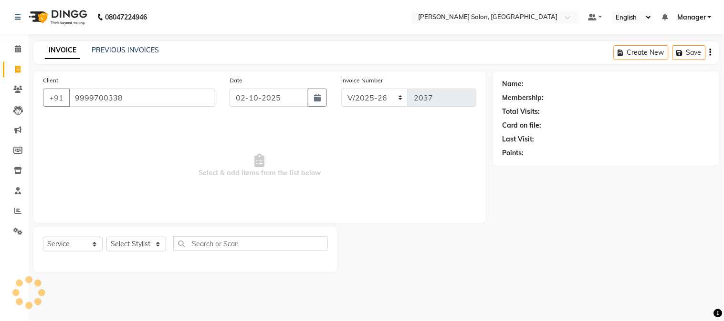
type input "9999700338"
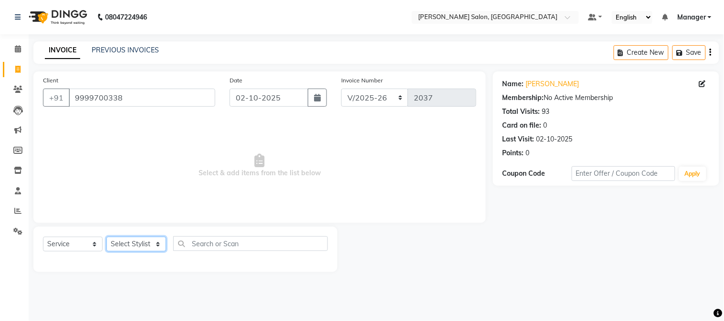
click at [145, 246] on select "Select Stylist [PERSON_NAME] [PERSON_NAME] BUBLEEN COUNTER SALE [PERSON_NAME] K…" at bounding box center [136, 244] width 60 height 15
select select "68883"
click at [106, 238] on select "Select Stylist [PERSON_NAME] [PERSON_NAME] BUBLEEN COUNTER SALE [PERSON_NAME] K…" at bounding box center [136, 244] width 60 height 15
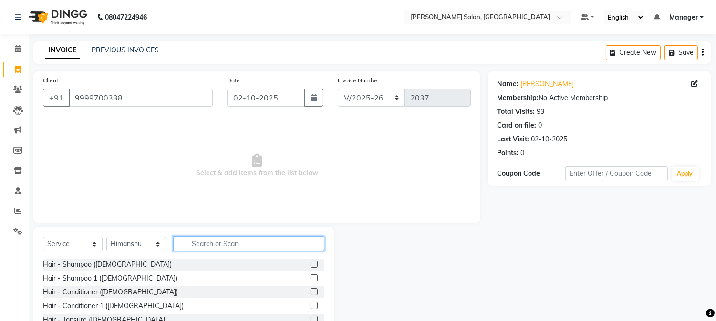
click at [211, 244] on input "text" at bounding box center [248, 244] width 151 height 15
type input "bl"
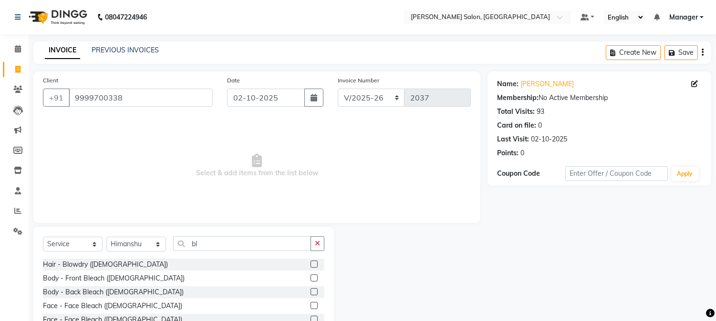
click at [311, 265] on label at bounding box center [314, 264] width 7 height 7
click at [311, 265] on input "checkbox" at bounding box center [314, 265] width 6 height 6
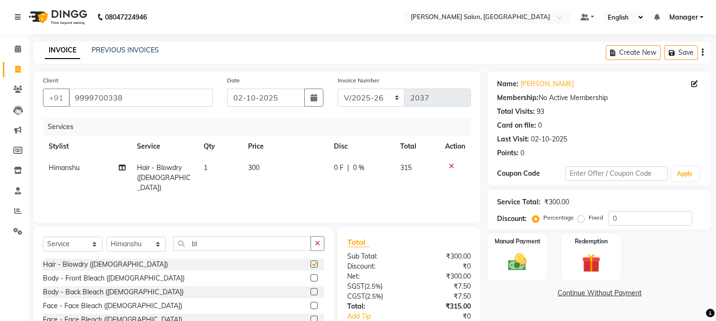
checkbox input "false"
click at [154, 249] on select "Select Stylist [PERSON_NAME] [PERSON_NAME] BUBLEEN COUNTER SALE [PERSON_NAME] K…" at bounding box center [136, 244] width 60 height 15
select select "86617"
click at [106, 238] on select "Select Stylist [PERSON_NAME] [PERSON_NAME] BUBLEEN COUNTER SALE [PERSON_NAME] K…" at bounding box center [136, 244] width 60 height 15
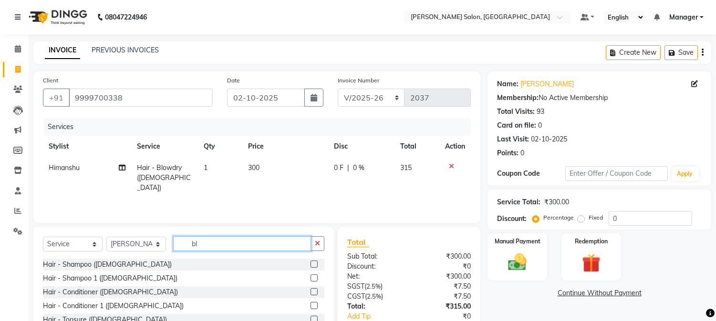
click at [192, 247] on input "bl" at bounding box center [242, 244] width 138 height 15
type input "l"
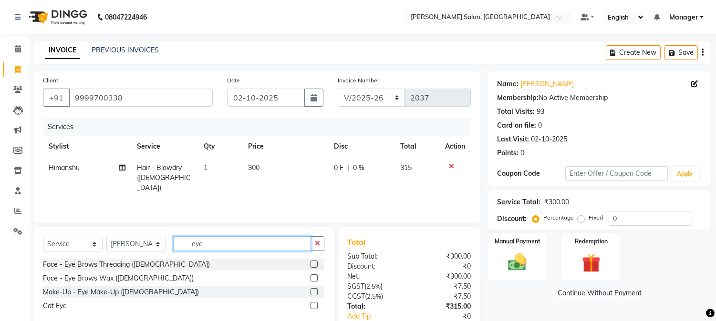
type input "eye"
click at [314, 279] on label at bounding box center [314, 278] width 7 height 7
click at [314, 279] on input "checkbox" at bounding box center [314, 279] width 6 height 6
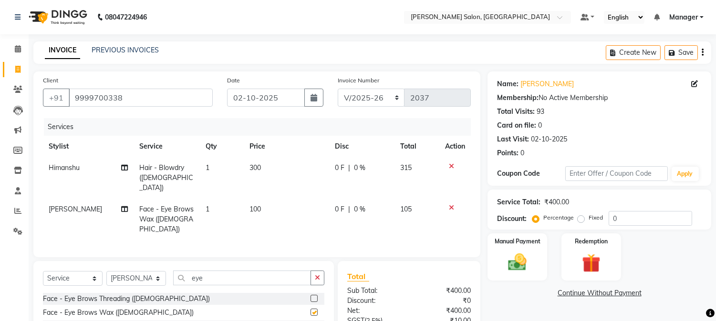
checkbox input "false"
click at [249, 208] on td "100" at bounding box center [286, 219] width 85 height 41
select select "86617"
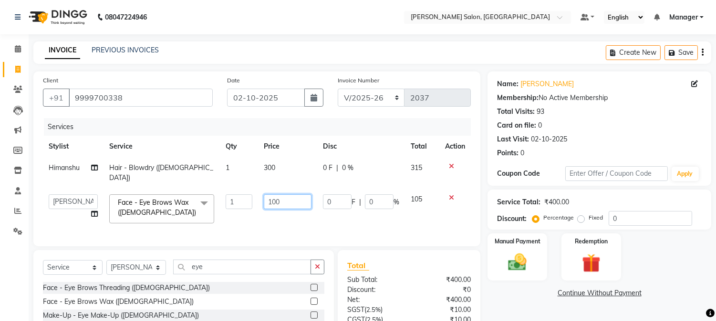
click at [269, 195] on input "100" at bounding box center [288, 202] width 48 height 15
type input "0"
type input "95"
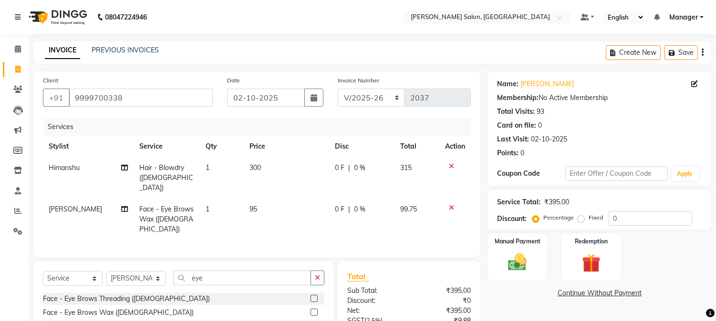
click at [260, 171] on td "300" at bounding box center [286, 177] width 85 height 41
select select "68883"
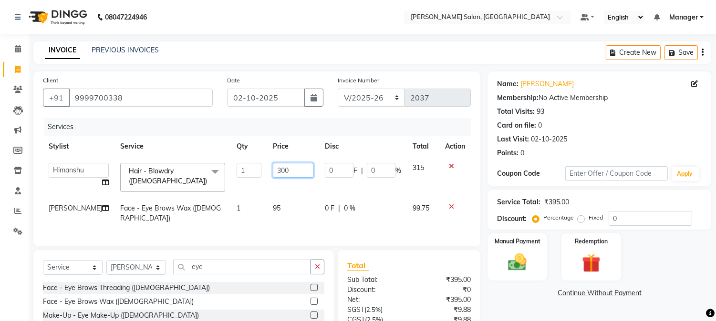
click at [273, 172] on input "300" at bounding box center [293, 170] width 41 height 15
type input "0"
type input "570"
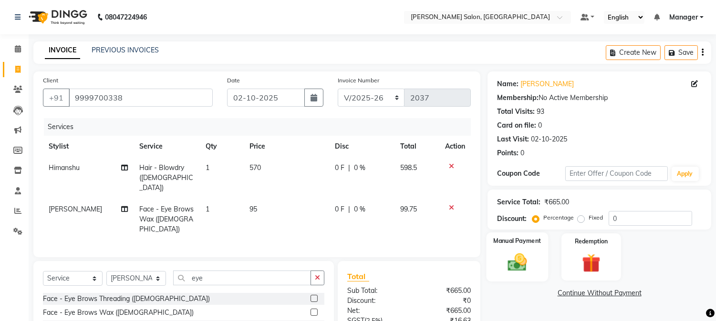
click at [513, 252] on img at bounding box center [517, 263] width 31 height 22
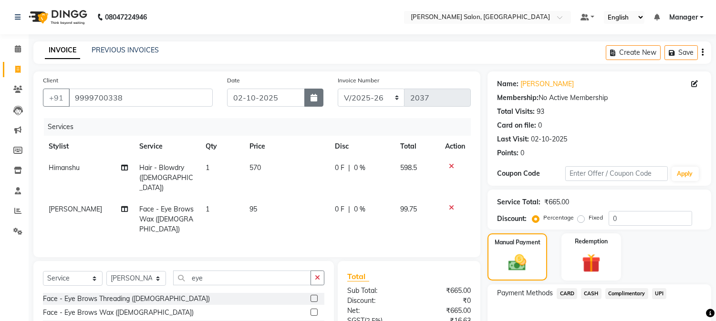
click at [316, 99] on icon "button" at bounding box center [314, 98] width 7 height 8
select select "10"
select select "2025"
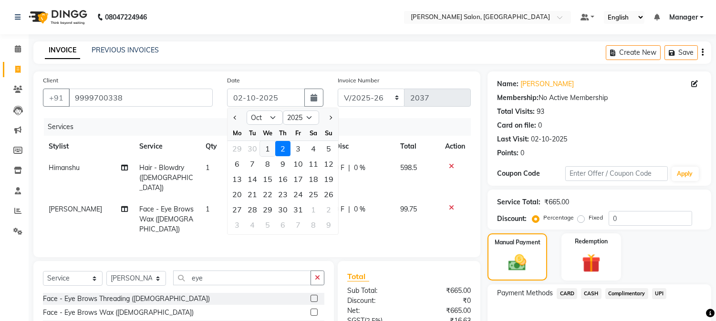
click at [266, 149] on div "1" at bounding box center [267, 148] width 15 height 15
type input "01-10-2025"
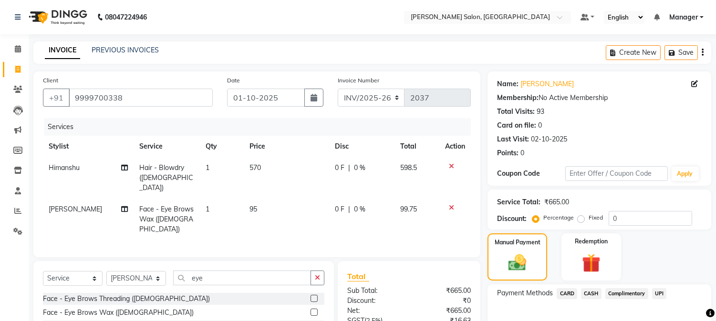
scroll to position [82, 0]
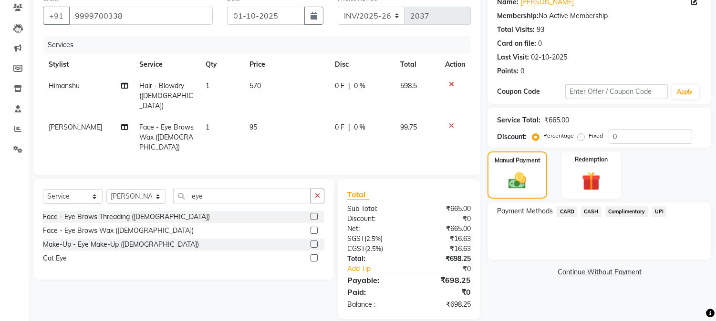
click at [659, 211] on span "UPI" at bounding box center [659, 212] width 15 height 11
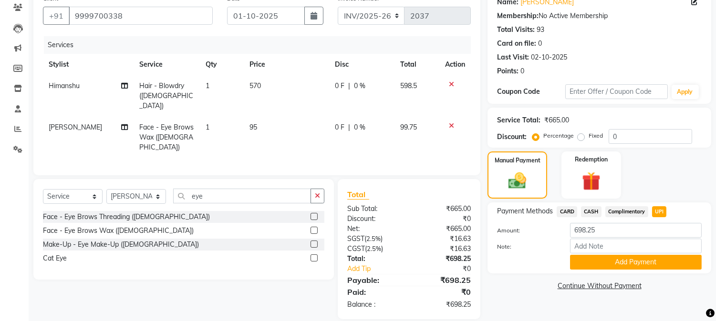
click at [659, 263] on button "Add Payment" at bounding box center [636, 262] width 132 height 15
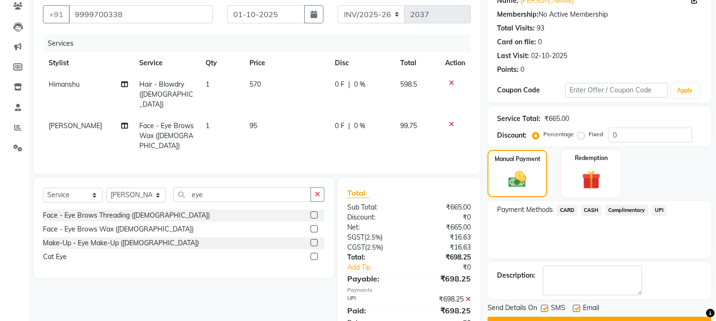
scroll to position [107, 0]
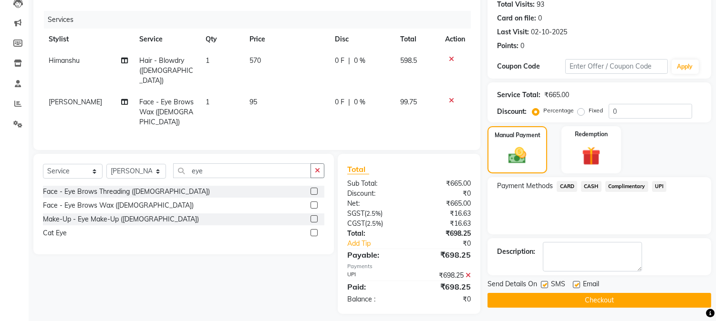
click at [700, 297] on button "Checkout" at bounding box center [599, 300] width 224 height 15
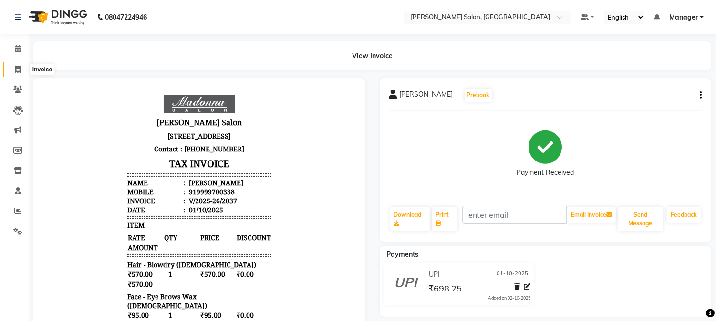
click at [16, 70] on icon at bounding box center [17, 69] width 5 height 7
select select "7672"
select select "service"
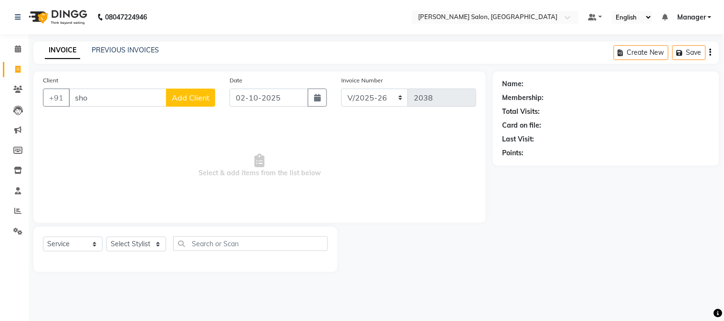
click at [83, 102] on input "sho" at bounding box center [118, 98] width 98 height 18
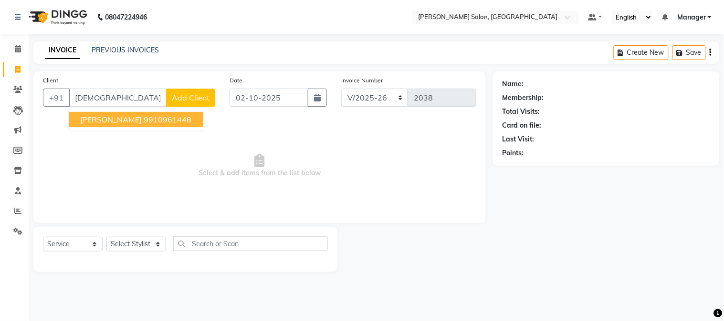
click at [137, 121] on span "[PERSON_NAME]" at bounding box center [111, 120] width 62 height 10
type input "9910961448"
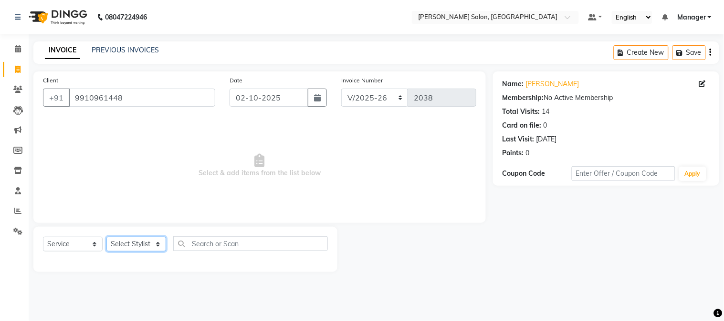
click at [123, 247] on select "Select Stylist [PERSON_NAME] [PERSON_NAME] BUBLEEN COUNTER SALE [PERSON_NAME] K…" at bounding box center [136, 244] width 60 height 15
select select "72505"
click at [106, 238] on select "Select Stylist [PERSON_NAME] [PERSON_NAME] BUBLEEN COUNTER SALE [PERSON_NAME] K…" at bounding box center [136, 244] width 60 height 15
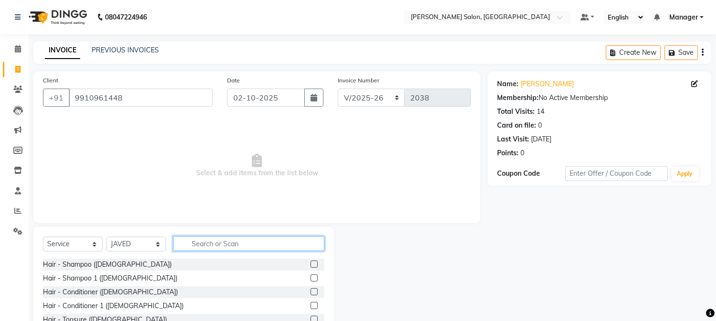
click at [235, 241] on input "text" at bounding box center [248, 244] width 151 height 15
type input "hair c"
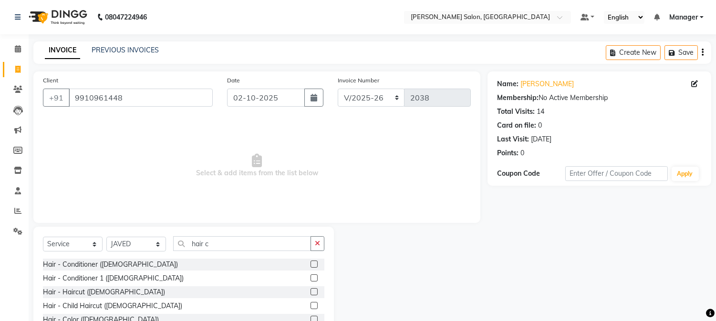
click at [311, 290] on label at bounding box center [314, 292] width 7 height 7
click at [311, 290] on input "checkbox" at bounding box center [314, 293] width 6 height 6
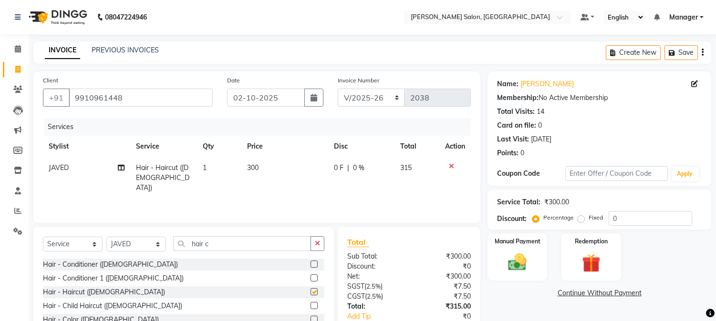
checkbox input "false"
click at [144, 245] on select "Select Stylist [PERSON_NAME] [PERSON_NAME] BUBLEEN COUNTER SALE [PERSON_NAME] K…" at bounding box center [136, 244] width 60 height 15
select select "68888"
click at [106, 238] on select "Select Stylist [PERSON_NAME] [PERSON_NAME] BUBLEEN COUNTER SALE [PERSON_NAME] K…" at bounding box center [136, 244] width 60 height 15
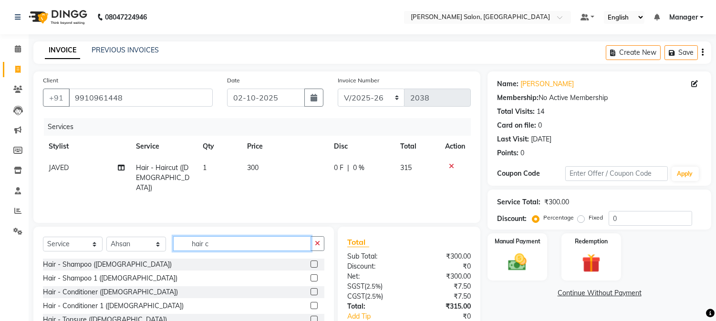
click at [218, 244] on input "hair c" at bounding box center [242, 244] width 138 height 15
click at [188, 246] on input "hair c" at bounding box center [242, 244] width 138 height 15
type input "c"
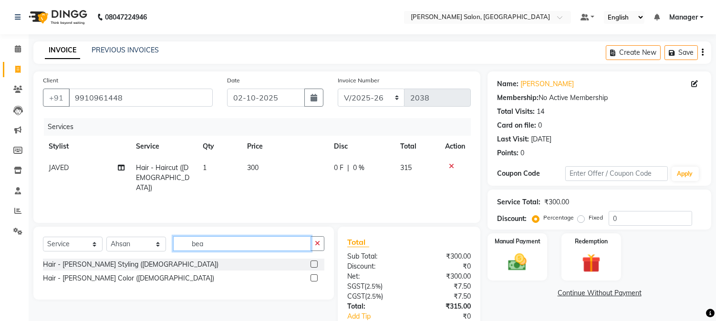
type input "bea"
click at [313, 264] on label at bounding box center [314, 264] width 7 height 7
click at [313, 264] on input "checkbox" at bounding box center [314, 265] width 6 height 6
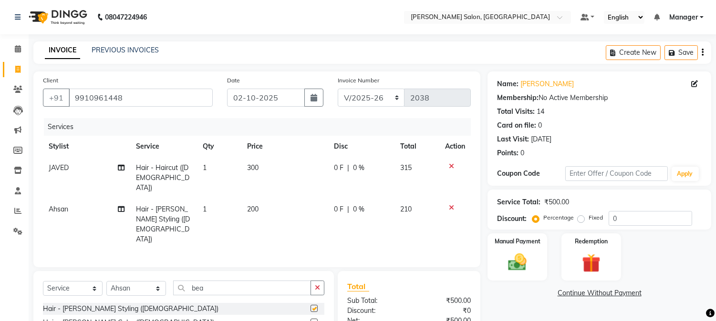
checkbox input "false"
click at [249, 176] on td "300" at bounding box center [284, 177] width 87 height 41
select select "72505"
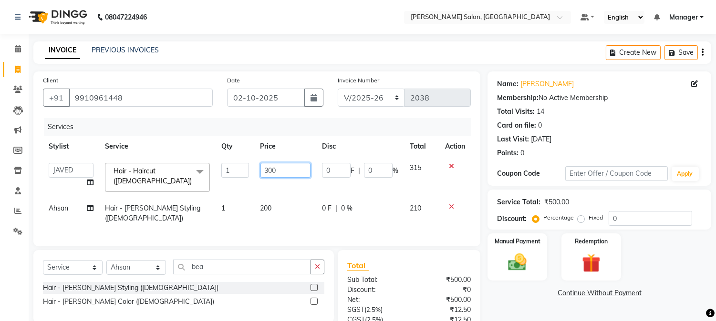
click at [261, 176] on input "300" at bounding box center [285, 170] width 50 height 15
type input "0"
type input "285"
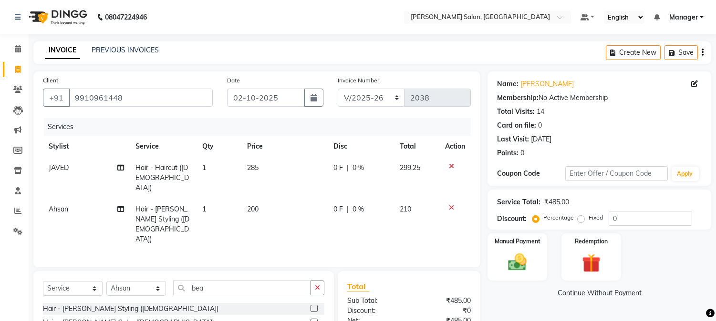
click at [258, 205] on td "200" at bounding box center [284, 225] width 86 height 52
select select "68888"
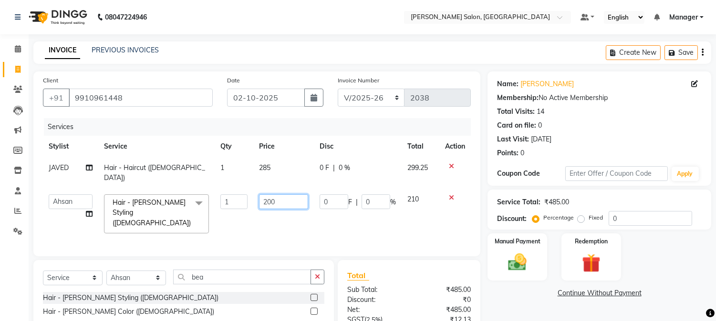
click at [262, 195] on input "200" at bounding box center [283, 202] width 49 height 15
type input "0"
type input "190"
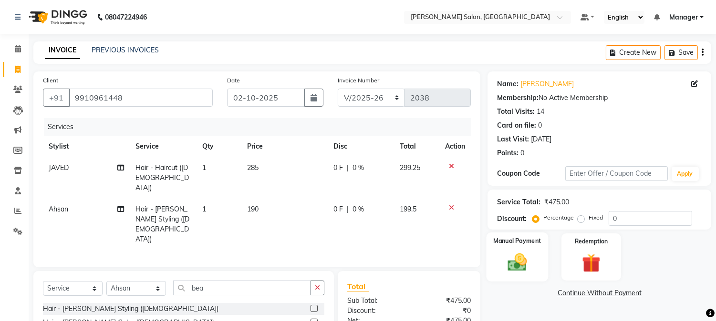
click at [519, 246] on div "Manual Payment" at bounding box center [518, 257] width 62 height 49
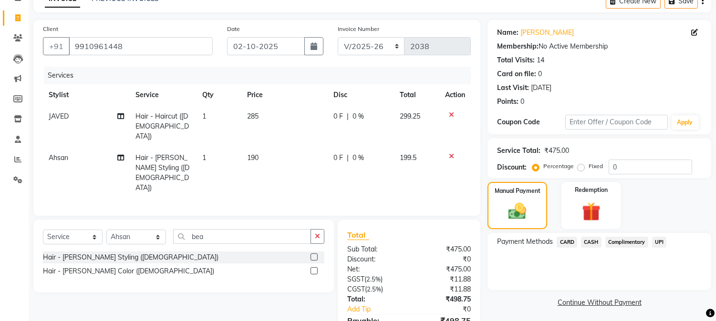
scroll to position [82, 0]
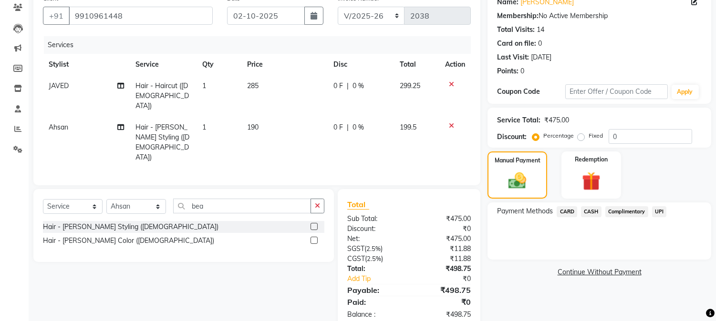
click at [593, 213] on span "CASH" at bounding box center [591, 212] width 21 height 11
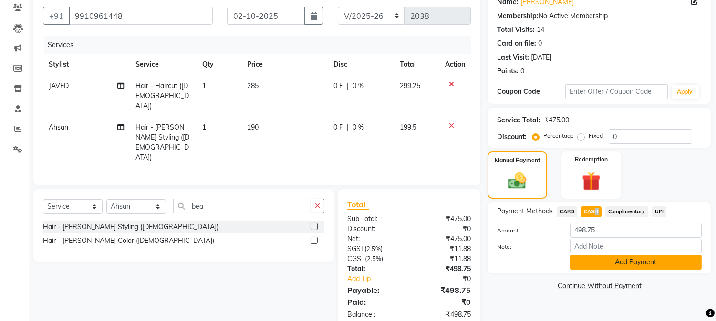
click at [633, 261] on button "Add Payment" at bounding box center [636, 262] width 132 height 15
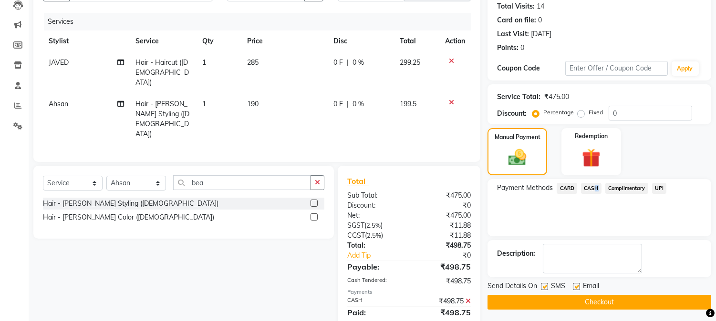
scroll to position [116, 0]
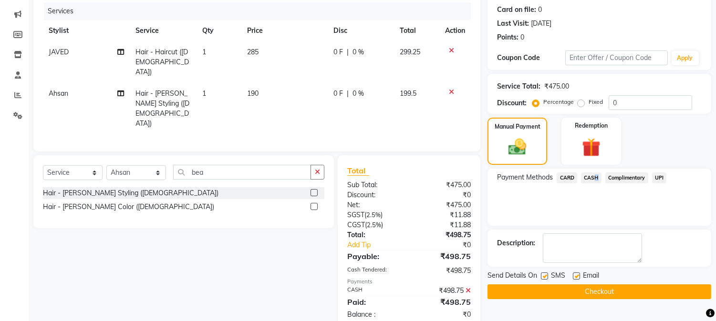
click at [662, 293] on button "Checkout" at bounding box center [599, 292] width 224 height 15
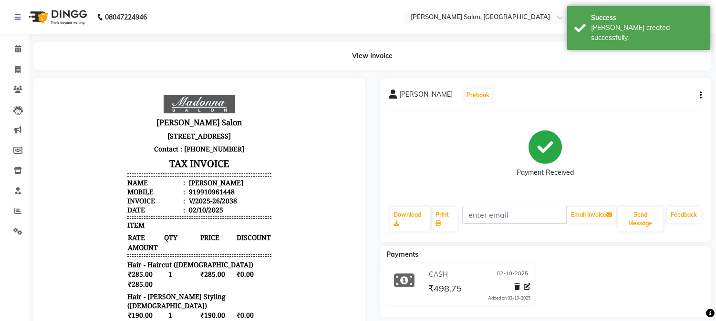
click at [700, 95] on icon "button" at bounding box center [701, 95] width 2 height 0
click at [668, 70] on div "Cancel Invoice" at bounding box center [653, 72] width 65 height 12
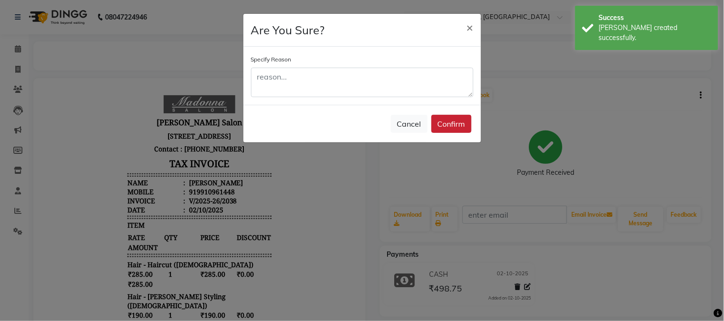
click at [467, 125] on button "Confirm" at bounding box center [451, 124] width 40 height 18
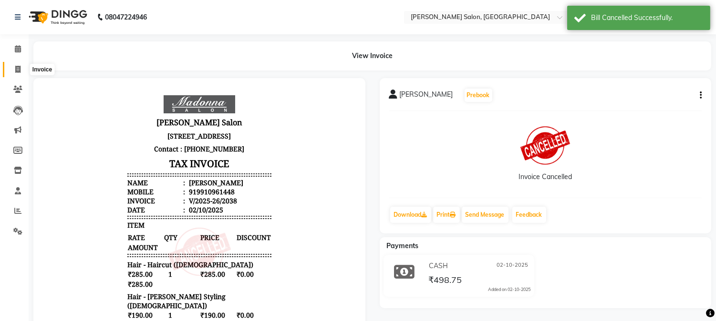
click at [17, 70] on icon at bounding box center [17, 69] width 5 height 7
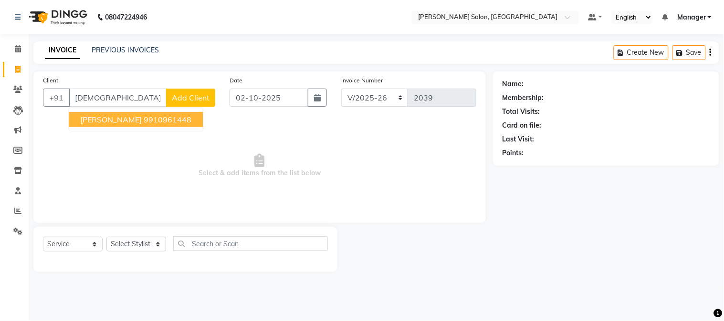
click at [170, 115] on ngb-highlight "9910961448" at bounding box center [168, 120] width 48 height 10
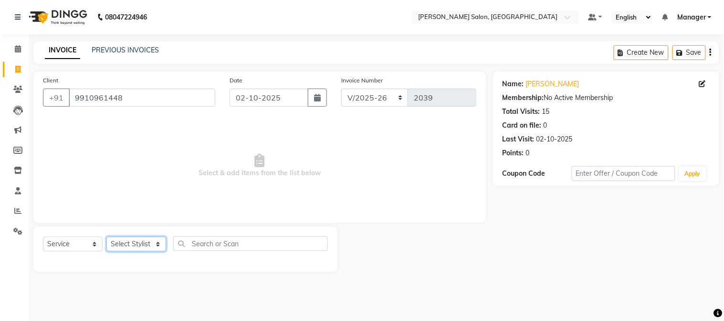
click at [136, 245] on select "Select Stylist [PERSON_NAME] [PERSON_NAME] BUBLEEN COUNTER SALE [PERSON_NAME] K…" at bounding box center [136, 244] width 60 height 15
click at [106, 238] on select "Select Stylist [PERSON_NAME] [PERSON_NAME] BUBLEEN COUNTER SALE [PERSON_NAME] K…" at bounding box center [136, 244] width 60 height 15
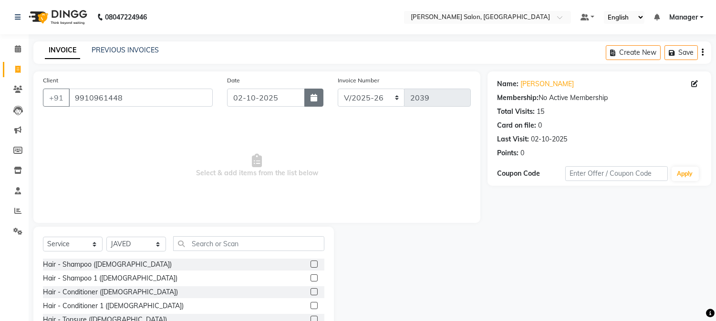
click at [314, 99] on icon "button" at bounding box center [314, 98] width 7 height 8
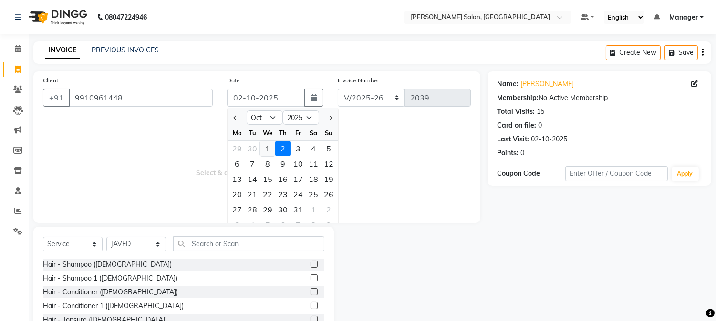
click at [268, 148] on div "1" at bounding box center [267, 148] width 15 height 15
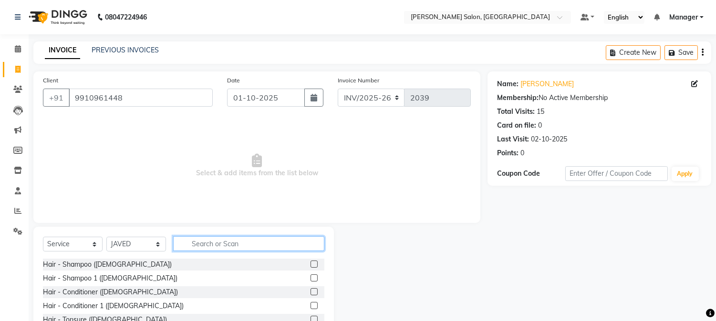
click at [216, 239] on input "text" at bounding box center [248, 244] width 151 height 15
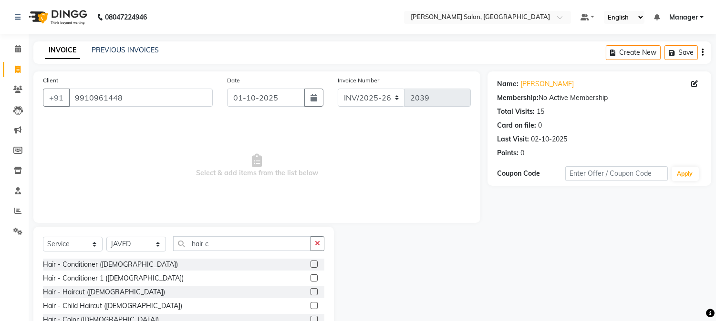
click at [311, 290] on label at bounding box center [314, 292] width 7 height 7
click at [311, 290] on input "checkbox" at bounding box center [314, 293] width 6 height 6
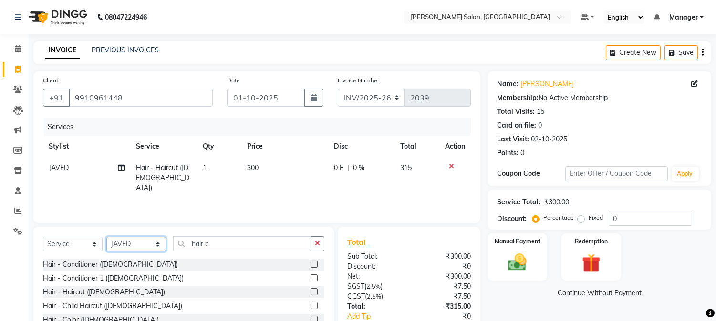
click at [154, 248] on select "Select Stylist [PERSON_NAME] [PERSON_NAME] BUBLEEN COUNTER SALE [PERSON_NAME] K…" at bounding box center [136, 244] width 60 height 15
click at [106, 238] on select "Select Stylist [PERSON_NAME] [PERSON_NAME] BUBLEEN COUNTER SALE [PERSON_NAME] K…" at bounding box center [136, 244] width 60 height 15
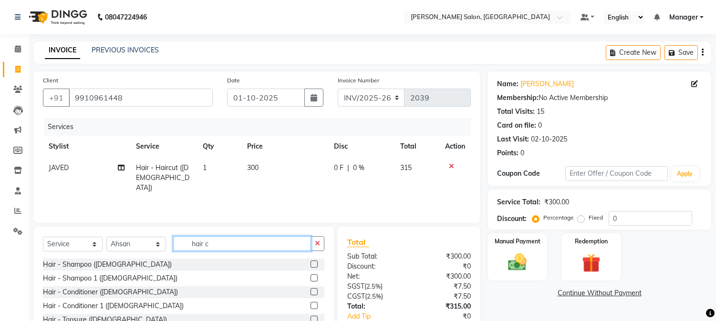
click at [187, 245] on input "hair c" at bounding box center [242, 244] width 138 height 15
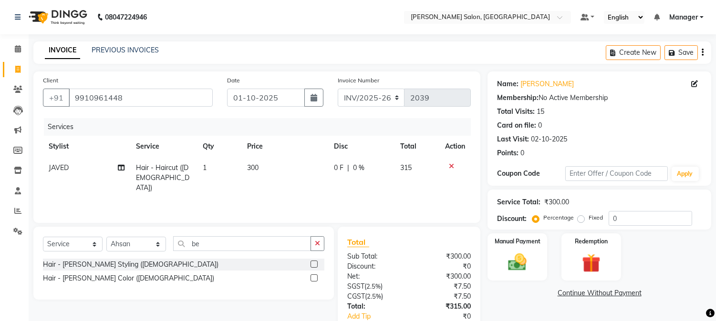
click at [313, 263] on label at bounding box center [314, 264] width 7 height 7
click at [313, 263] on input "checkbox" at bounding box center [314, 265] width 6 height 6
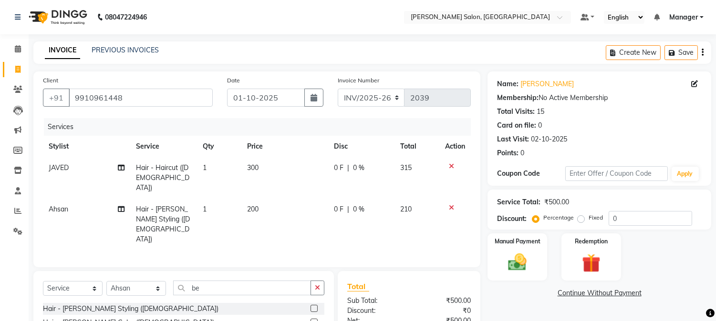
click at [244, 173] on td "300" at bounding box center [284, 177] width 87 height 41
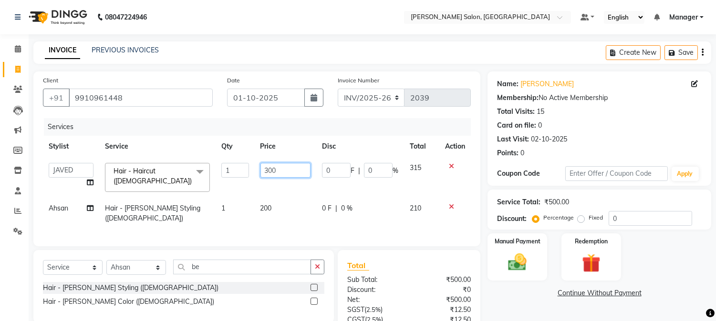
click at [264, 173] on input "300" at bounding box center [285, 170] width 50 height 15
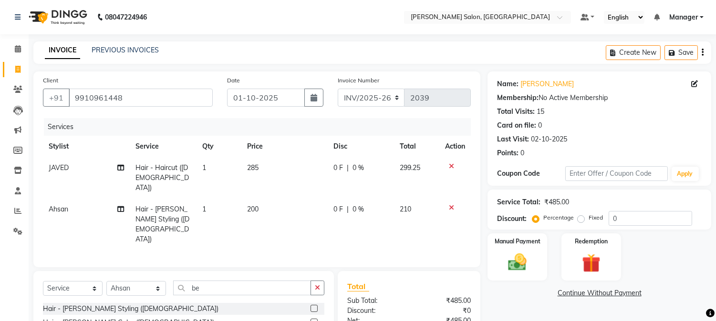
click at [260, 199] on td "200" at bounding box center [284, 225] width 86 height 52
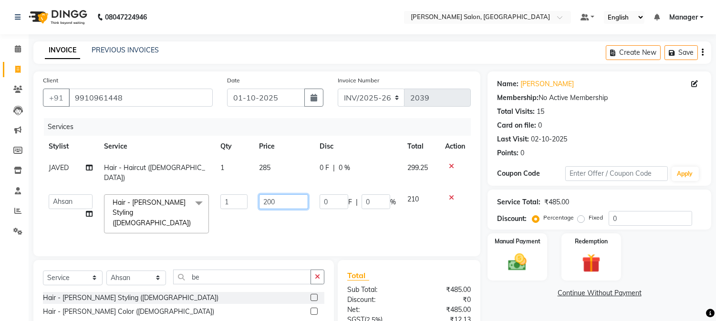
click at [261, 195] on input "200" at bounding box center [283, 202] width 49 height 15
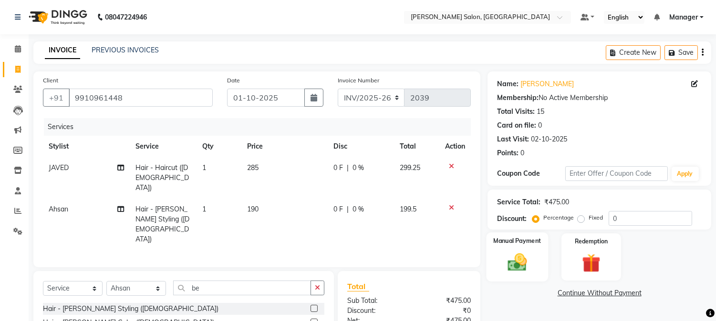
click at [522, 259] on img at bounding box center [517, 263] width 31 height 22
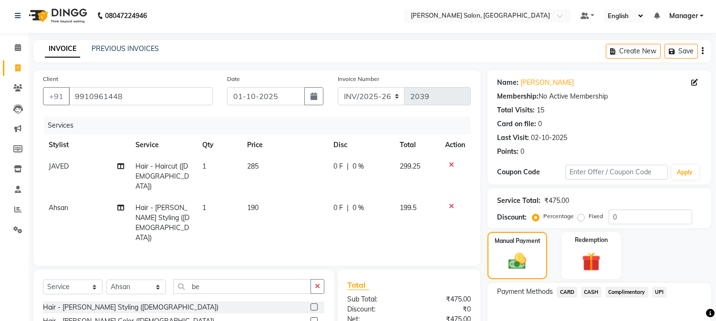
scroll to position [82, 0]
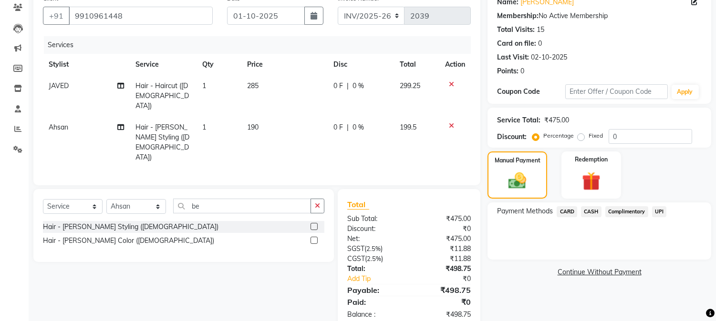
click at [593, 210] on span "CASH" at bounding box center [591, 212] width 21 height 11
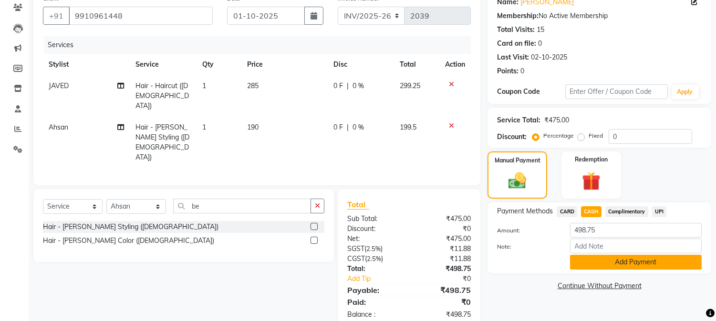
click at [646, 265] on button "Add Payment" at bounding box center [636, 262] width 132 height 15
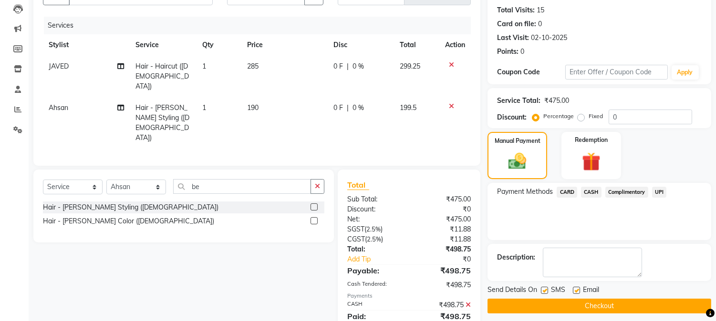
scroll to position [116, 0]
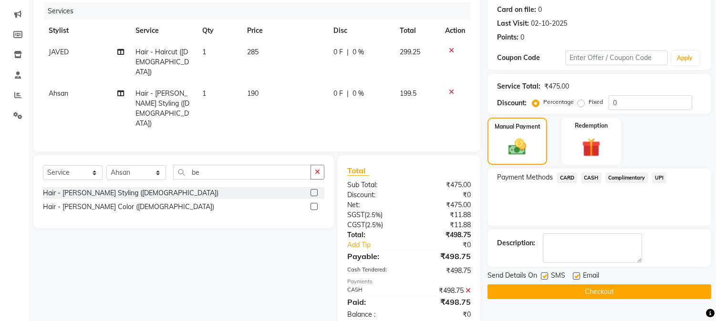
click at [680, 290] on button "Checkout" at bounding box center [599, 292] width 224 height 15
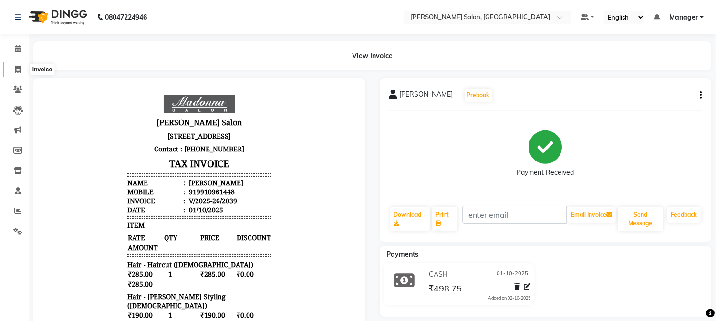
click at [18, 71] on icon at bounding box center [17, 69] width 5 height 7
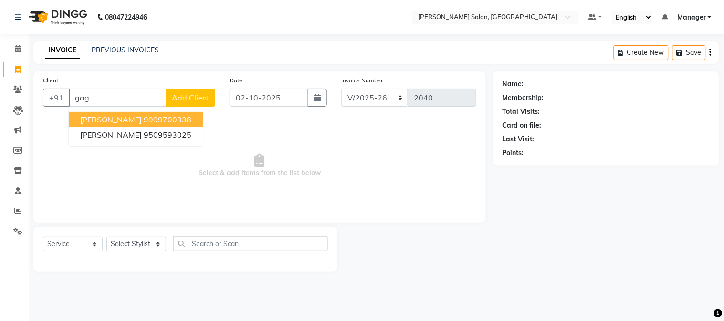
click at [187, 118] on ngb-highlight "9999700338" at bounding box center [168, 120] width 48 height 10
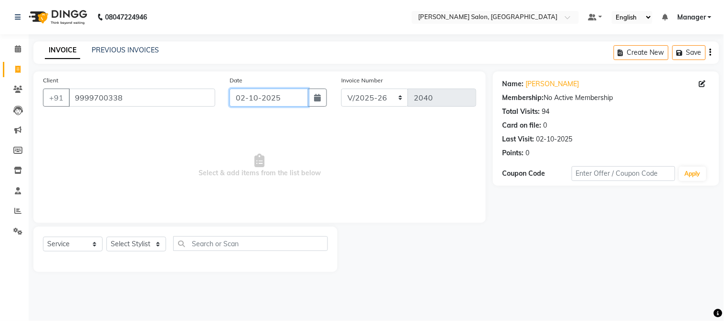
click at [293, 101] on input "02-10-2025" at bounding box center [268, 98] width 79 height 18
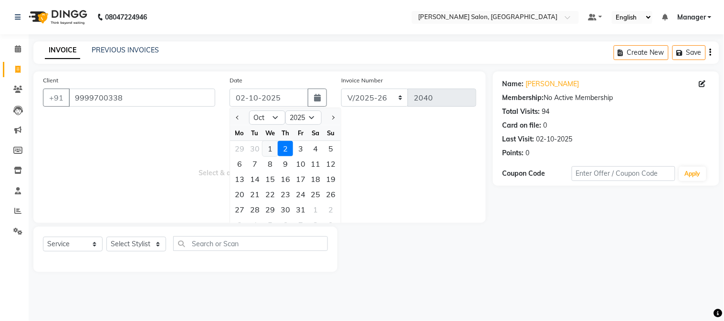
click at [271, 150] on div "1" at bounding box center [269, 148] width 15 height 15
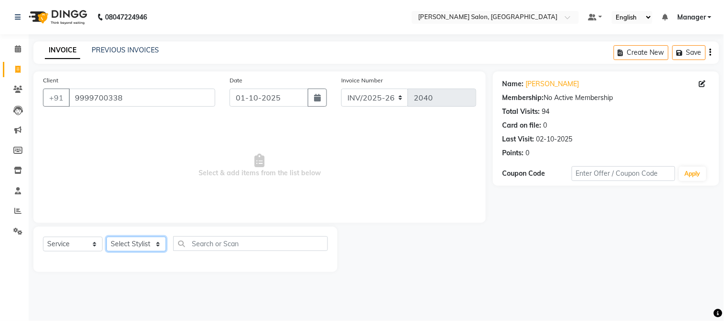
click at [148, 245] on select "Select Stylist [PERSON_NAME] [PERSON_NAME] BUBLEEN COUNTER SALE [PERSON_NAME] K…" at bounding box center [136, 244] width 60 height 15
click at [106, 238] on select "Select Stylist [PERSON_NAME] [PERSON_NAME] BUBLEEN COUNTER SALE [PERSON_NAME] K…" at bounding box center [136, 244] width 60 height 15
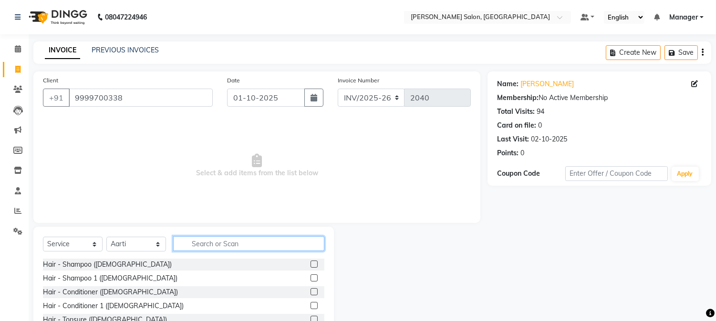
click at [231, 246] on input "text" at bounding box center [248, 244] width 151 height 15
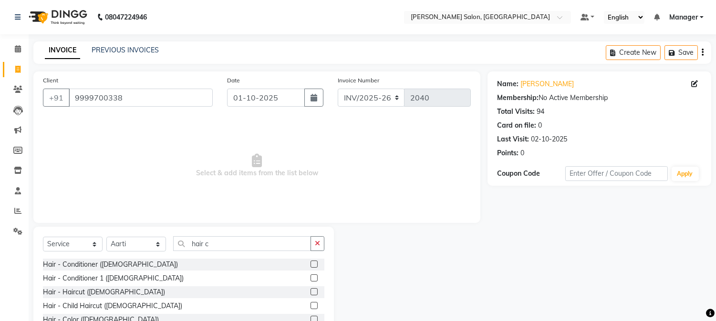
click at [311, 292] on label at bounding box center [314, 292] width 7 height 7
click at [311, 292] on input "checkbox" at bounding box center [314, 293] width 6 height 6
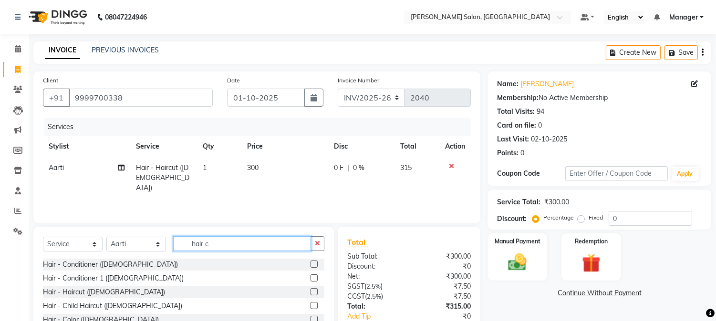
click at [189, 244] on input "hair c" at bounding box center [242, 244] width 138 height 15
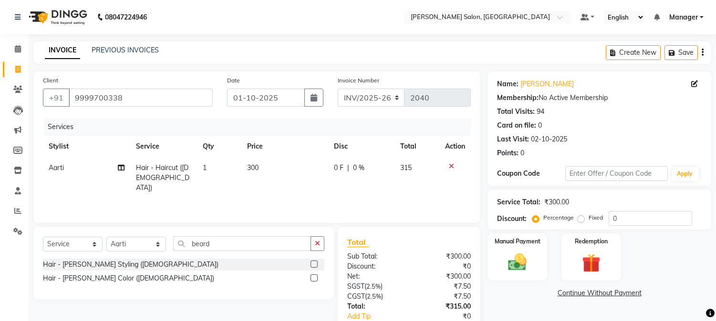
click at [314, 261] on label at bounding box center [314, 264] width 7 height 7
click at [314, 262] on input "checkbox" at bounding box center [314, 265] width 6 height 6
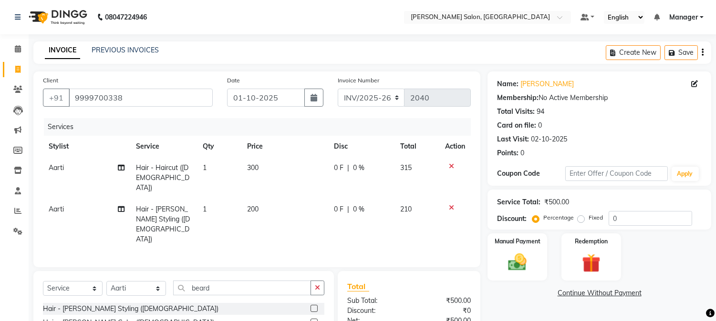
click at [248, 170] on span "300" at bounding box center [252, 168] width 11 height 9
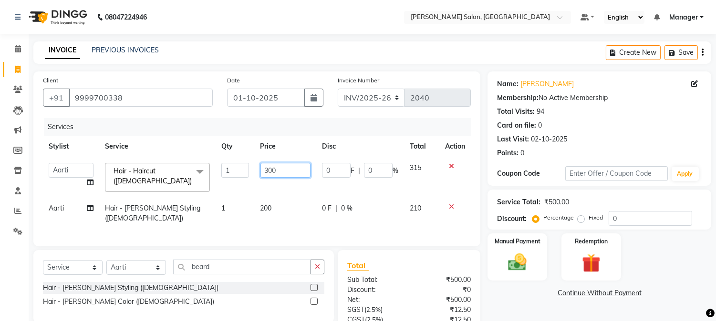
click at [264, 173] on input "300" at bounding box center [285, 170] width 50 height 15
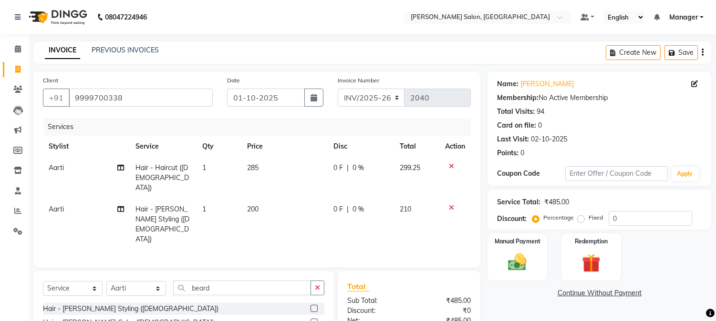
click at [259, 201] on td "200" at bounding box center [284, 225] width 86 height 52
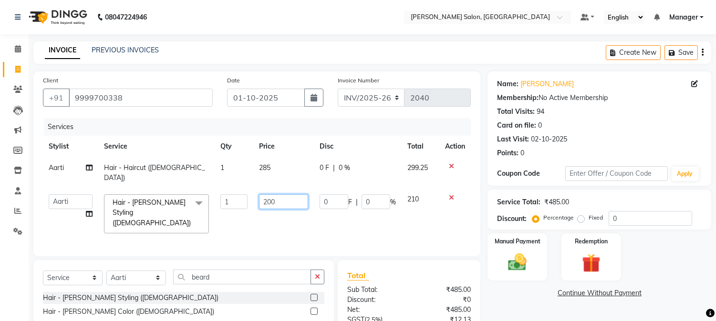
click at [261, 195] on input "200" at bounding box center [283, 202] width 49 height 15
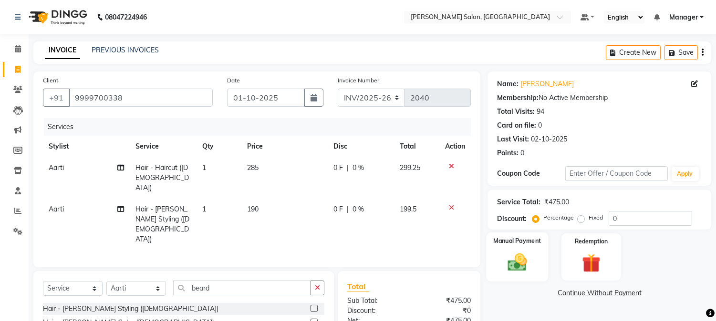
click at [507, 256] on img at bounding box center [517, 263] width 31 height 22
click at [591, 295] on span "CASH" at bounding box center [591, 294] width 21 height 11
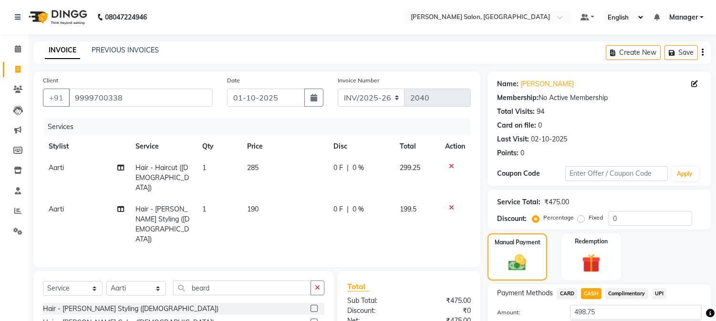
scroll to position [82, 0]
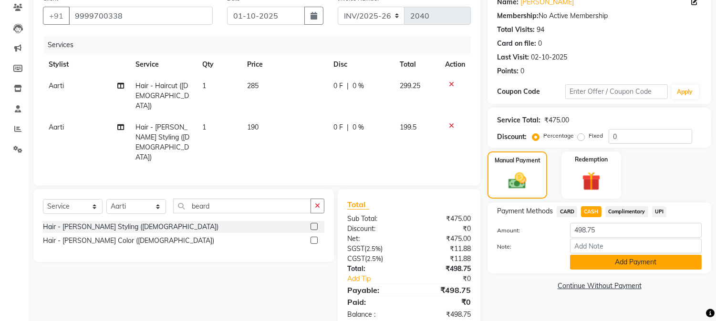
click at [684, 264] on button "Add Payment" at bounding box center [636, 262] width 132 height 15
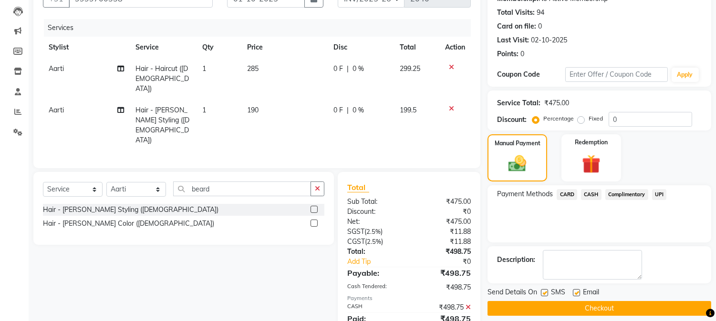
scroll to position [116, 0]
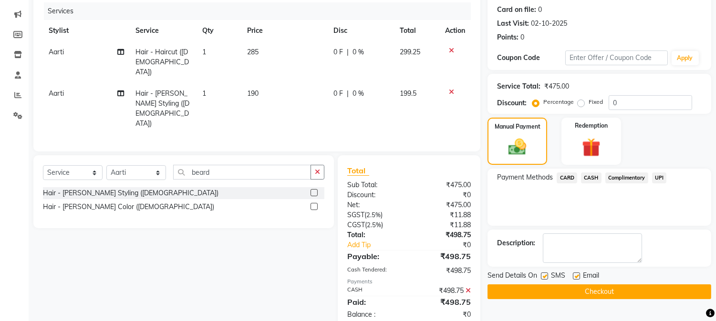
click at [703, 293] on button "Checkout" at bounding box center [599, 292] width 224 height 15
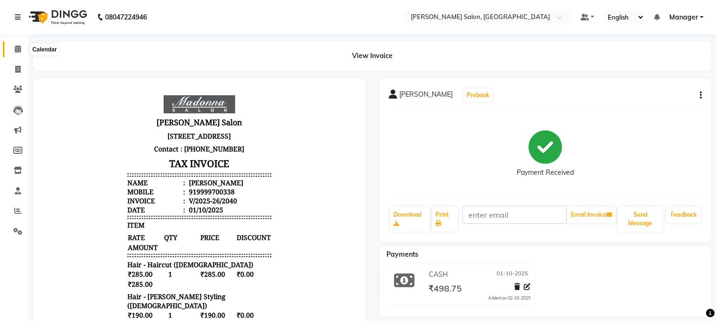
click at [14, 49] on span at bounding box center [18, 49] width 17 height 11
